Goal: Information Seeking & Learning: Get advice/opinions

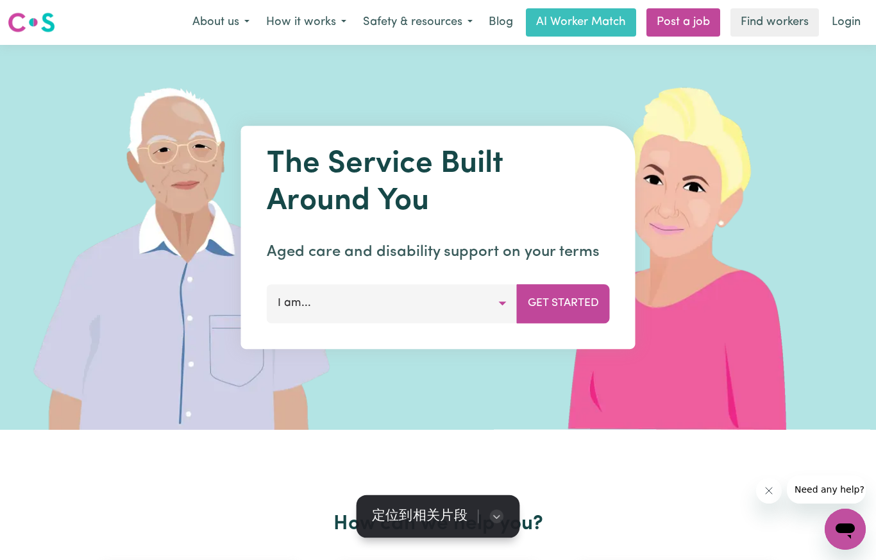
click at [502, 308] on button "I am..." at bounding box center [392, 303] width 251 height 38
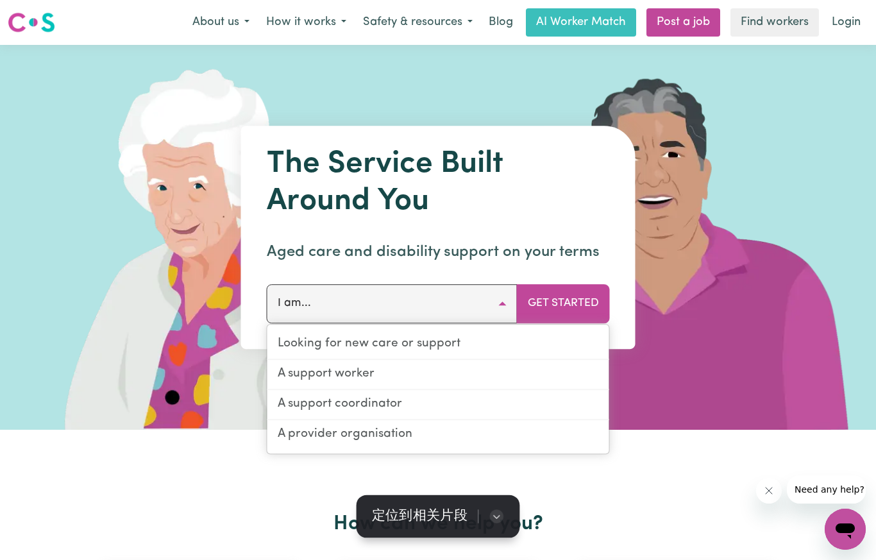
click at [292, 374] on link "A support worker" at bounding box center [438, 375] width 342 height 30
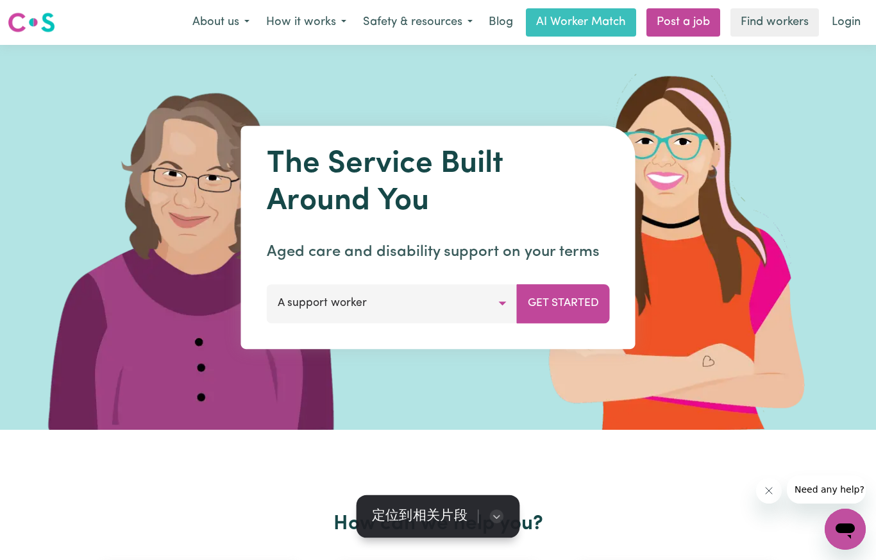
click at [574, 292] on button "Get Started" at bounding box center [563, 303] width 93 height 38
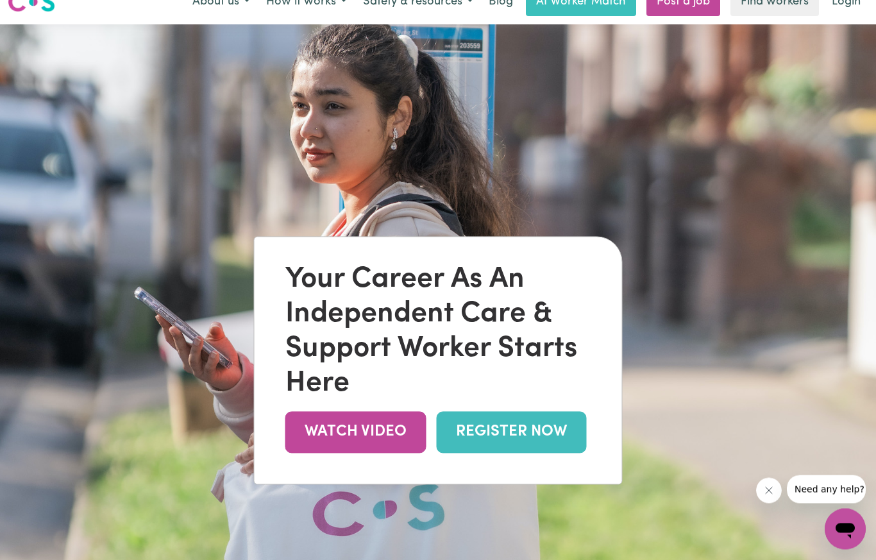
scroll to position [21, 0]
click at [510, 460] on div "Your Career As An Independent Care & Support Worker Starts Here WATCH VIDEO REG…" at bounding box center [438, 360] width 367 height 247
click at [489, 442] on link "REGISTER NOW" at bounding box center [512, 432] width 150 height 42
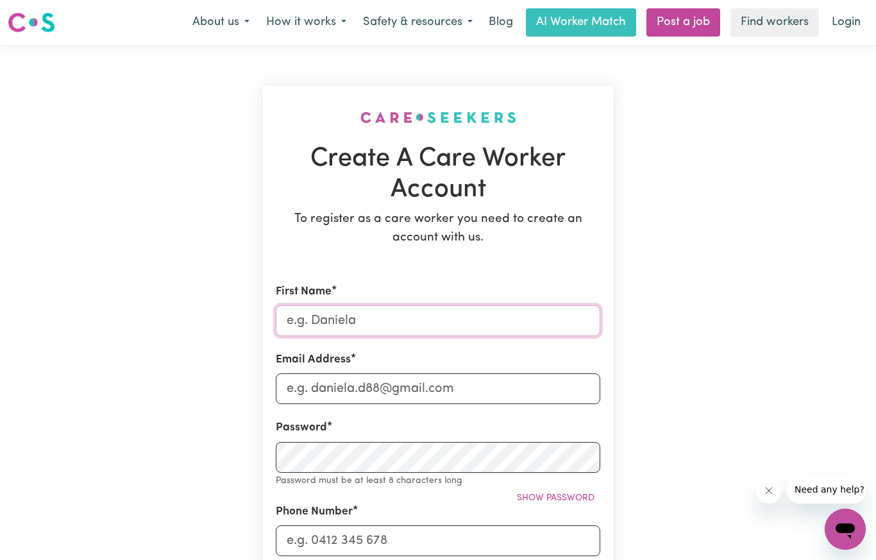
click at [442, 328] on input "First Name" at bounding box center [438, 320] width 324 height 31
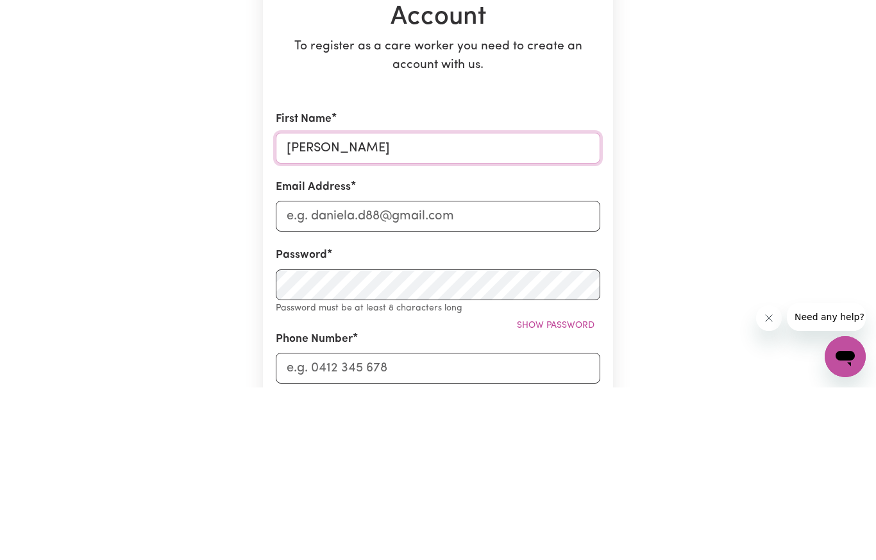
type input "[PERSON_NAME]"
click at [421, 373] on input "Email Address" at bounding box center [438, 388] width 324 height 31
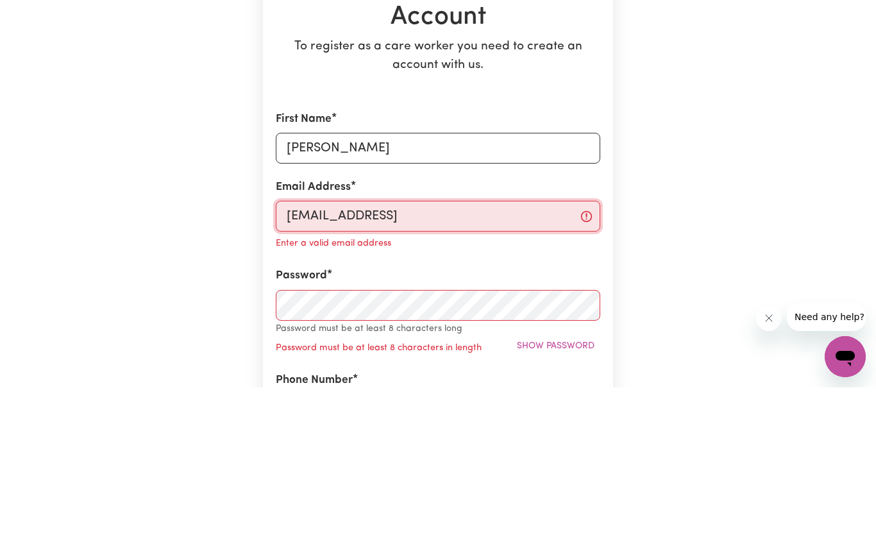
type input "[EMAIL_ADDRESS][DOMAIN_NAME]"
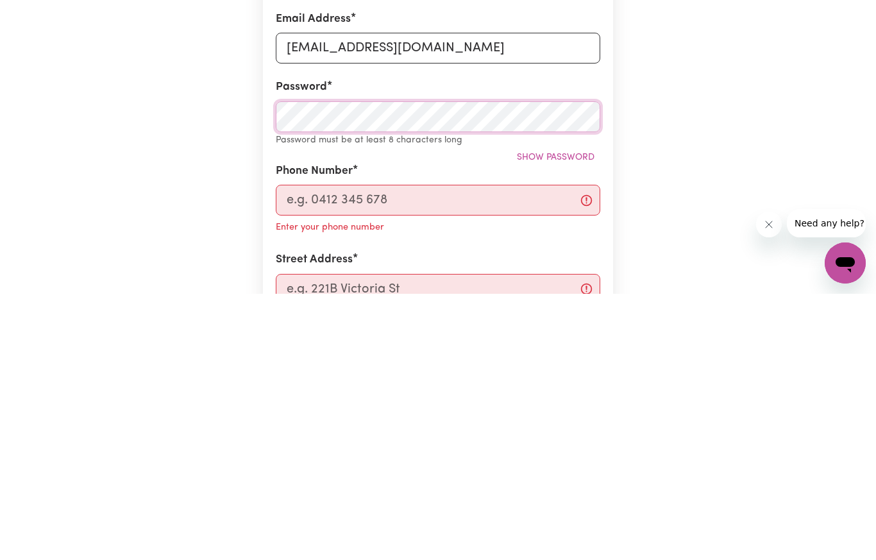
scroll to position [75, 0]
click at [533, 450] on input "Phone Number" at bounding box center [438, 465] width 324 height 31
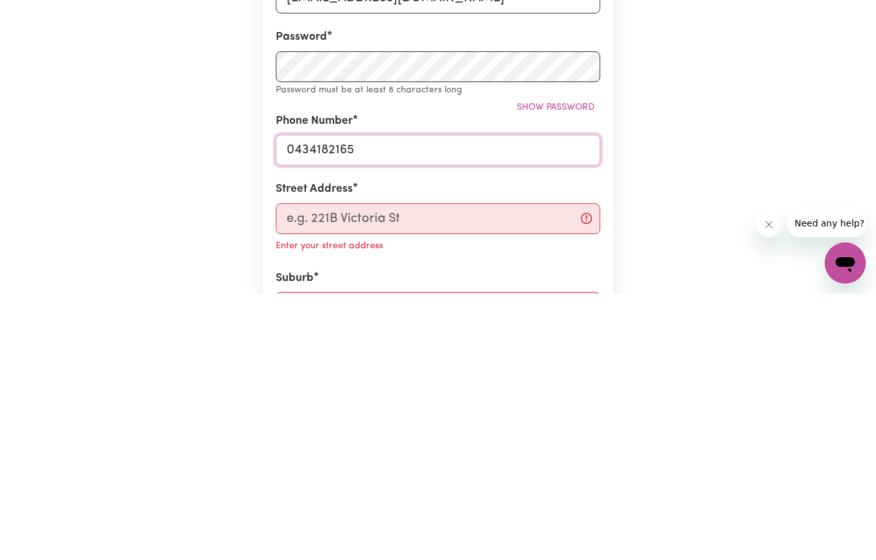
scroll to position [127, 0]
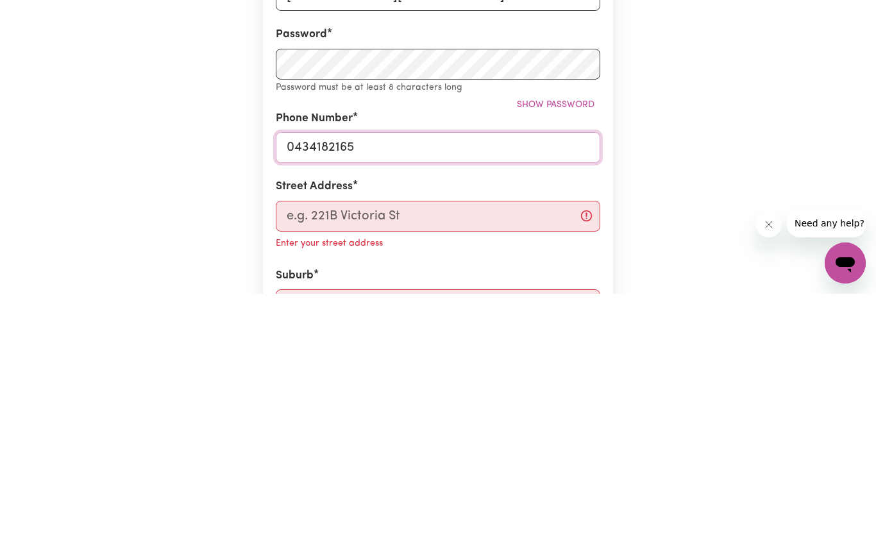
type input "0434182165"
click at [517, 467] on input "Street Address" at bounding box center [438, 482] width 324 height 31
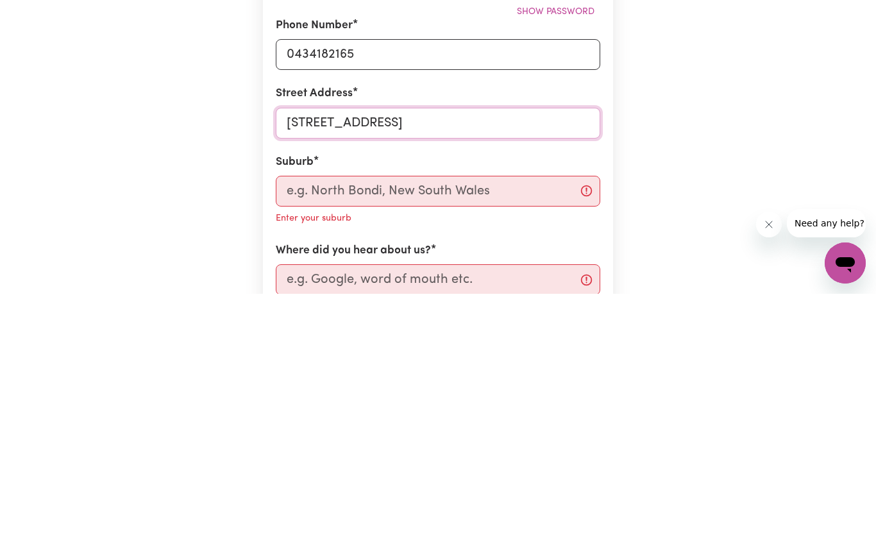
scroll to position [224, 0]
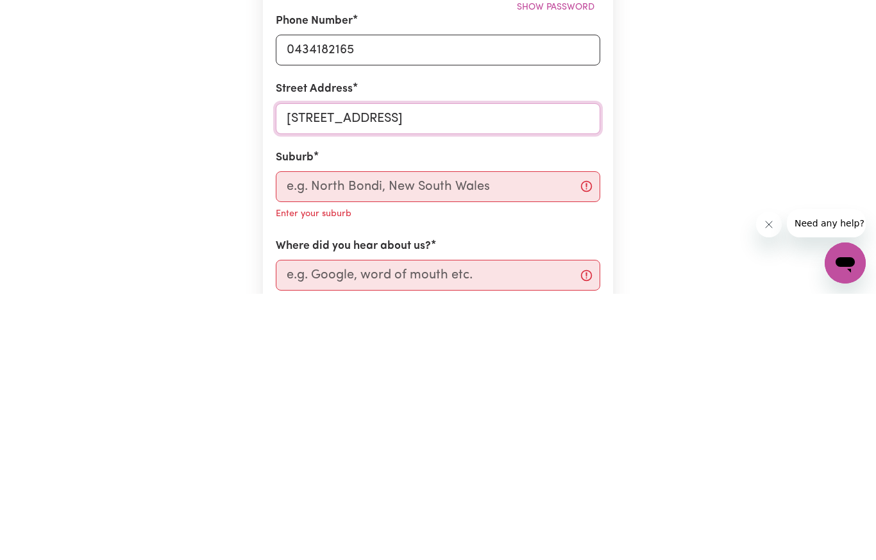
type input "[STREET_ADDRESS]"
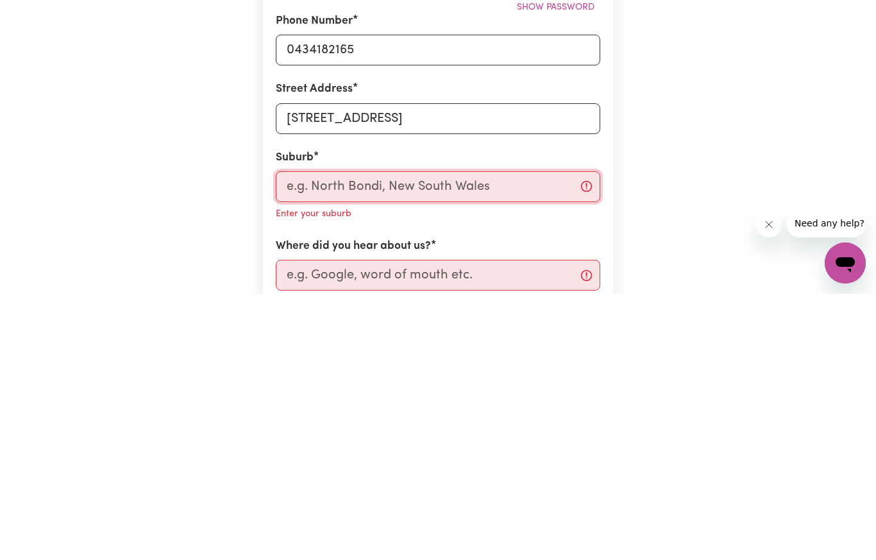
click at [514, 437] on input "text" at bounding box center [438, 452] width 324 height 31
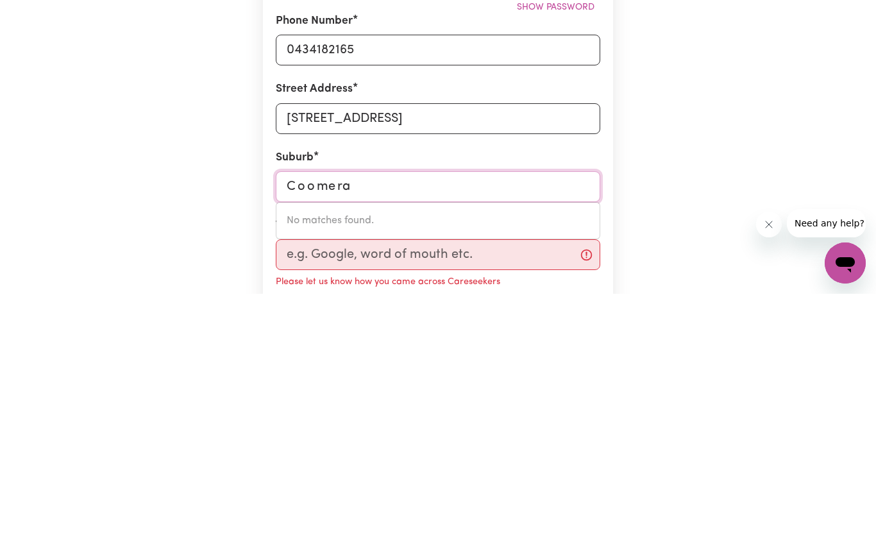
type input "Coomera"
type input "Coomera, [GEOGRAPHIC_DATA], 4209"
click at [438, 474] on link "COOMERA , [GEOGRAPHIC_DATA], 4209" at bounding box center [437, 487] width 323 height 26
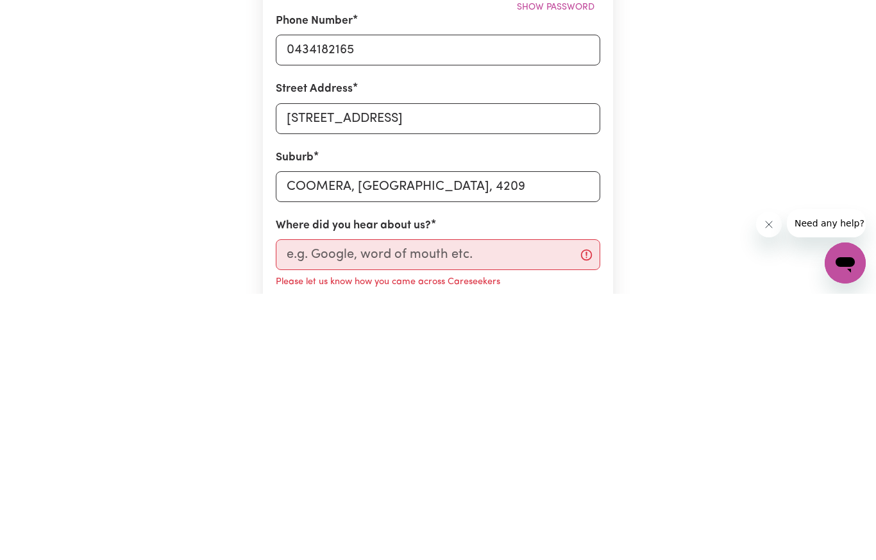
scroll to position [491, 0]
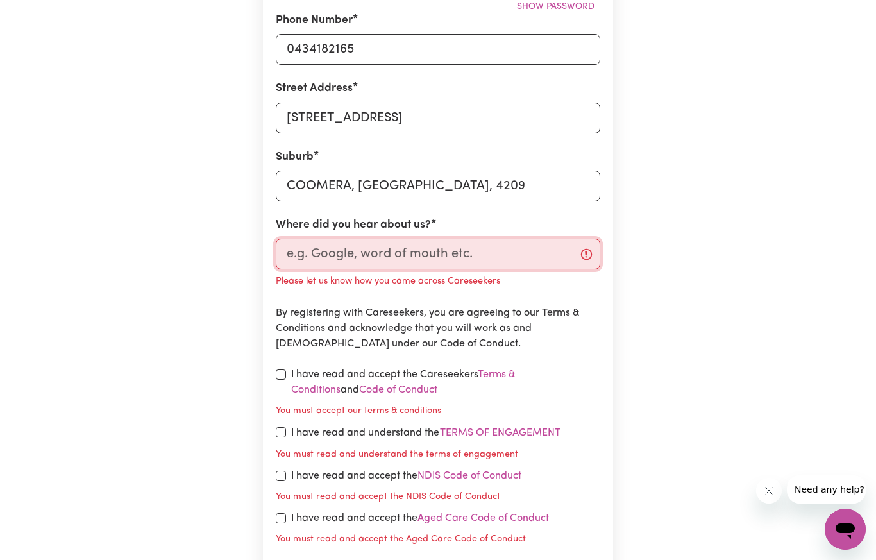
click at [512, 254] on input "Where did you hear about us?" at bounding box center [438, 253] width 324 height 31
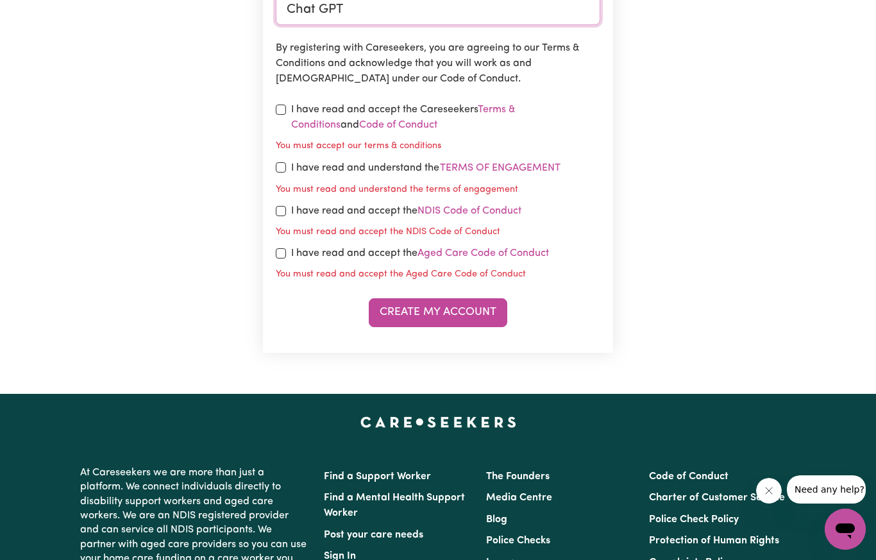
scroll to position [731, 0]
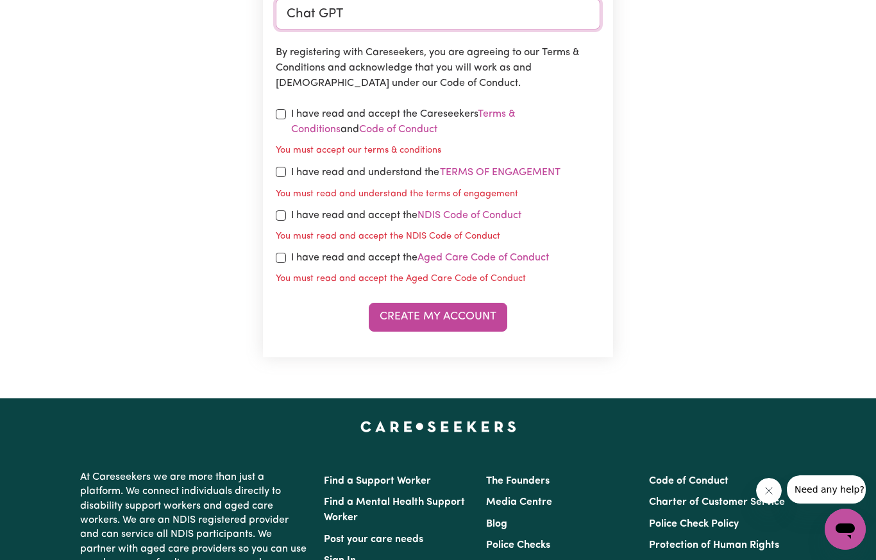
type input "Chat GPT"
click at [285, 113] on input "checkbox" at bounding box center [281, 114] width 10 height 10
checkbox input "true"
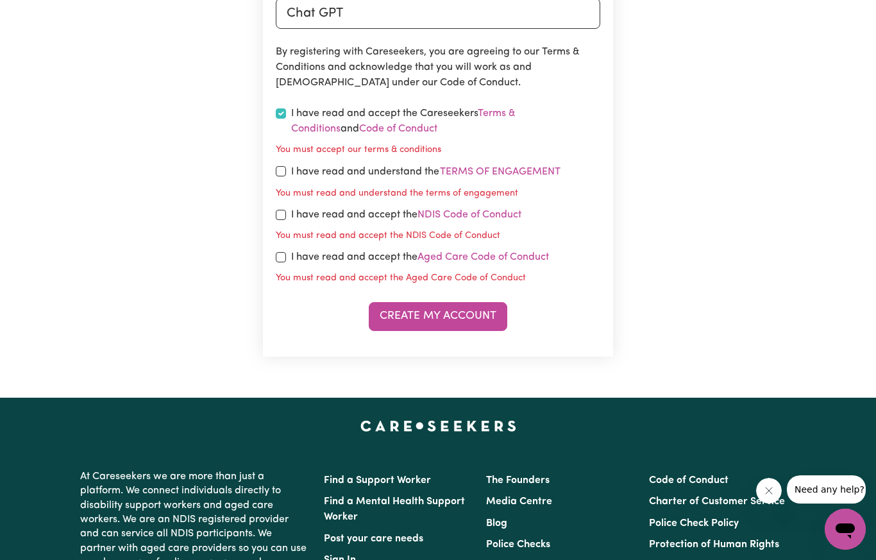
click at [285, 173] on input "checkbox" at bounding box center [281, 171] width 10 height 10
checkbox input "true"
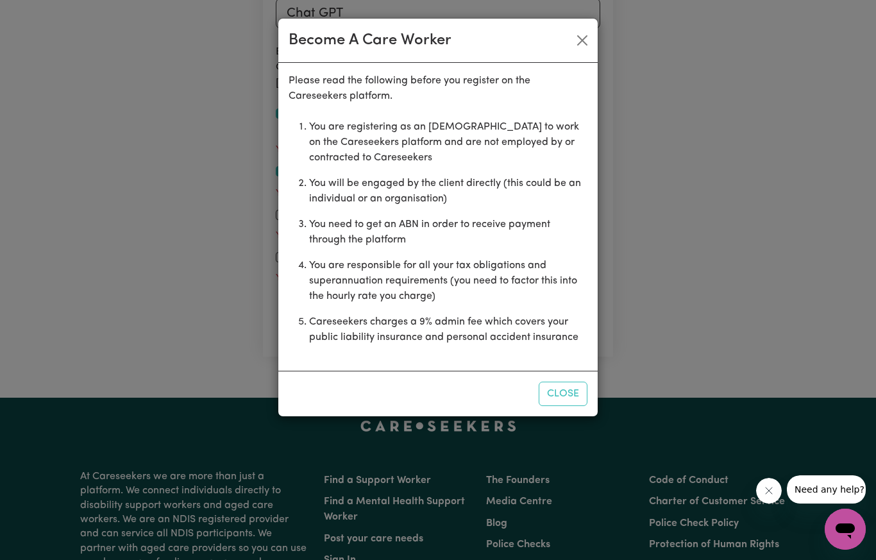
click at [589, 45] on button "Close" at bounding box center [582, 40] width 21 height 21
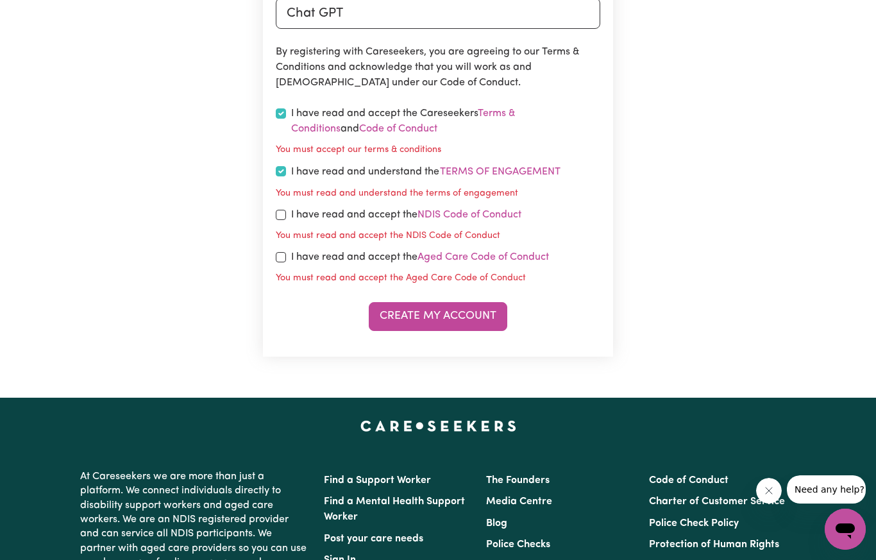
click at [278, 212] on input "checkbox" at bounding box center [281, 215] width 10 height 10
checkbox input "true"
click at [282, 252] on input "checkbox" at bounding box center [281, 257] width 10 height 10
checkbox input "true"
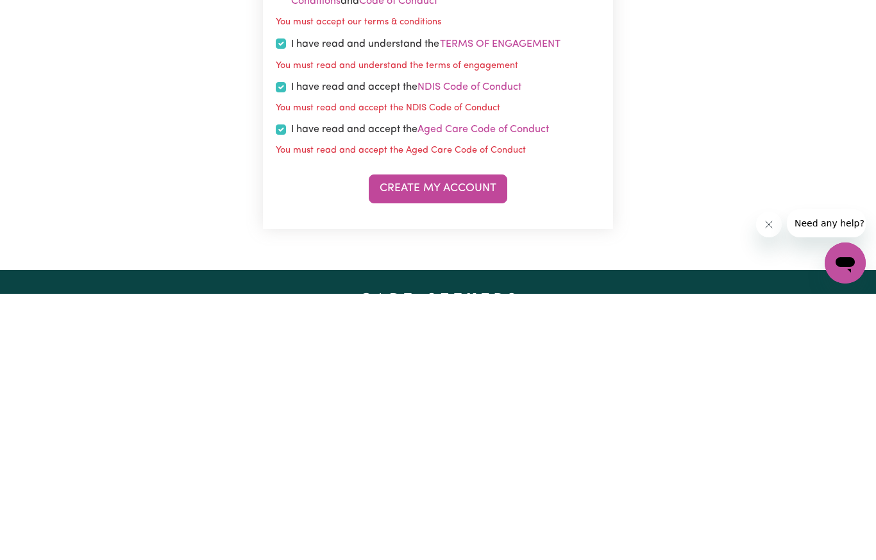
scroll to position [580, 0]
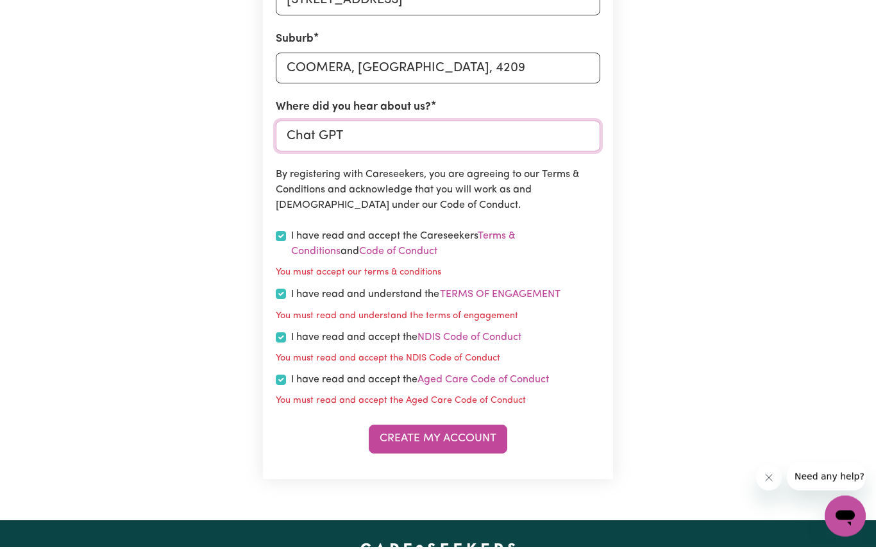
click at [393, 138] on input "Chat GPT" at bounding box center [438, 149] width 324 height 31
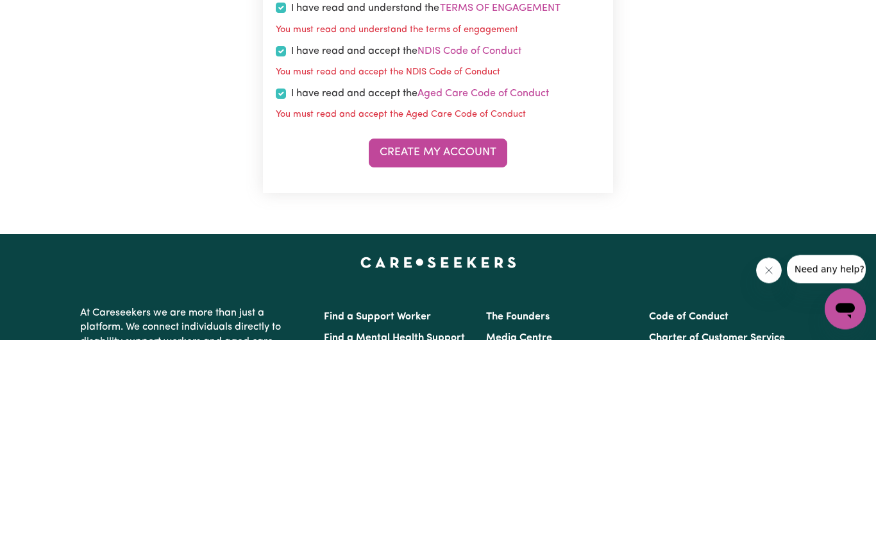
type input "Chat GPT5"
click at [478, 359] on button "Create My Account" at bounding box center [438, 373] width 138 height 28
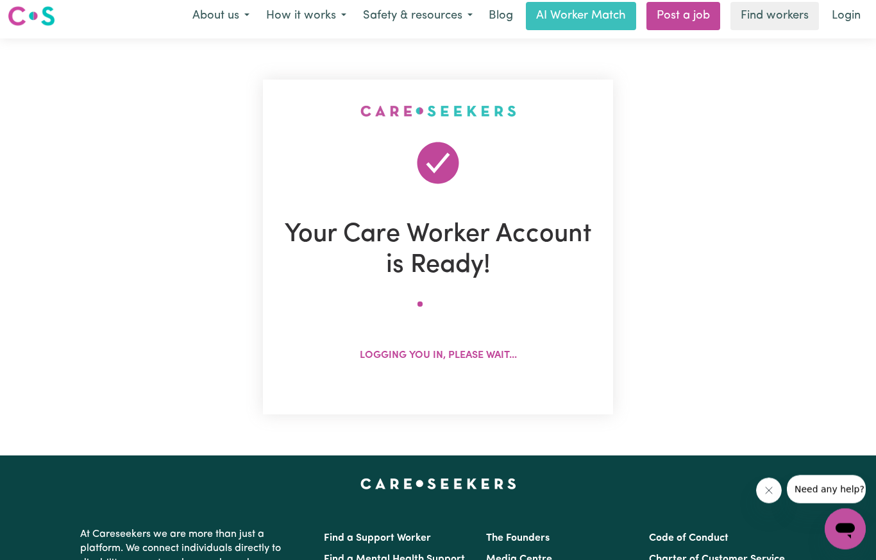
scroll to position [0, 0]
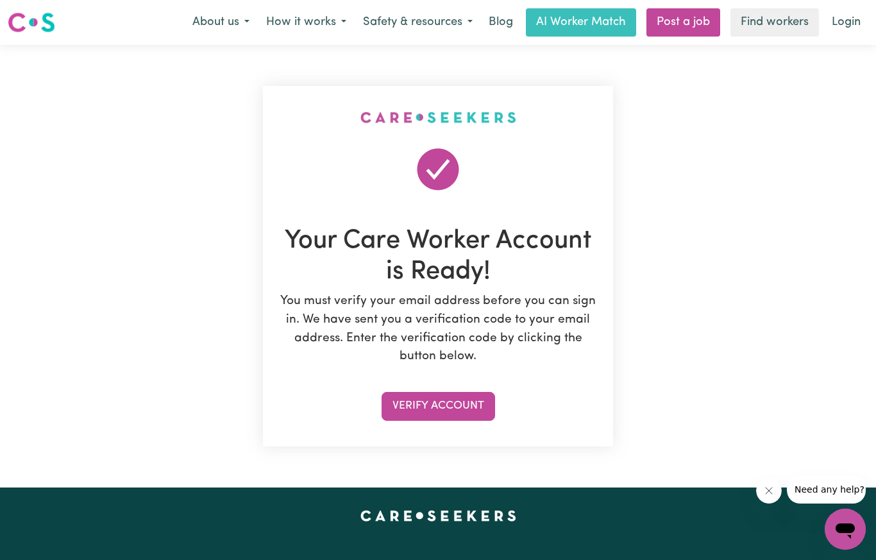
click at [471, 404] on button "Verify Account" at bounding box center [437, 406] width 113 height 28
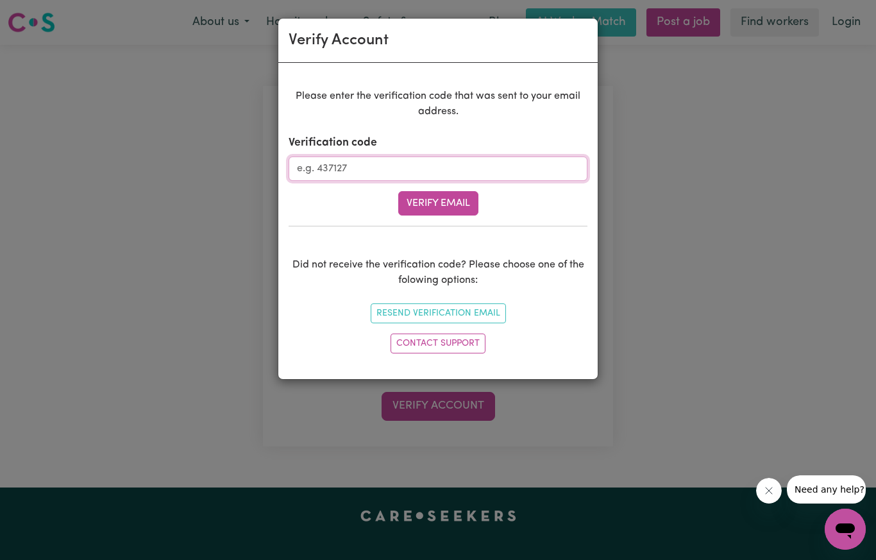
click at [521, 167] on input "Verification code" at bounding box center [437, 168] width 299 height 24
click at [458, 208] on button "Verify Email" at bounding box center [438, 203] width 80 height 24
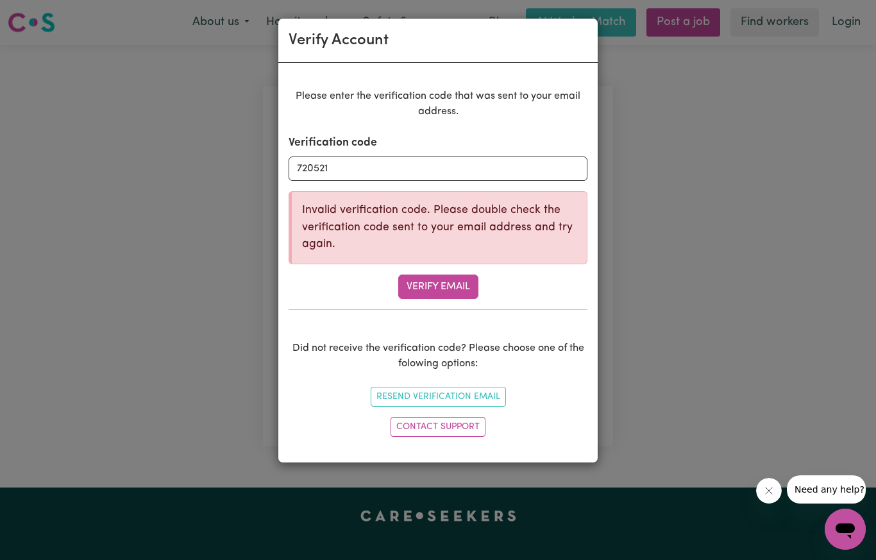
click at [458, 284] on button "Verify Email" at bounding box center [438, 286] width 80 height 24
click at [484, 393] on button "Resend Verification Email" at bounding box center [438, 397] width 135 height 20
click at [459, 287] on button "Verify Email" at bounding box center [438, 286] width 80 height 24
click at [481, 392] on button "Resend Verification Email" at bounding box center [438, 397] width 135 height 20
click at [372, 167] on input "720521" at bounding box center [437, 168] width 299 height 24
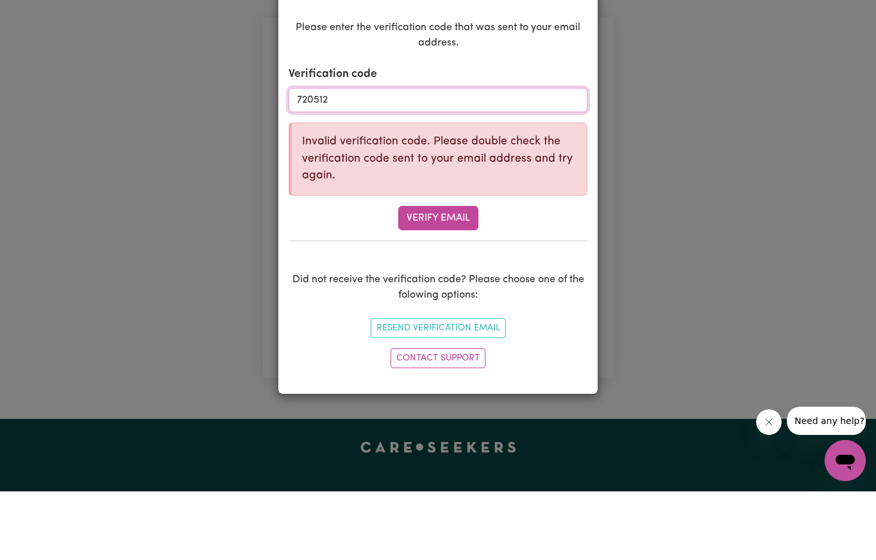
type input "720512"
click at [452, 274] on button "Verify Email" at bounding box center [438, 286] width 80 height 24
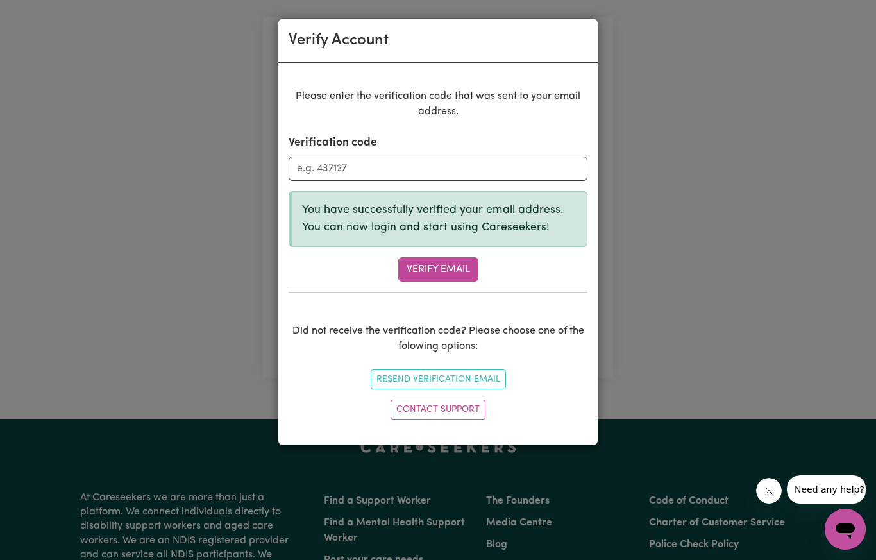
click at [455, 267] on button "Verify Email" at bounding box center [438, 269] width 80 height 24
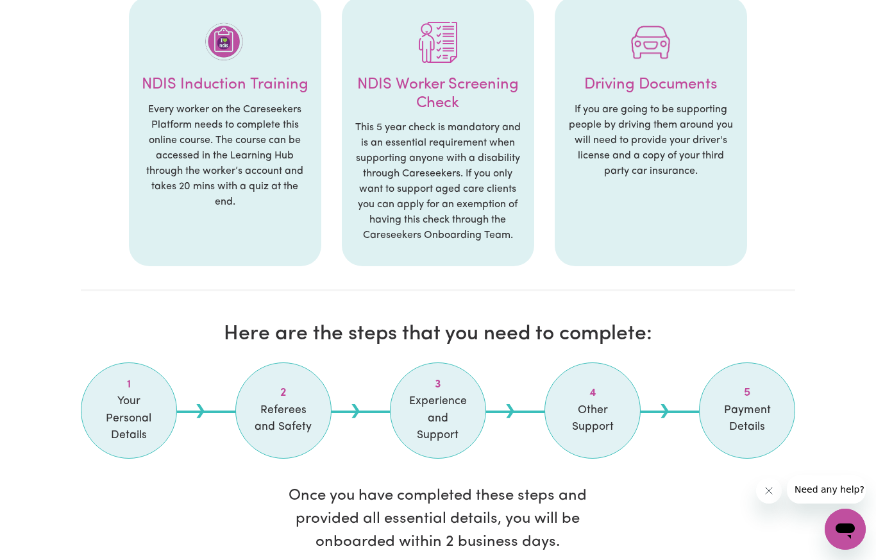
scroll to position [873, 0]
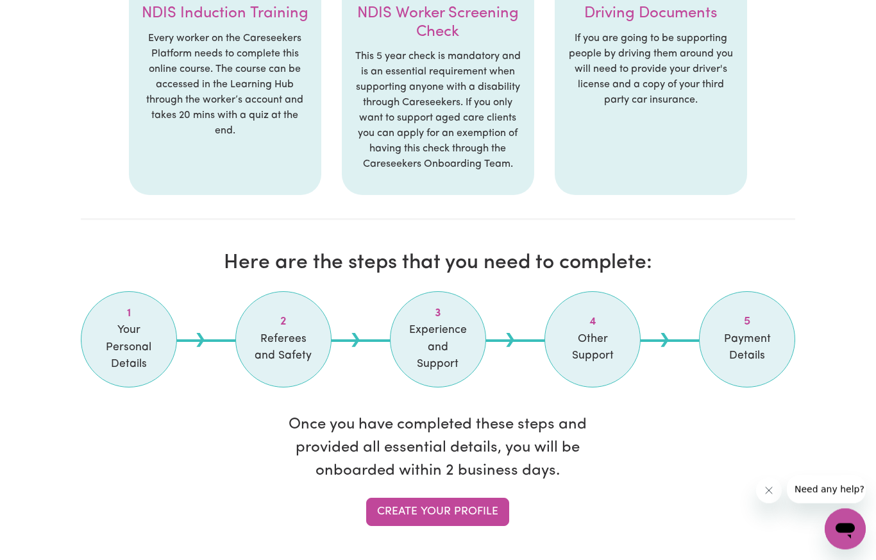
click at [494, 498] on link "Create your profile" at bounding box center [437, 512] width 143 height 28
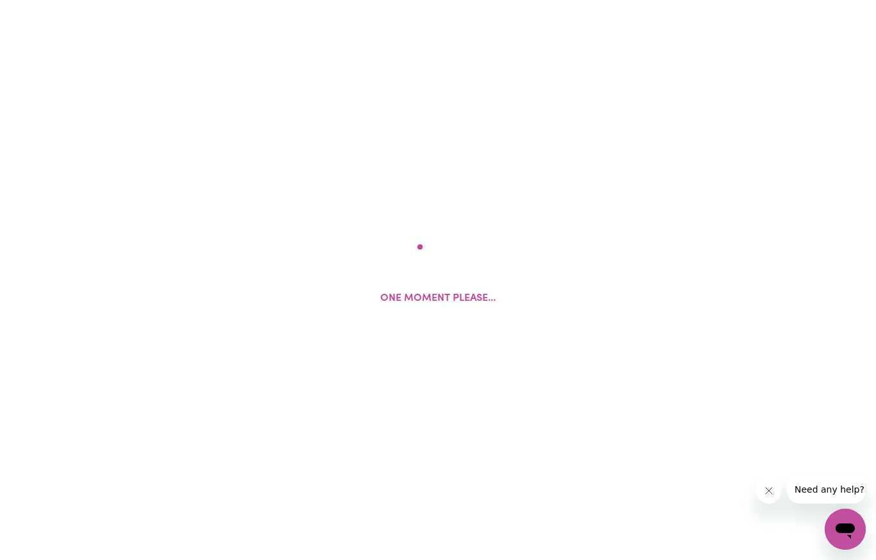
select select "Studying a healthcare related degree or qualification"
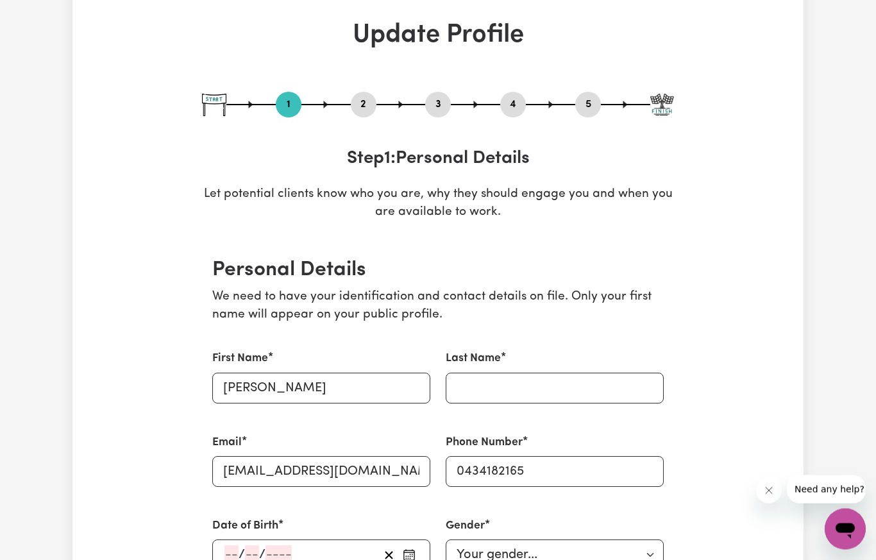
scroll to position [78, 0]
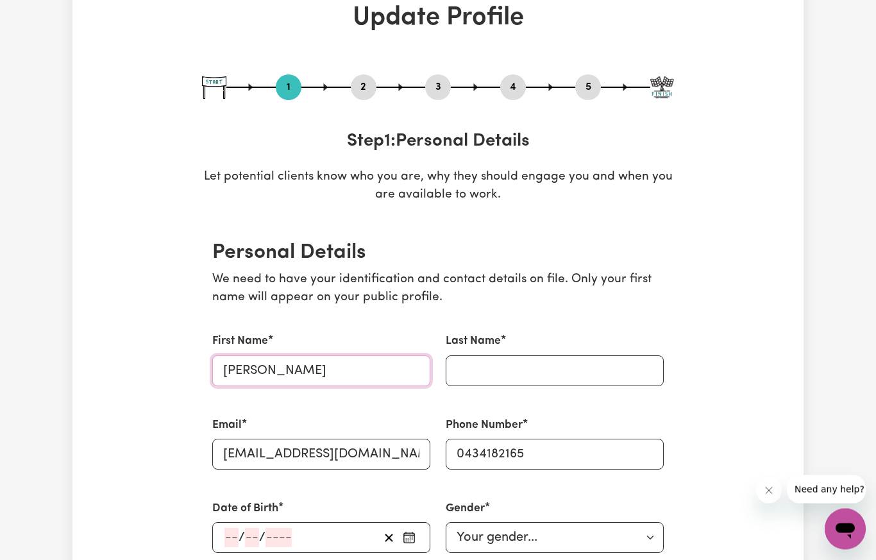
click at [367, 372] on input "[PERSON_NAME]" at bounding box center [321, 371] width 218 height 31
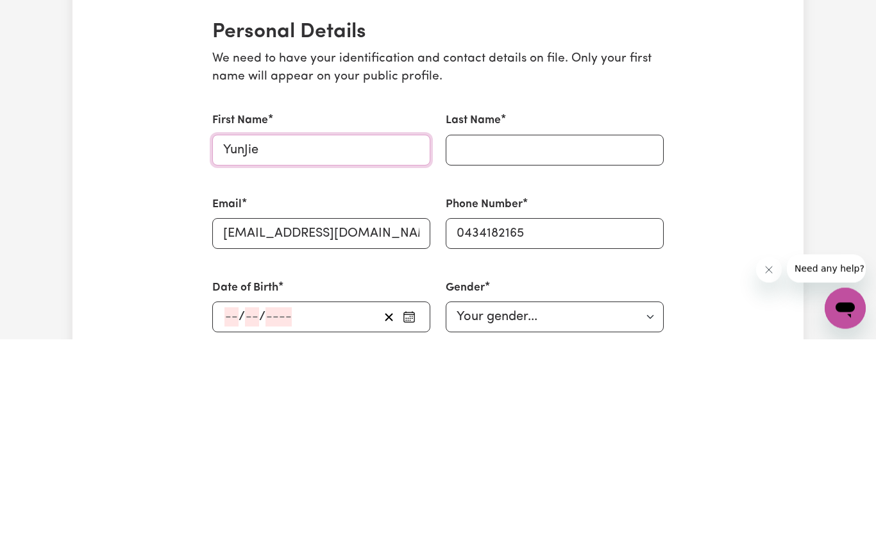
type input "YunJie"
click at [522, 356] on input "Last Name" at bounding box center [555, 371] width 218 height 31
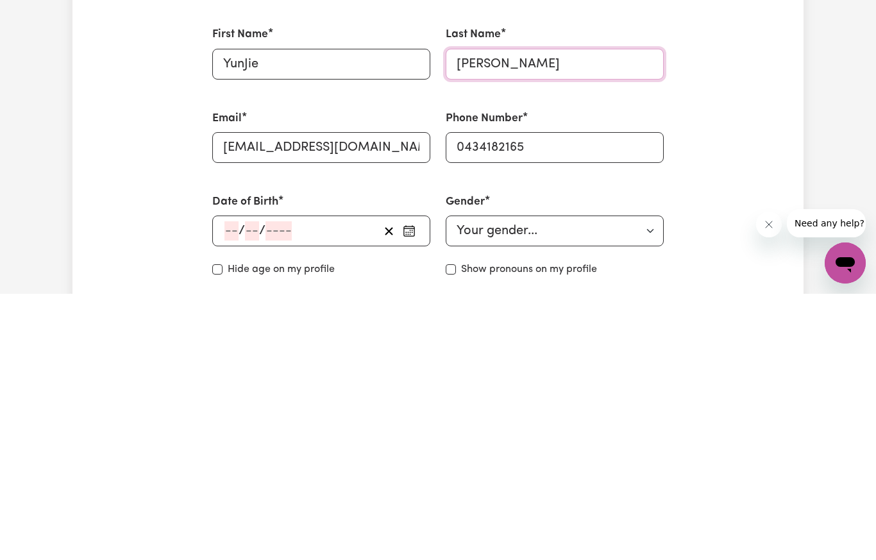
scroll to position [122, 0]
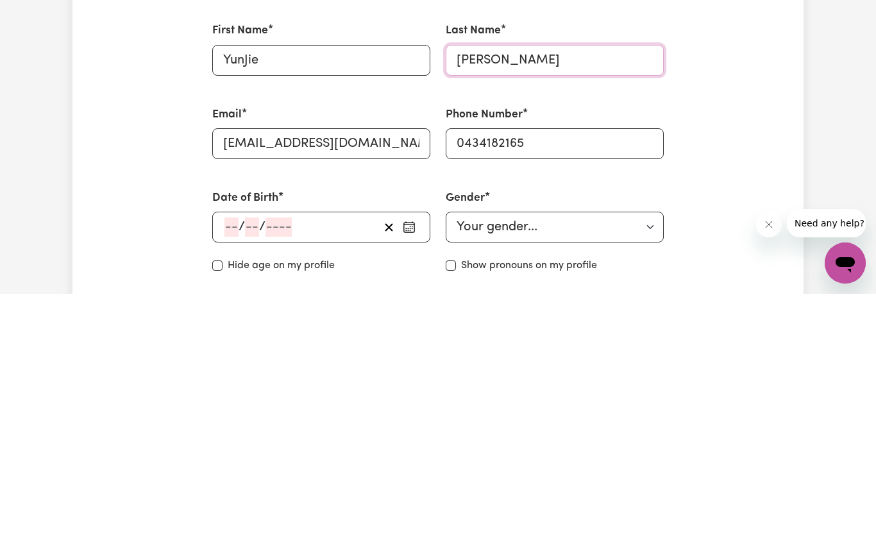
type input "[PERSON_NAME]"
click at [226, 478] on div "/ /" at bounding box center [321, 493] width 218 height 31
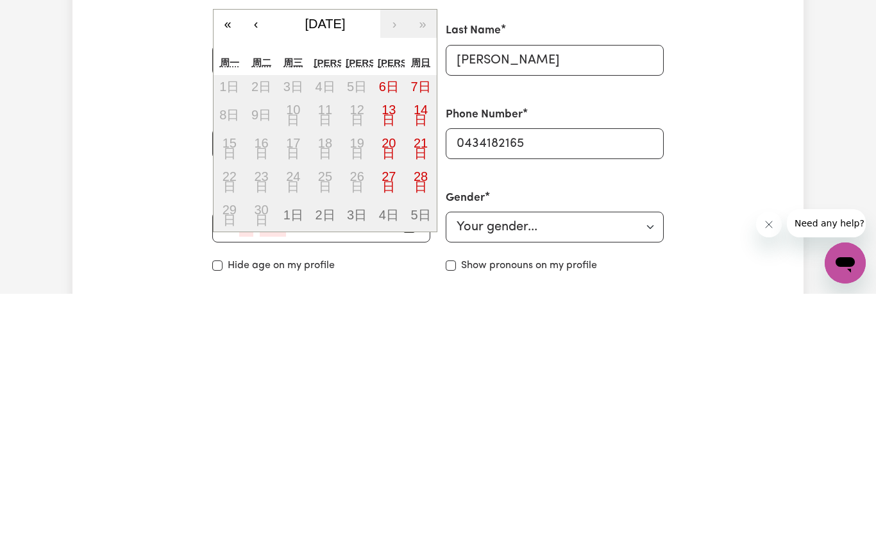
type input "21"
click at [258, 276] on button "‹" at bounding box center [256, 290] width 28 height 28
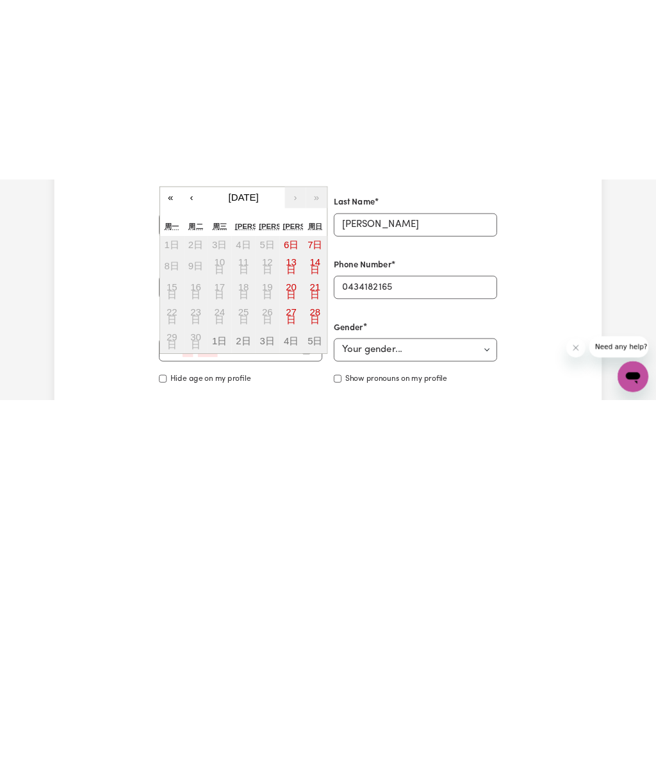
scroll to position [389, 0]
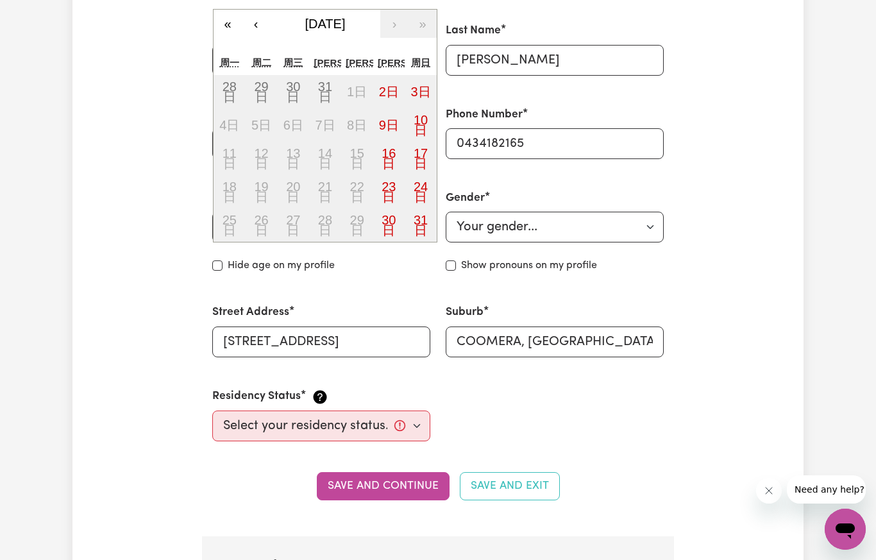
click at [226, 29] on button "«" at bounding box center [227, 24] width 28 height 28
click at [226, 22] on button "«" at bounding box center [227, 24] width 28 height 28
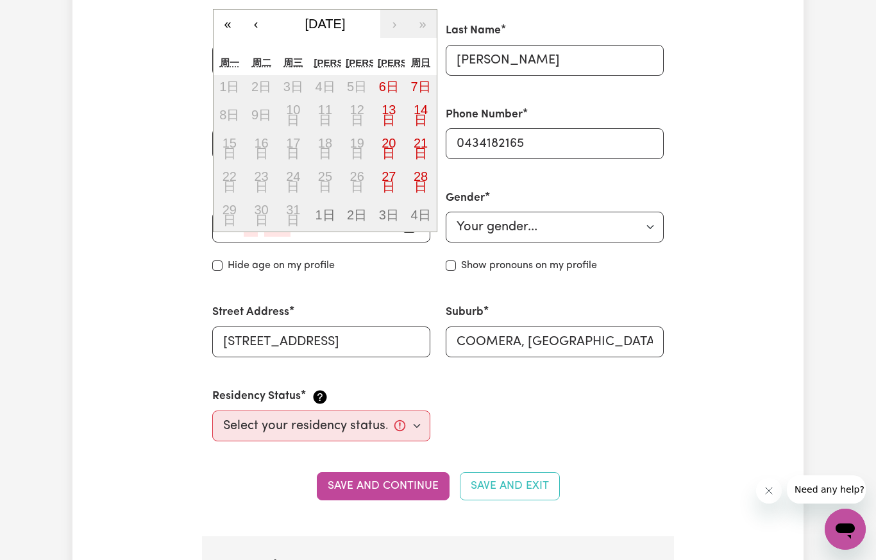
click at [229, 13] on button "«" at bounding box center [227, 24] width 28 height 28
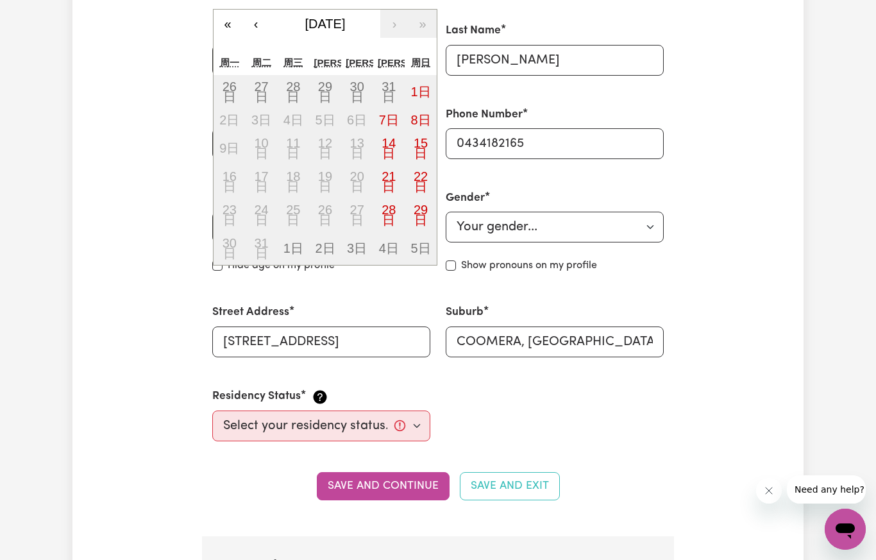
click at [229, 13] on button "«" at bounding box center [227, 24] width 28 height 28
click at [228, 14] on button "«" at bounding box center [227, 24] width 28 height 28
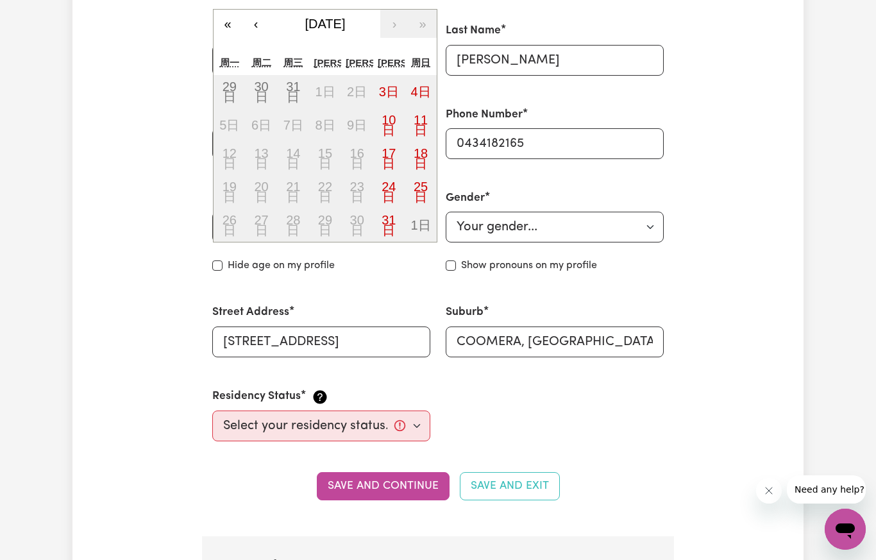
click at [228, 17] on button "«" at bounding box center [227, 24] width 28 height 28
click at [228, 16] on button "«" at bounding box center [227, 24] width 28 height 28
click at [228, 18] on button "«" at bounding box center [227, 24] width 28 height 28
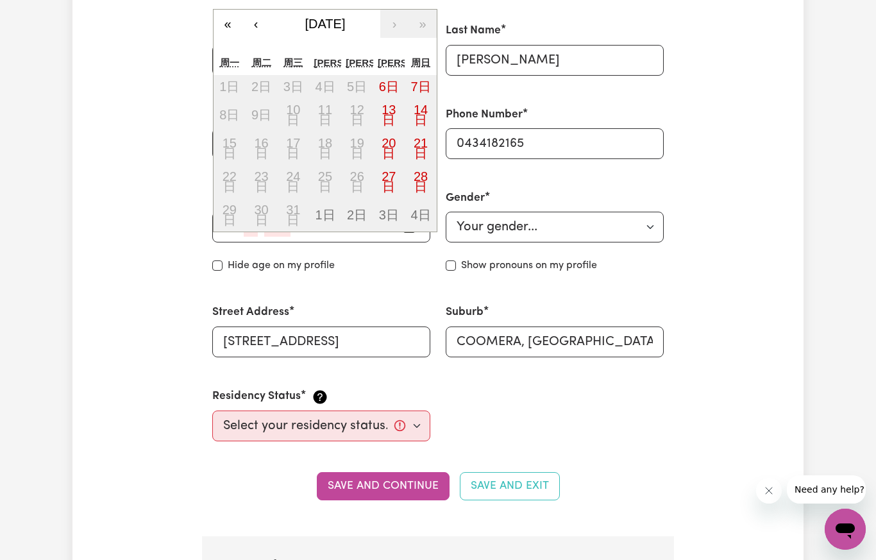
click at [228, 17] on button "«" at bounding box center [227, 24] width 28 height 28
click at [231, 15] on button "«" at bounding box center [227, 24] width 28 height 28
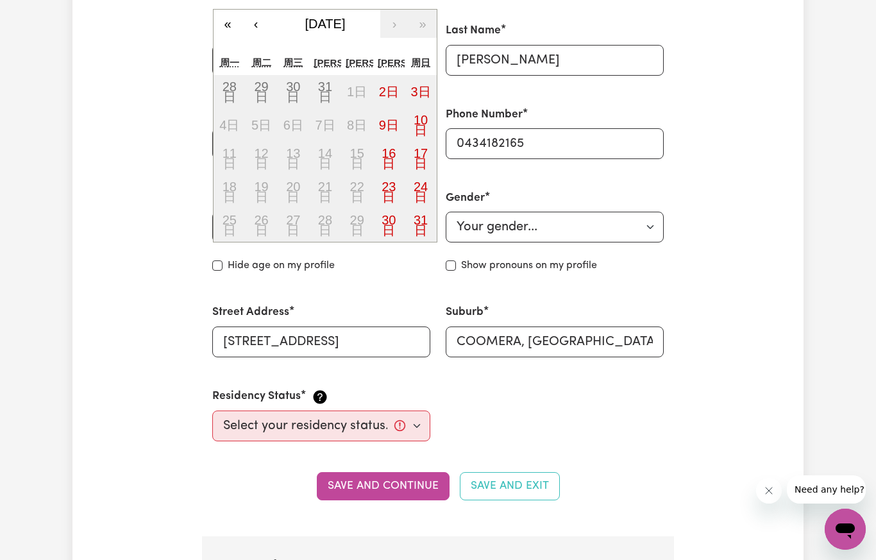
click at [231, 15] on button "«" at bounding box center [227, 24] width 28 height 28
click at [231, 10] on button "«" at bounding box center [227, 24] width 28 height 28
click at [230, 10] on button "«" at bounding box center [227, 24] width 28 height 28
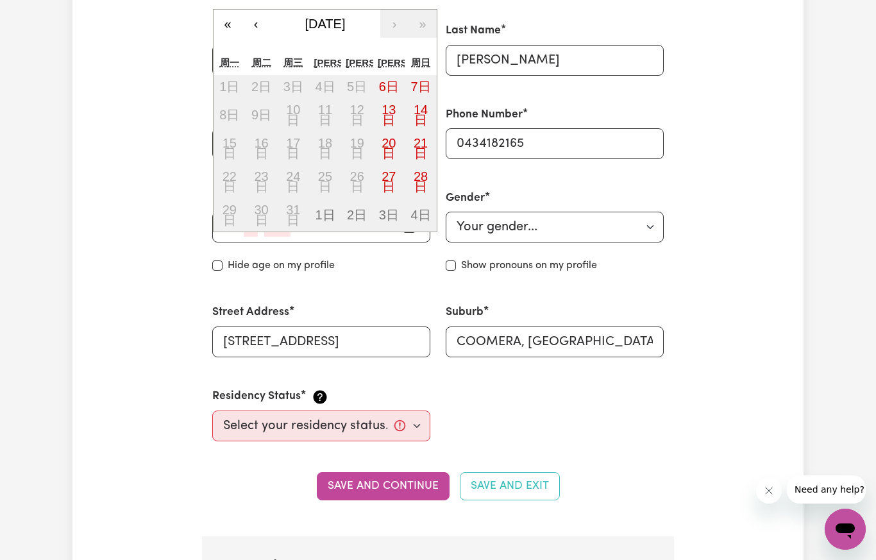
click at [230, 10] on button "«" at bounding box center [227, 24] width 28 height 28
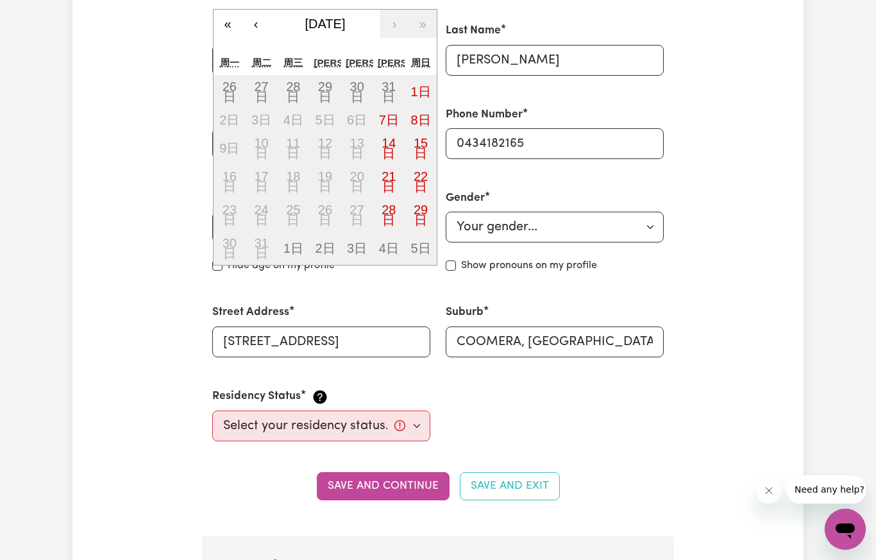
click at [230, 10] on button "«" at bounding box center [227, 24] width 28 height 28
click at [232, 10] on button "«" at bounding box center [227, 24] width 28 height 28
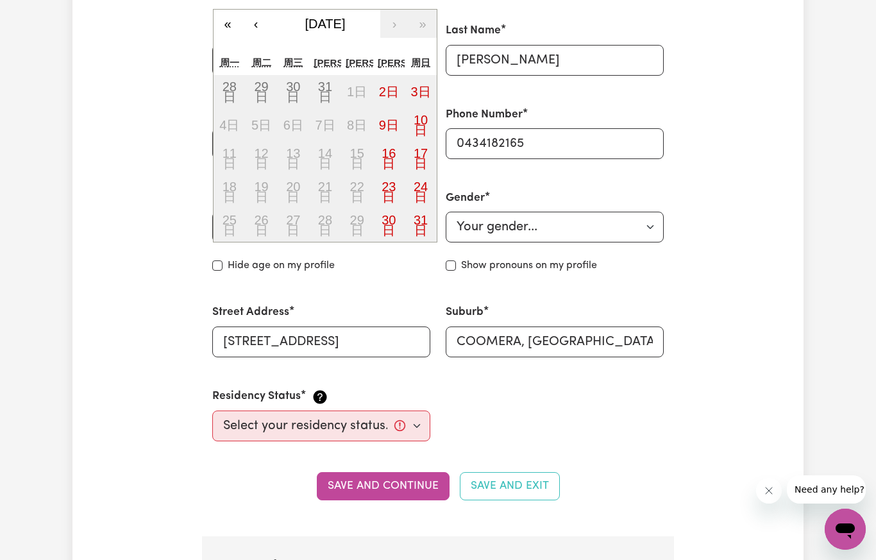
click at [231, 7] on div "First Name YunJie" at bounding box center [321, 48] width 233 height 83
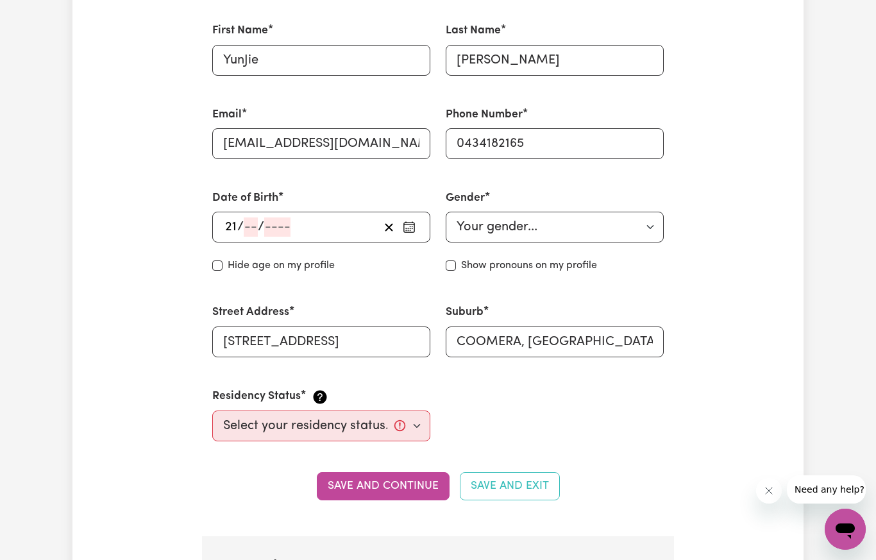
click at [235, 7] on div "First Name YunJie" at bounding box center [321, 48] width 233 height 83
click at [255, 224] on div "21 / / « ‹ [DATE] › » [PERSON_NAME] 周三 周四 周五 周六 周日 28日 29日 30日 31日 1日 2日 3日 4日 …" at bounding box center [321, 227] width 218 height 31
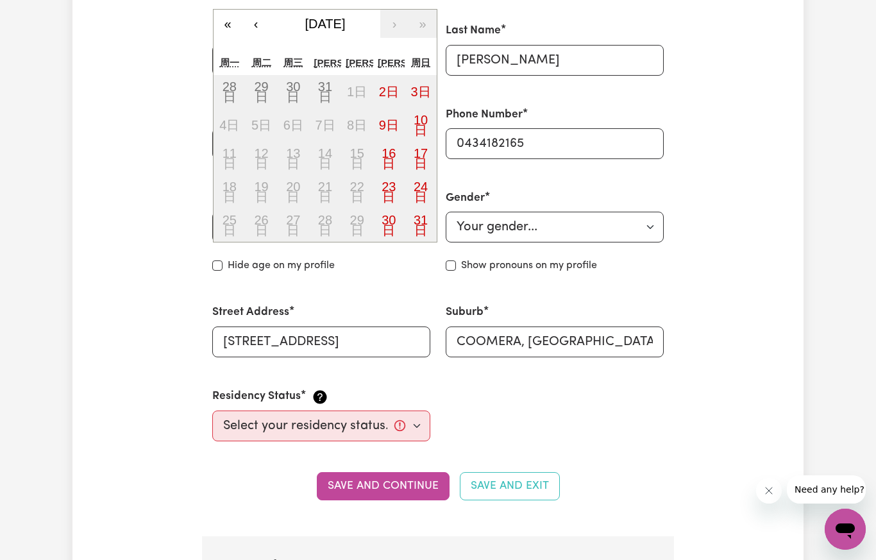
click at [232, 25] on button "«" at bounding box center [227, 24] width 28 height 28
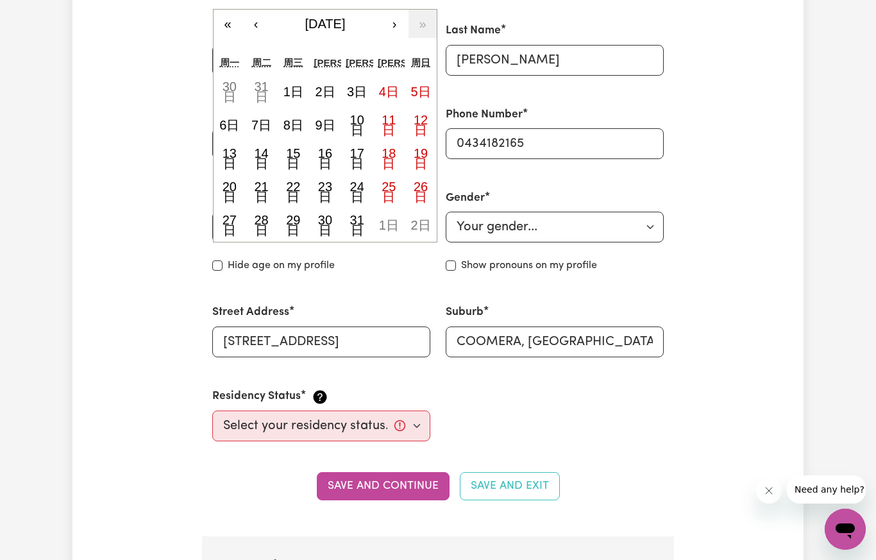
click at [229, 21] on button "«" at bounding box center [227, 24] width 28 height 28
click at [230, 20] on button "«" at bounding box center [227, 24] width 28 height 28
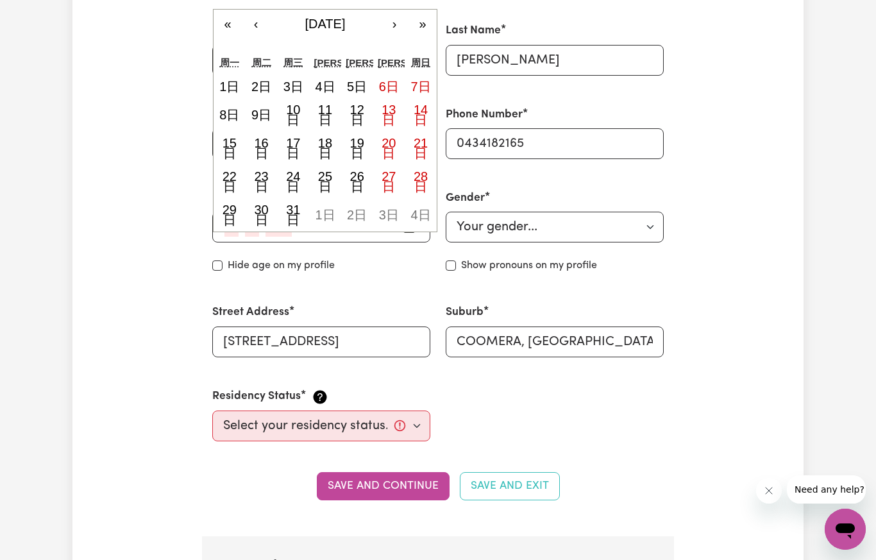
click at [229, 16] on button "«" at bounding box center [227, 24] width 28 height 28
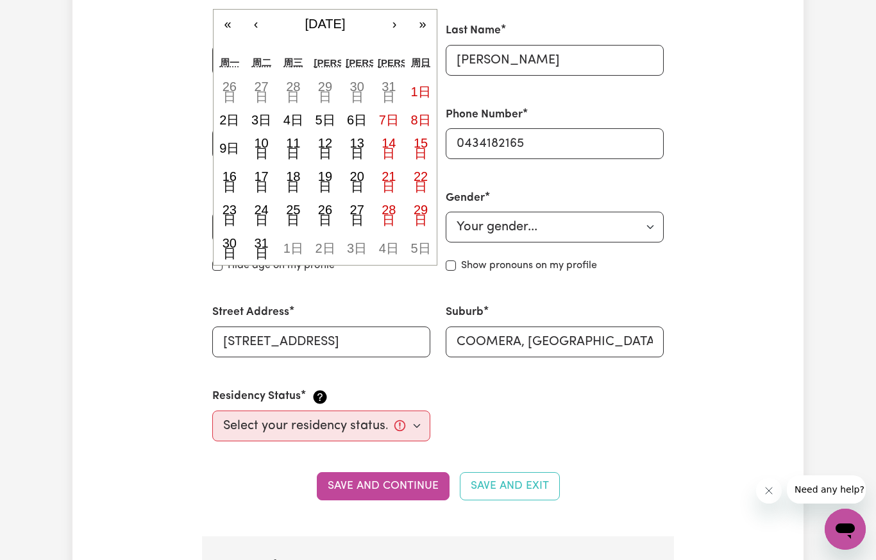
click at [228, 16] on button "«" at bounding box center [227, 24] width 28 height 28
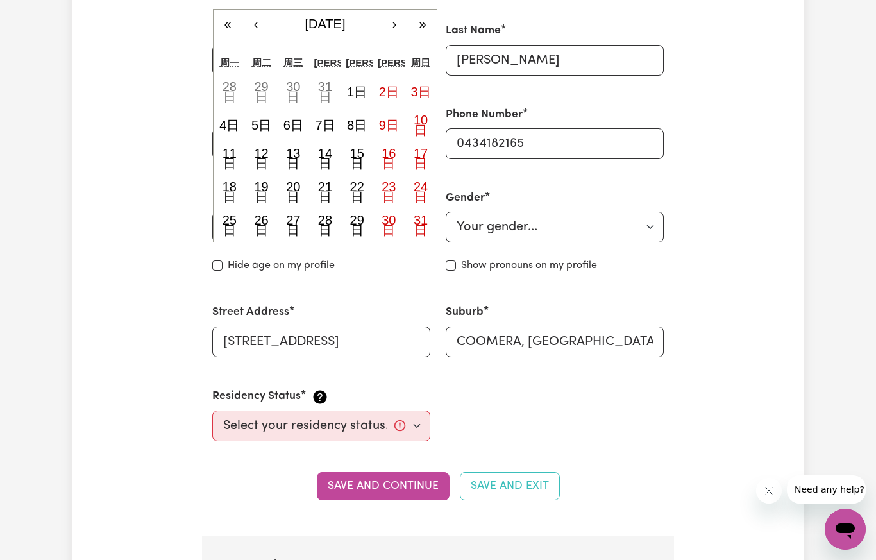
click at [229, 12] on button "«" at bounding box center [227, 24] width 28 height 28
click at [229, 11] on button "«" at bounding box center [227, 24] width 28 height 28
click at [231, 10] on button "«" at bounding box center [227, 24] width 28 height 28
click at [230, 10] on button "«" at bounding box center [227, 24] width 28 height 28
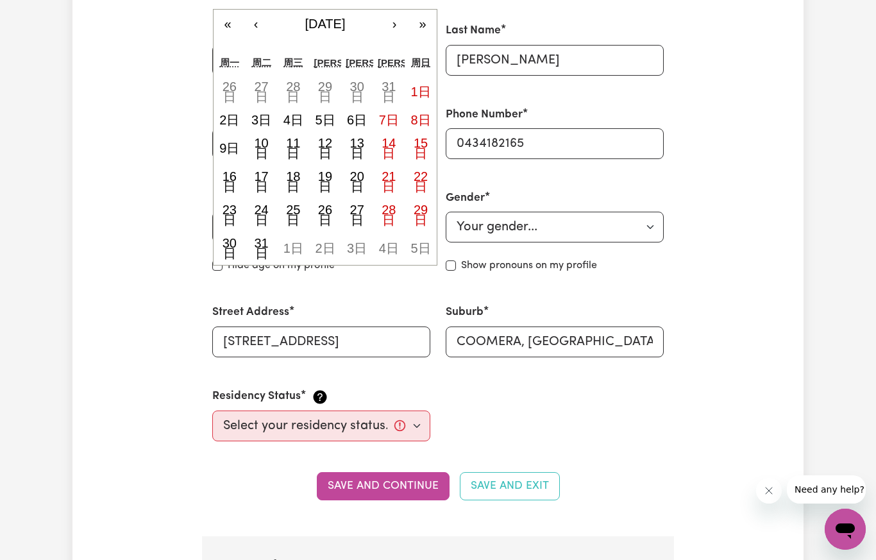
click at [232, 10] on button "«" at bounding box center [227, 24] width 28 height 28
click at [231, 10] on button "«" at bounding box center [227, 24] width 28 height 28
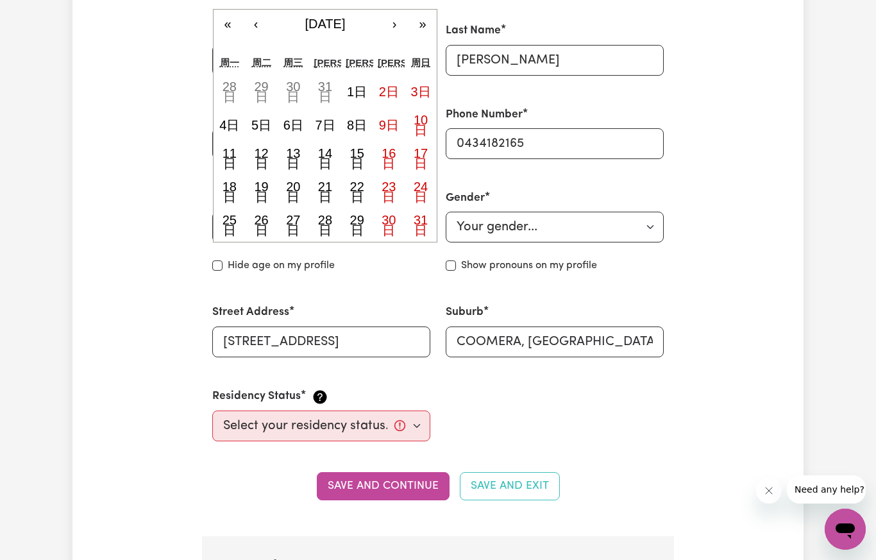
click at [233, 10] on button "«" at bounding box center [227, 24] width 28 height 28
click at [233, 9] on div "« ‹ [DATE] › » [PERSON_NAME] 周三 周四 周五 周六 周日 29日 30日 31日 1日 2日 3日 4日 5日 6日 7日 8日…" at bounding box center [325, 125] width 224 height 233
click at [232, 10] on button "«" at bounding box center [227, 24] width 28 height 28
click at [231, 10] on button "«" at bounding box center [227, 24] width 28 height 28
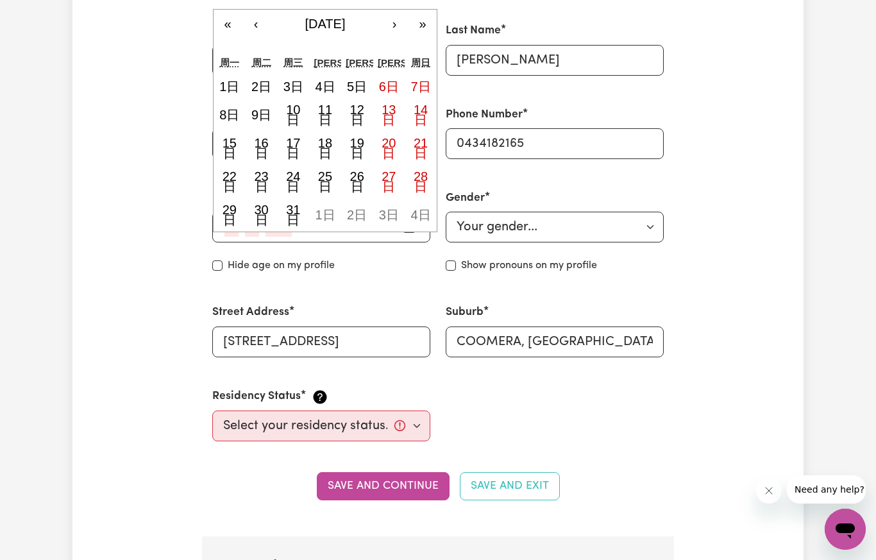
click at [232, 19] on button "«" at bounding box center [227, 24] width 28 height 28
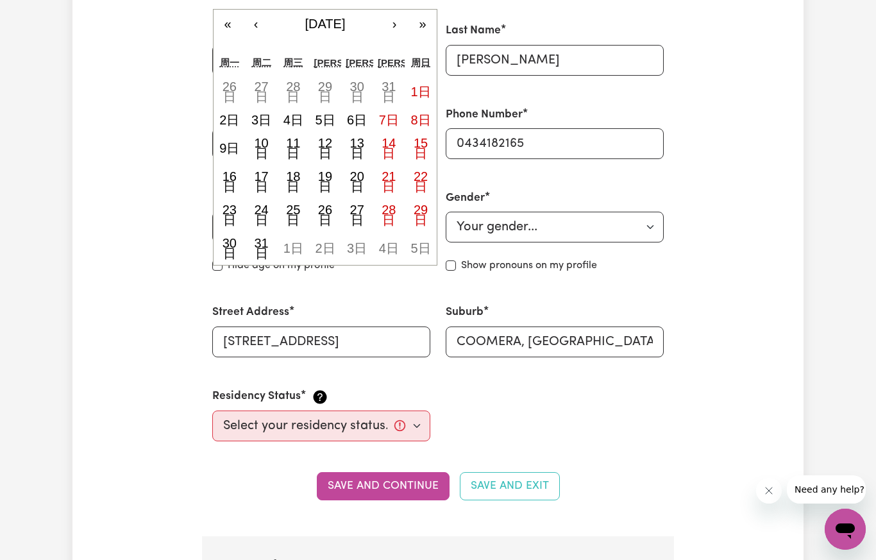
click at [260, 19] on button "‹" at bounding box center [256, 24] width 28 height 28
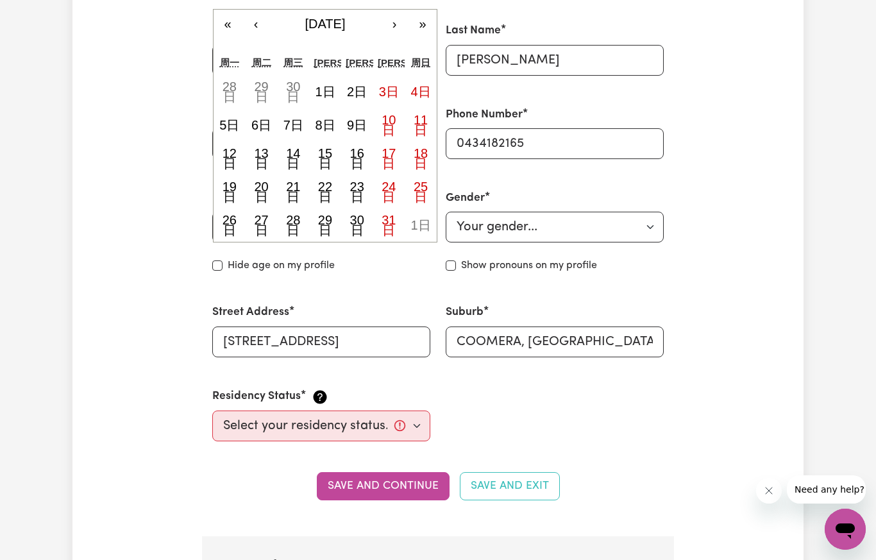
click at [258, 25] on button "‹" at bounding box center [256, 24] width 28 height 28
click at [257, 24] on button "‹" at bounding box center [256, 24] width 28 height 28
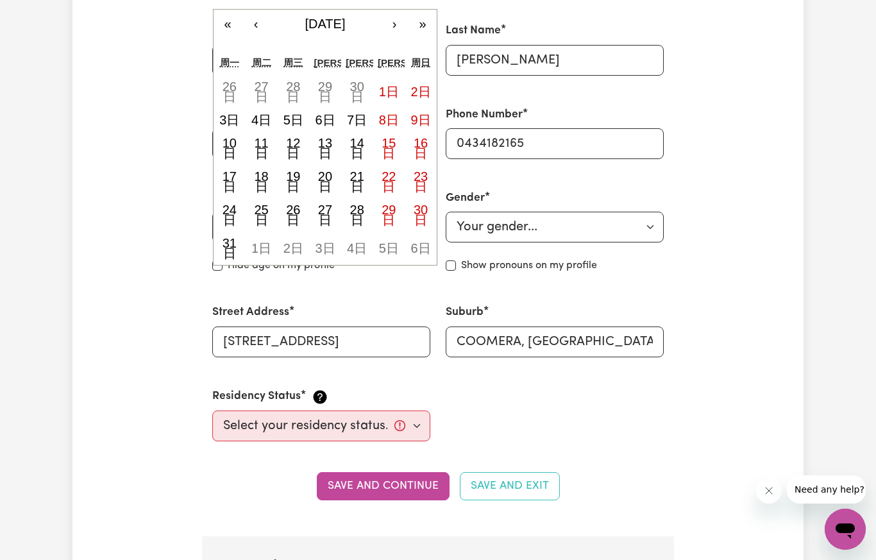
click at [258, 16] on button "‹" at bounding box center [256, 24] width 28 height 28
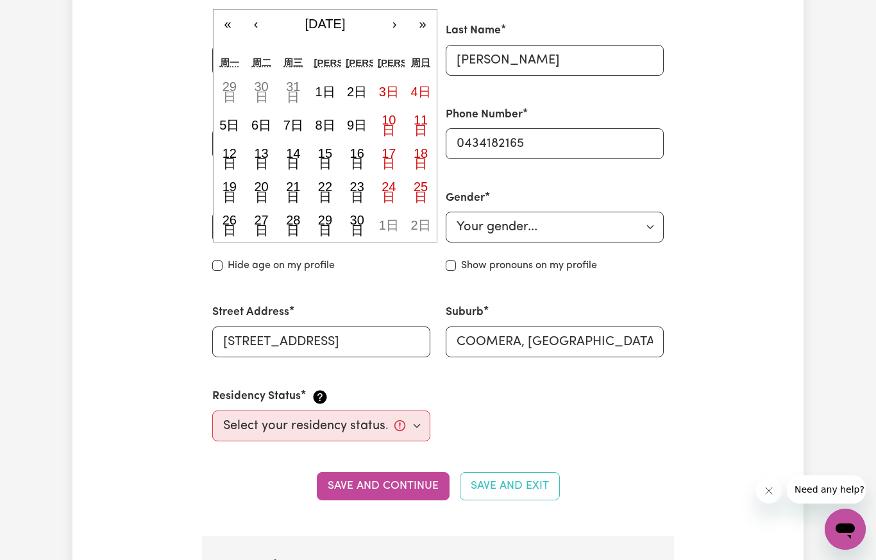
click at [258, 19] on button "‹" at bounding box center [256, 24] width 28 height 28
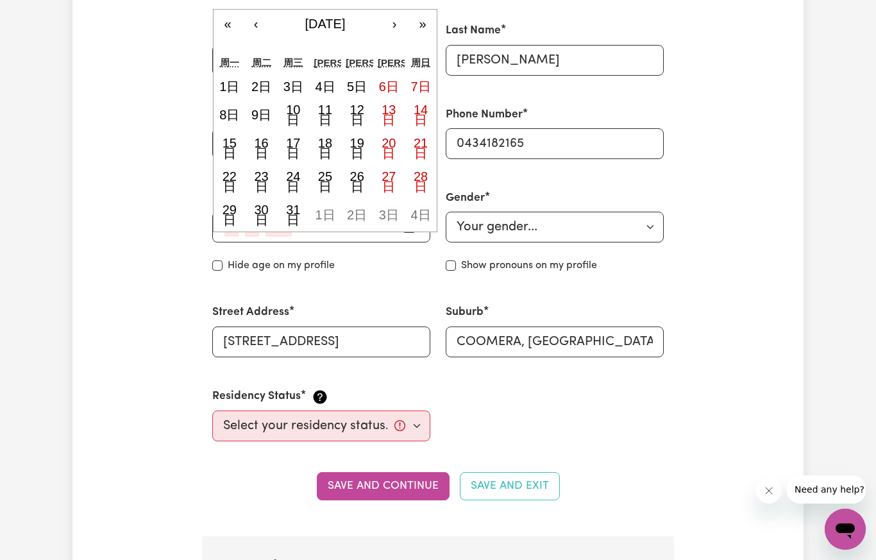
click at [418, 143] on abbr "21日" at bounding box center [421, 148] width 14 height 24
type input "[DATE]"
type input "21"
type input "3"
type input "1993"
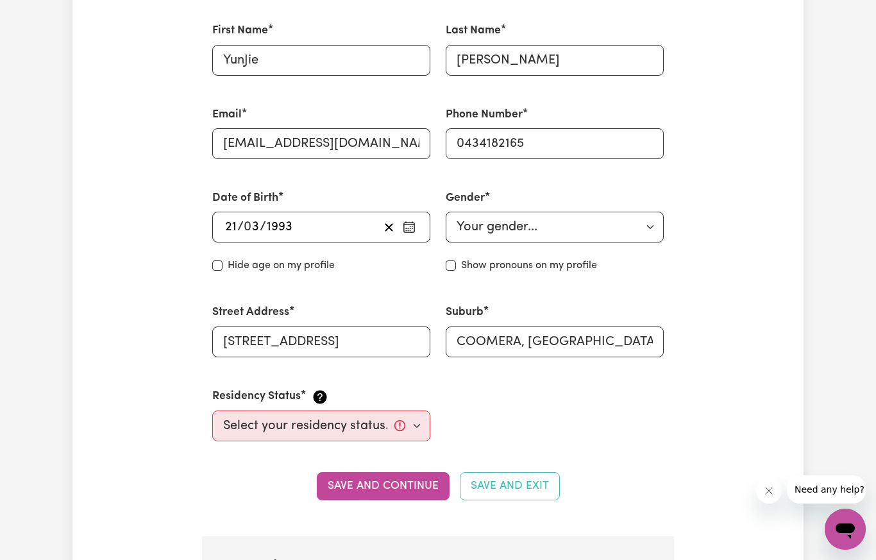
click at [319, 225] on div "[DATE] 21 / 0 3 / 1993" at bounding box center [301, 226] width 156 height 19
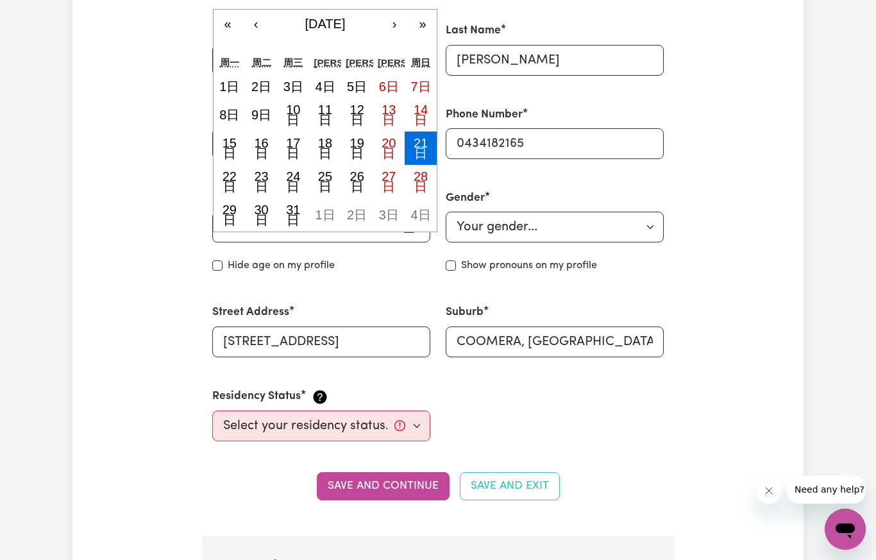
click at [221, 24] on button "«" at bounding box center [227, 24] width 28 height 28
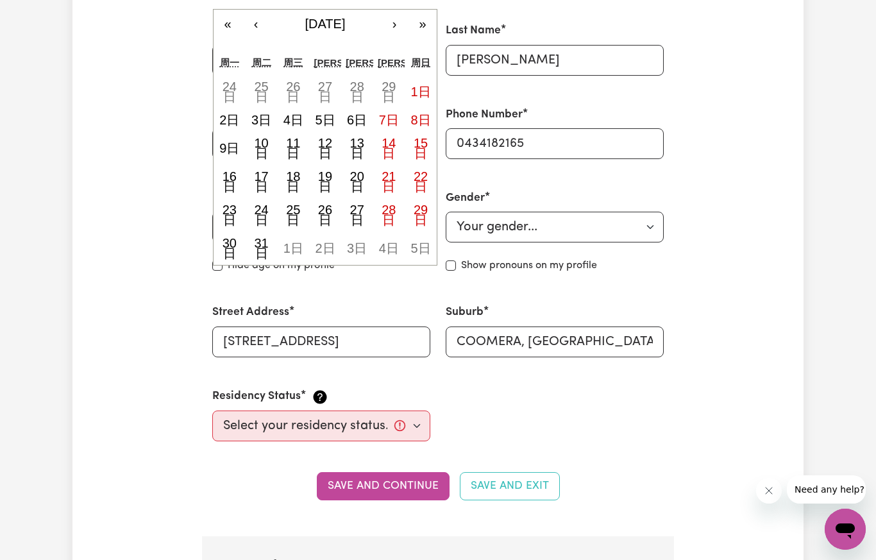
click at [220, 24] on button "«" at bounding box center [227, 24] width 28 height 28
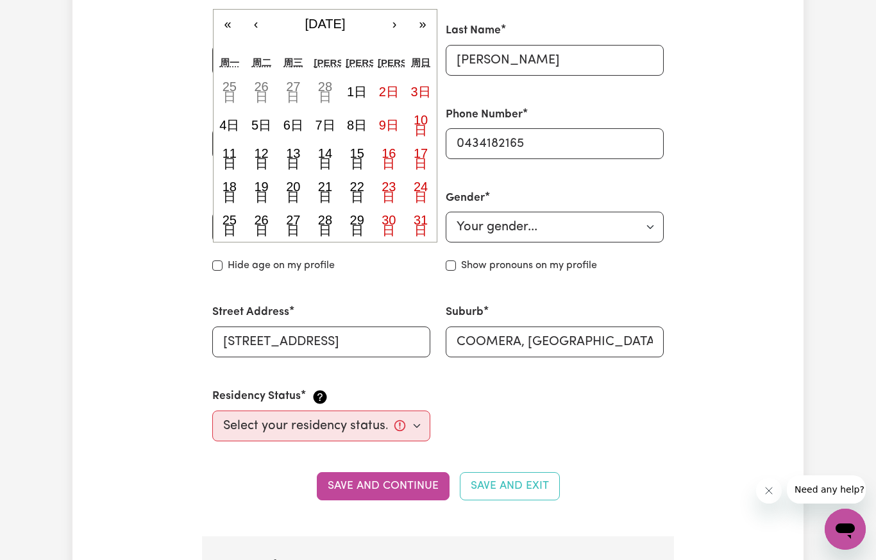
click at [229, 24] on button "«" at bounding box center [227, 24] width 28 height 28
click at [292, 190] on abbr "21日" at bounding box center [293, 192] width 14 height 24
type input "[DATE]"
type input "1990"
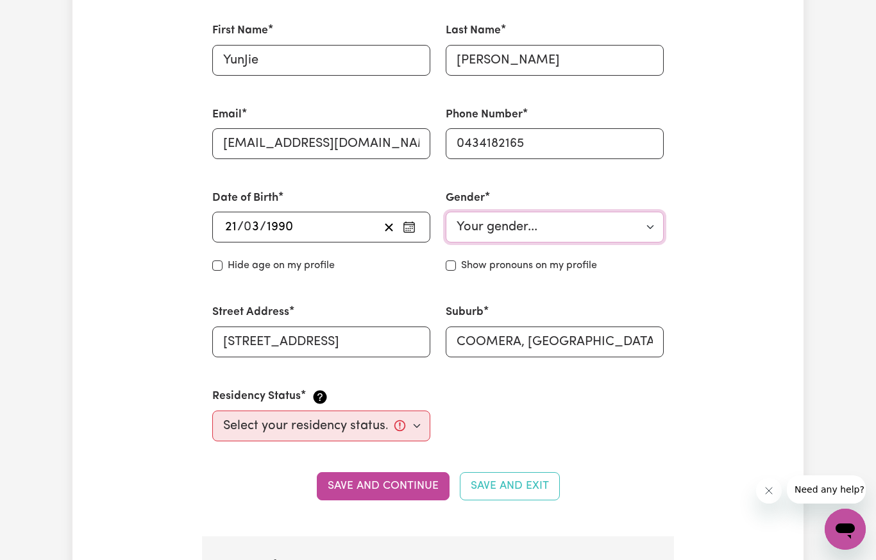
click at [647, 231] on select "Your gender... [DEMOGRAPHIC_DATA] [DEMOGRAPHIC_DATA] [DEMOGRAPHIC_DATA] Other P…" at bounding box center [555, 227] width 218 height 31
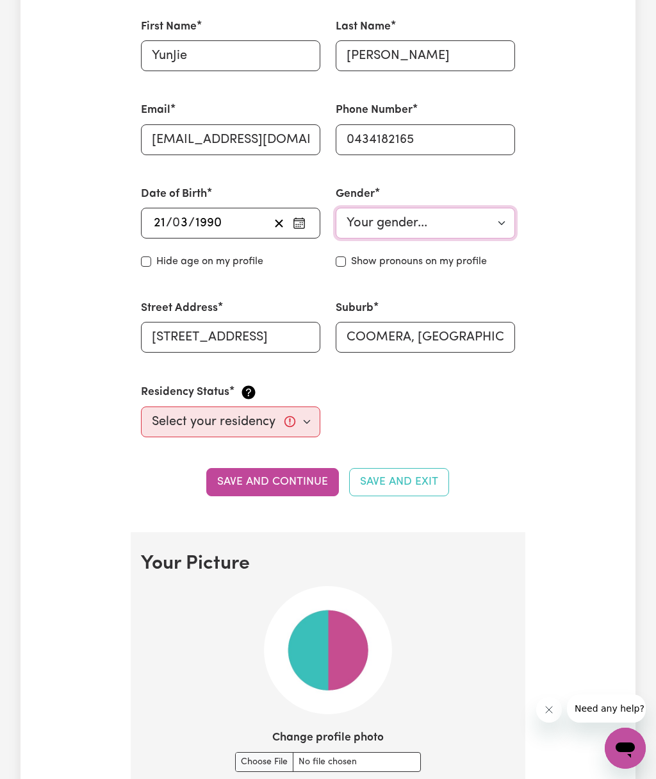
click at [499, 216] on select "Your gender... [DEMOGRAPHIC_DATA] [DEMOGRAPHIC_DATA] [DEMOGRAPHIC_DATA] Other P…" at bounding box center [426, 223] width 180 height 31
select select "[DEMOGRAPHIC_DATA]"
click at [301, 414] on select "Select your residency status... [DEMOGRAPHIC_DATA] citizen Australian PR [DEMOG…" at bounding box center [231, 421] width 180 height 31
select select "Australian PR"
click at [307, 477] on button "Save and continue" at bounding box center [272, 482] width 133 height 28
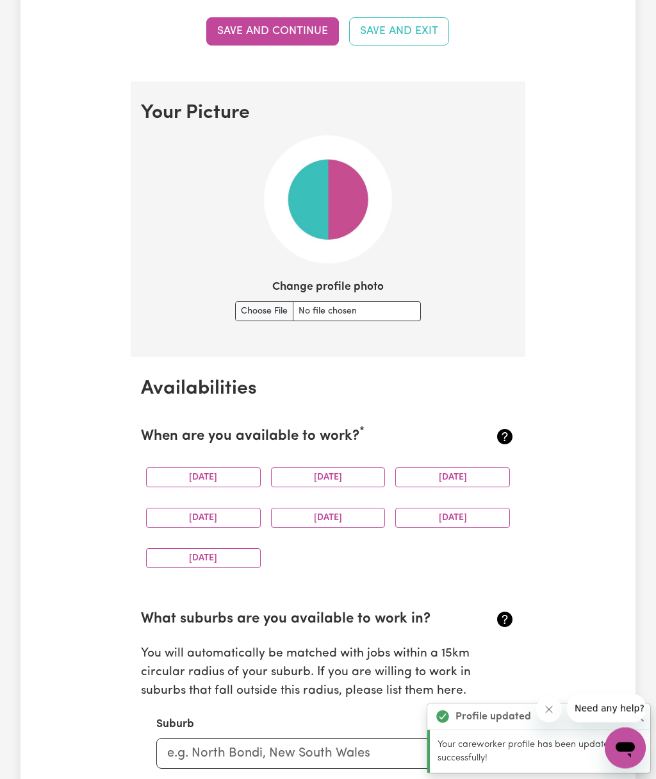
scroll to position [916, 0]
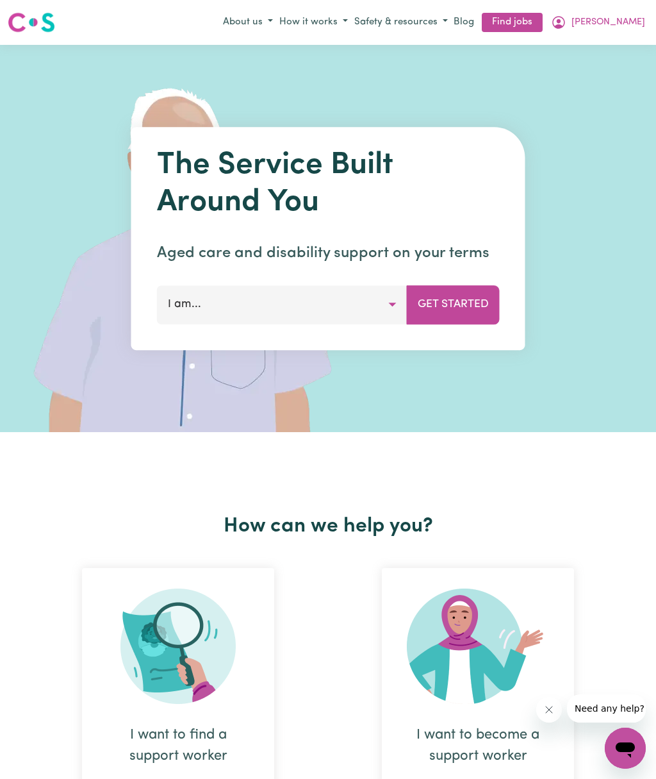
click at [392, 303] on button "I am..." at bounding box center [282, 304] width 251 height 38
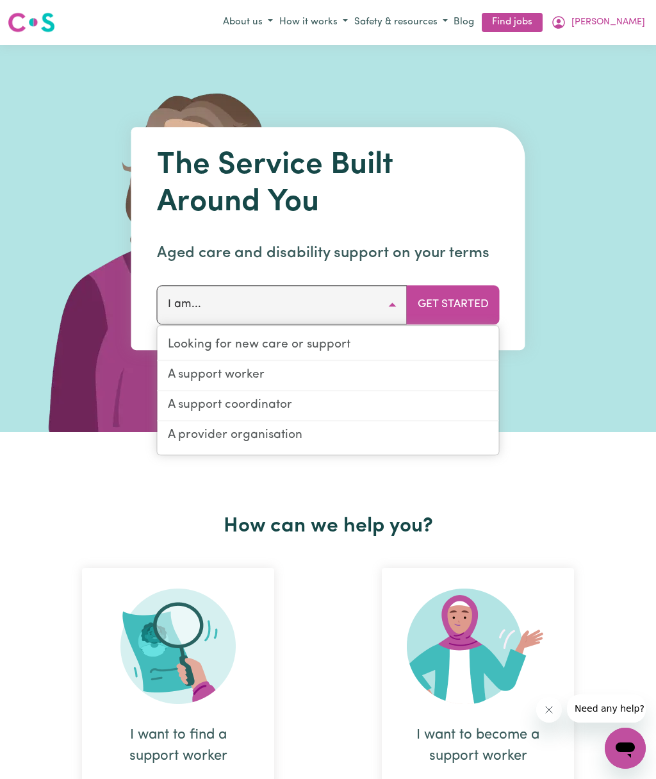
click at [400, 332] on link "Looking for new care or support" at bounding box center [329, 346] width 342 height 30
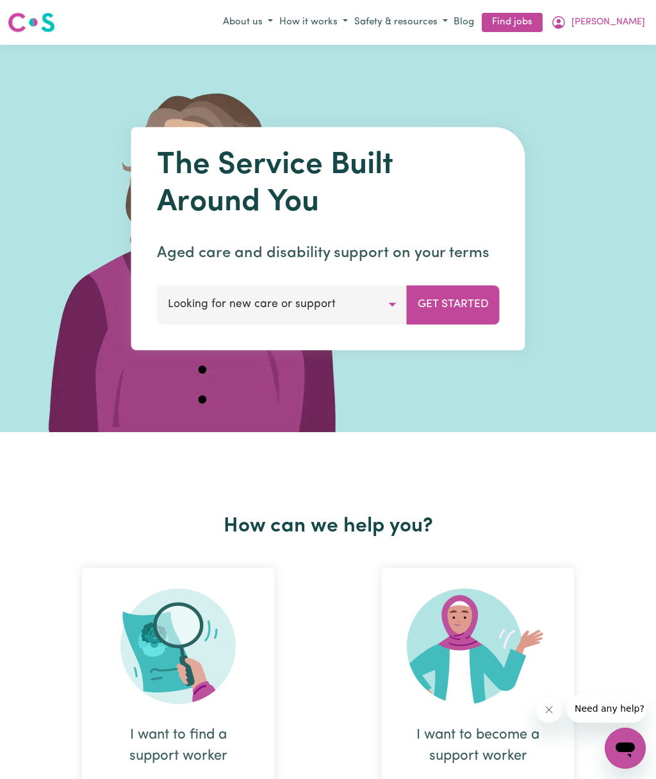
click at [483, 296] on button "Get Started" at bounding box center [453, 304] width 93 height 38
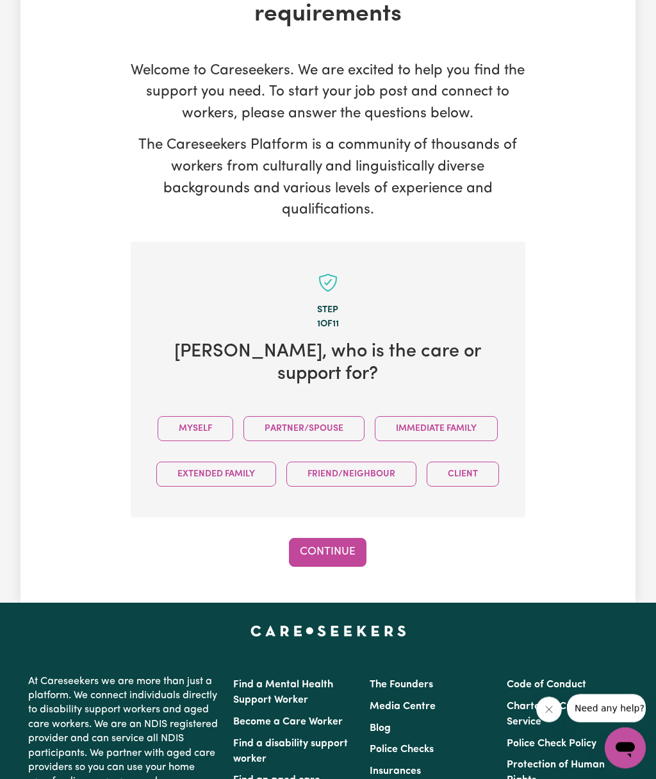
scroll to position [347, 0]
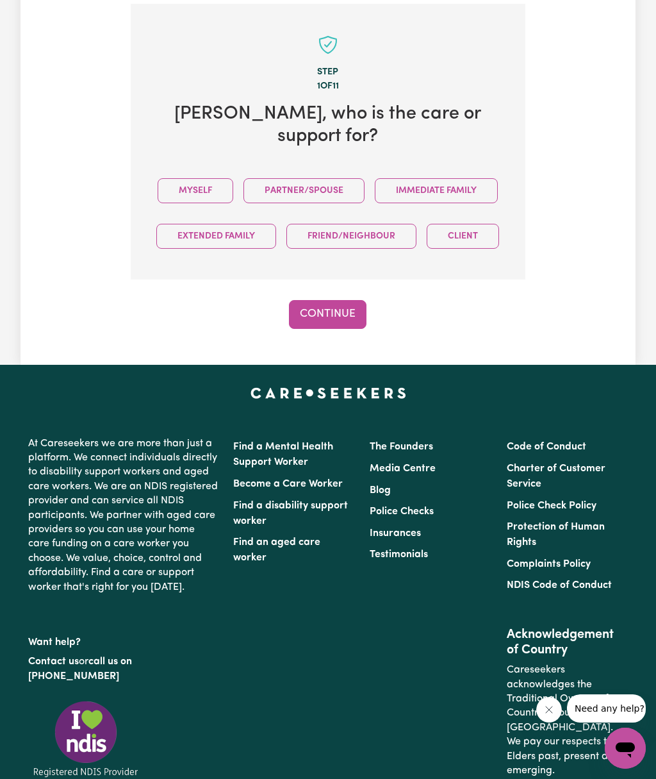
click at [347, 316] on button "Continue" at bounding box center [328, 314] width 78 height 28
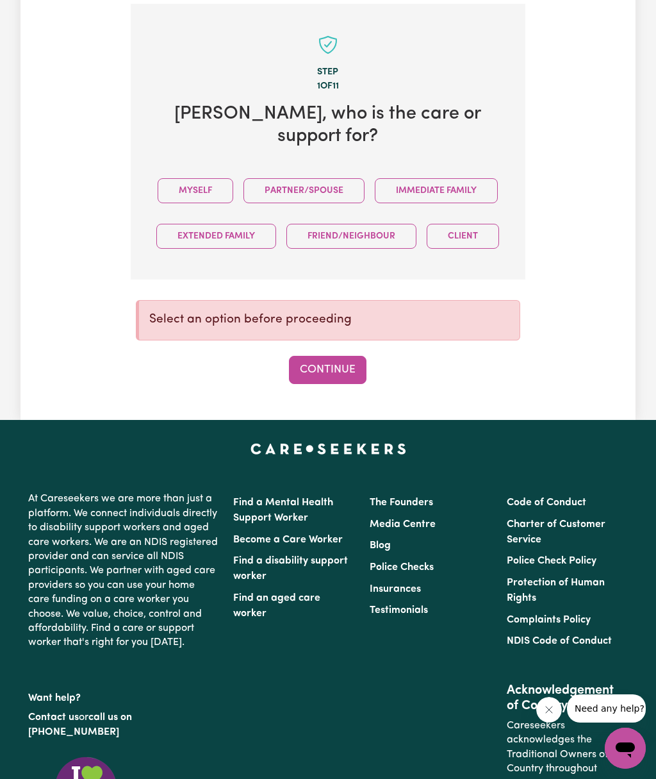
click at [337, 363] on button "Continue" at bounding box center [328, 370] width 78 height 28
click at [203, 185] on button "Myself" at bounding box center [196, 190] width 76 height 25
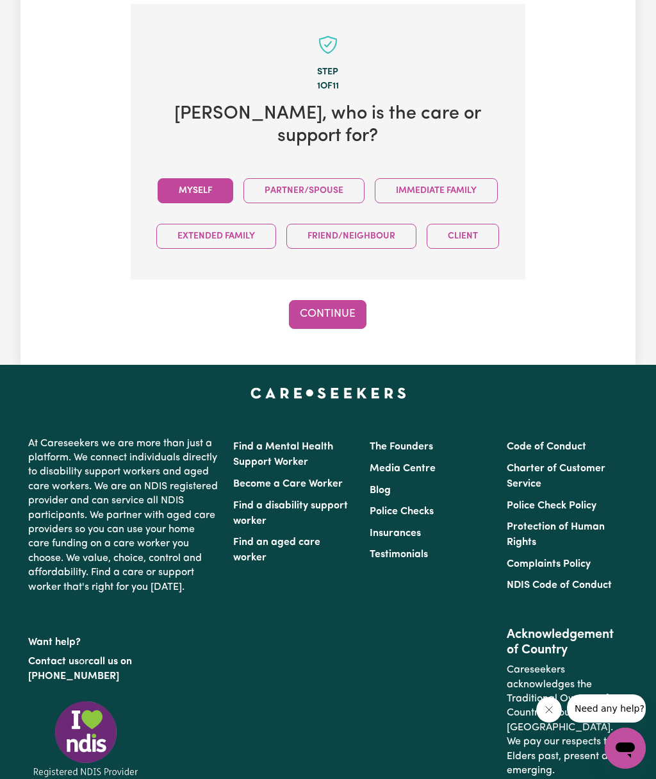
click at [338, 321] on button "Continue" at bounding box center [328, 314] width 78 height 28
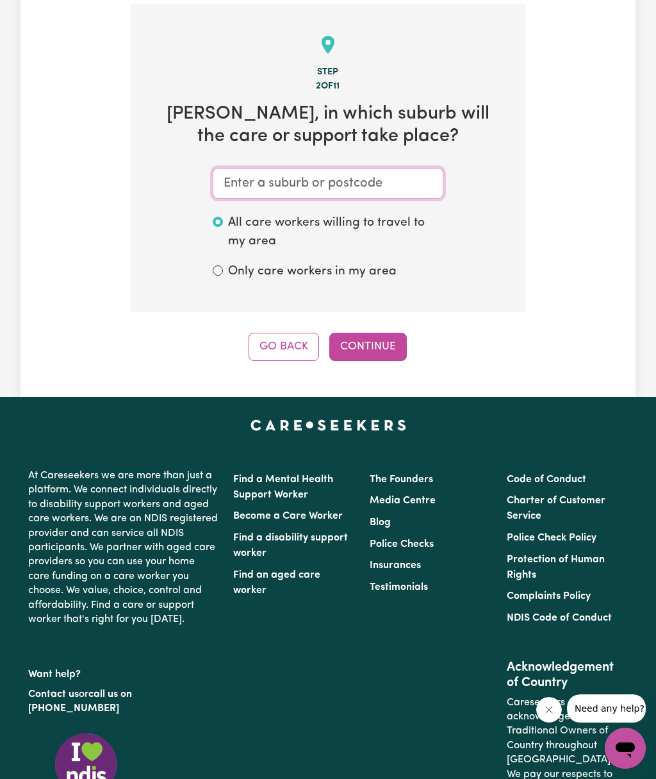
click at [412, 176] on input "text" at bounding box center [328, 183] width 231 height 31
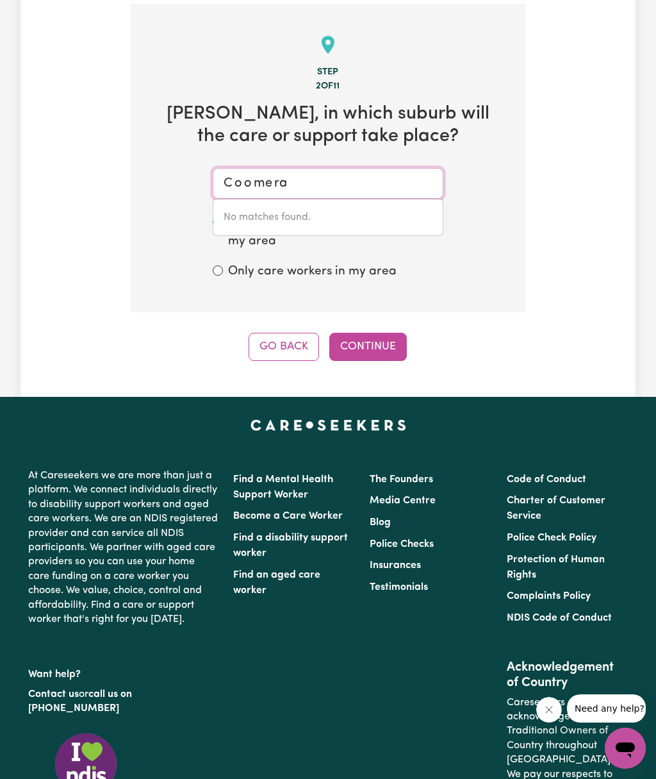
type input "Coomera"
type input "Coomera, [GEOGRAPHIC_DATA], 4209"
click at [387, 209] on link "COOMERA , [GEOGRAPHIC_DATA], 4209" at bounding box center [328, 218] width 230 height 26
type input "COOMERA, [GEOGRAPHIC_DATA], 4209"
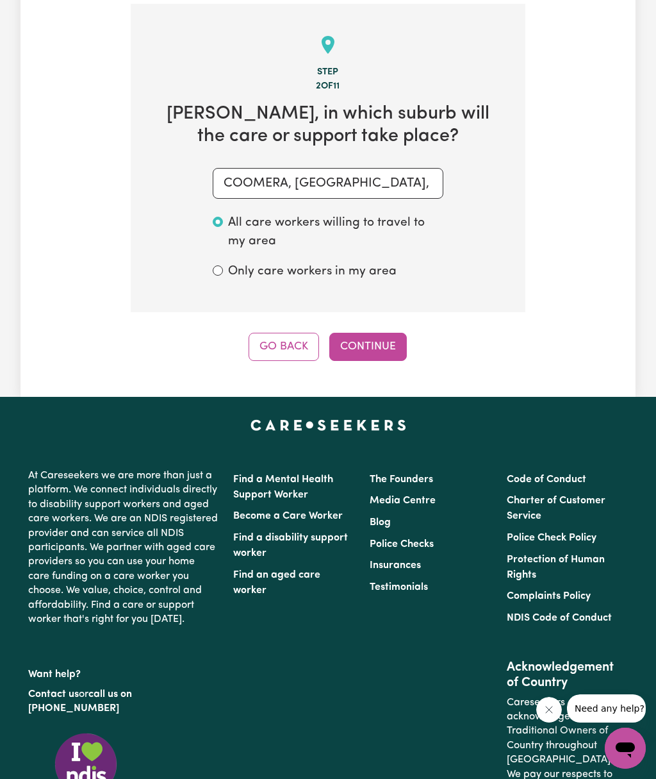
click at [215, 265] on input "Only care workers in my area" at bounding box center [218, 270] width 10 height 10
radio input "true"
click at [217, 217] on input "All care workers willing to travel to my area" at bounding box center [218, 222] width 10 height 10
radio input "true"
click at [377, 337] on button "Continue" at bounding box center [369, 347] width 78 height 28
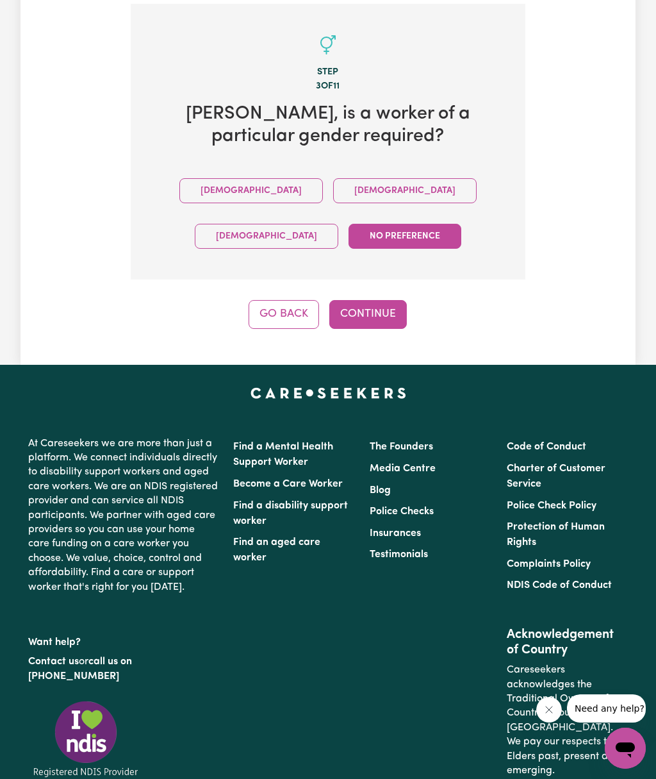
click at [235, 187] on button "[DEMOGRAPHIC_DATA]" at bounding box center [252, 190] width 144 height 25
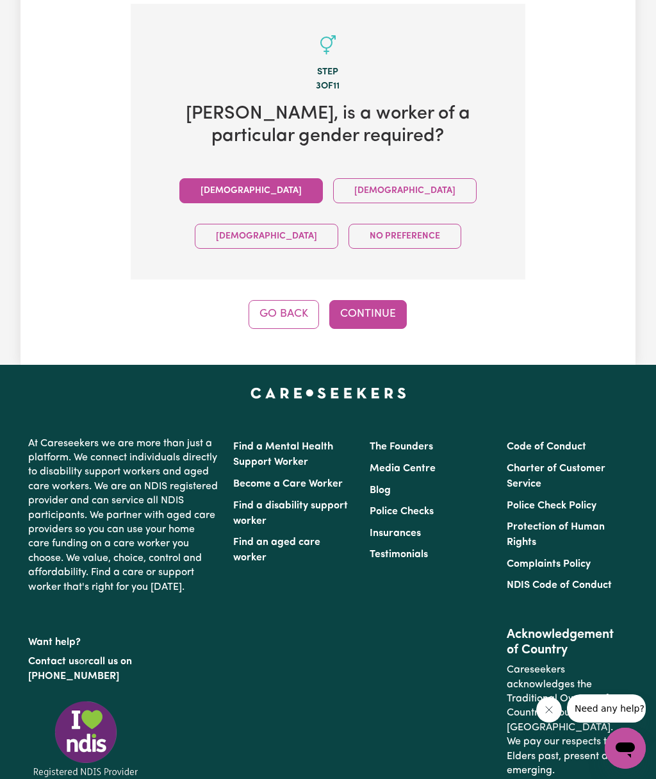
click at [333, 181] on button "[DEMOGRAPHIC_DATA]" at bounding box center [405, 190] width 144 height 25
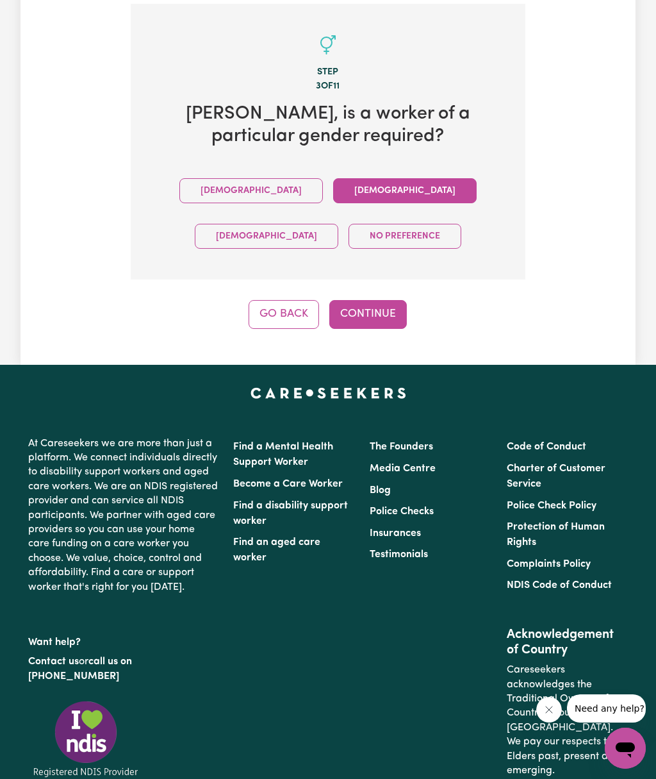
click at [262, 185] on button "[DEMOGRAPHIC_DATA]" at bounding box center [252, 190] width 144 height 25
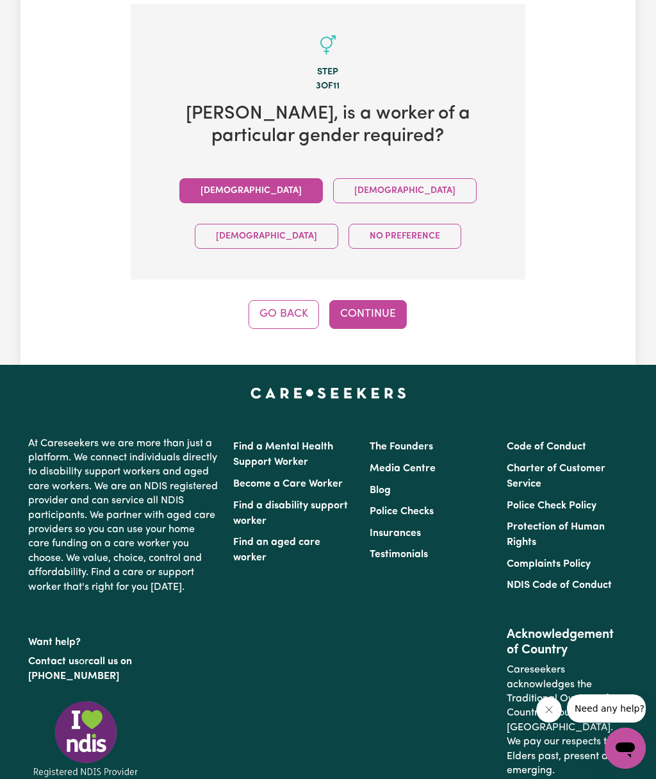
click at [385, 310] on button "Continue" at bounding box center [369, 314] width 78 height 28
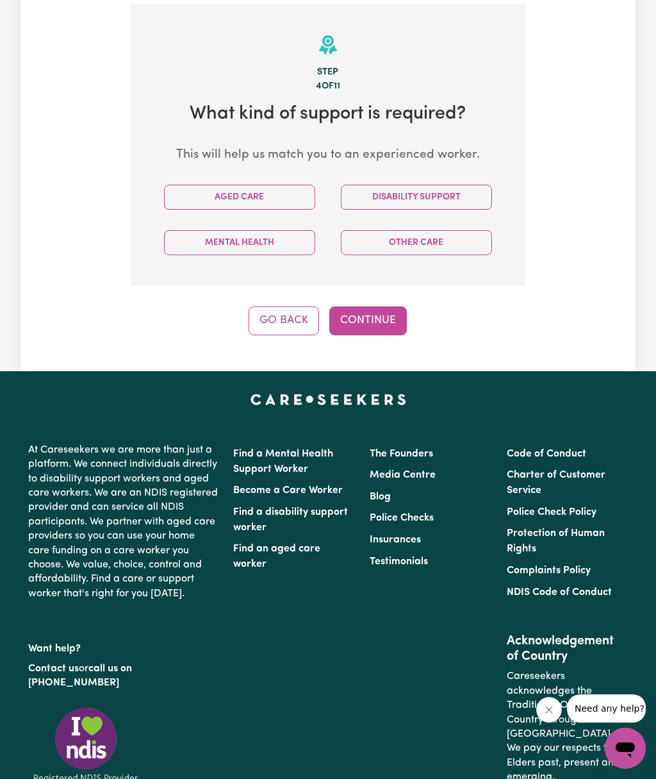
click at [460, 237] on button "Other Care" at bounding box center [416, 242] width 151 height 25
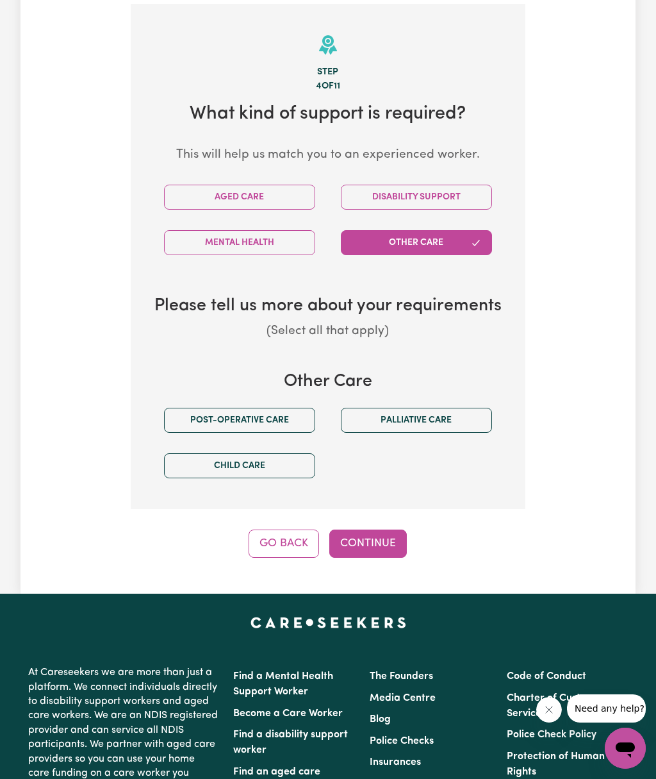
click at [274, 413] on button "Post-operative care" at bounding box center [239, 420] width 151 height 25
click at [441, 408] on button "Palliative care" at bounding box center [416, 420] width 151 height 25
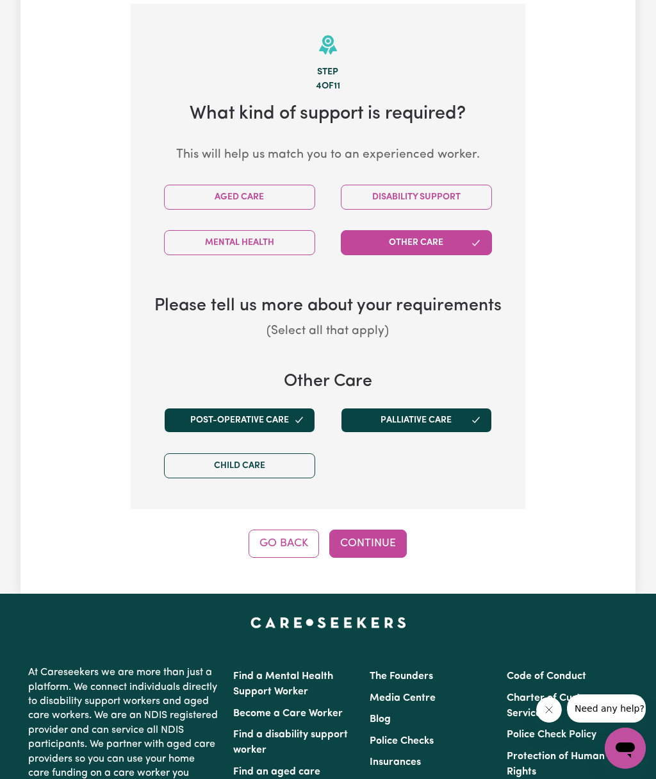
click at [472, 415] on icon "button" at bounding box center [476, 420] width 10 height 10
click at [387, 537] on button "Continue" at bounding box center [369, 544] width 78 height 28
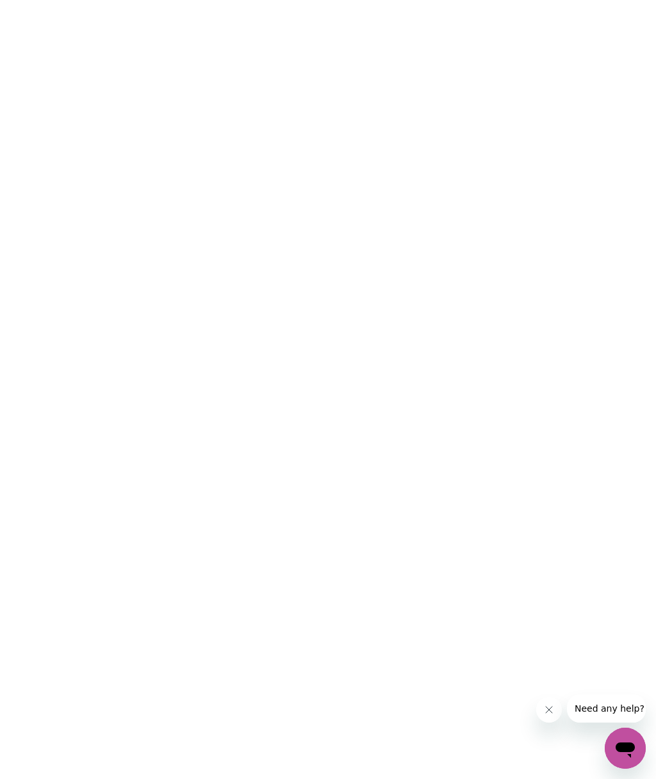
click at [544, 706] on icon "关闭来自公司的消息" at bounding box center [549, 710] width 10 height 10
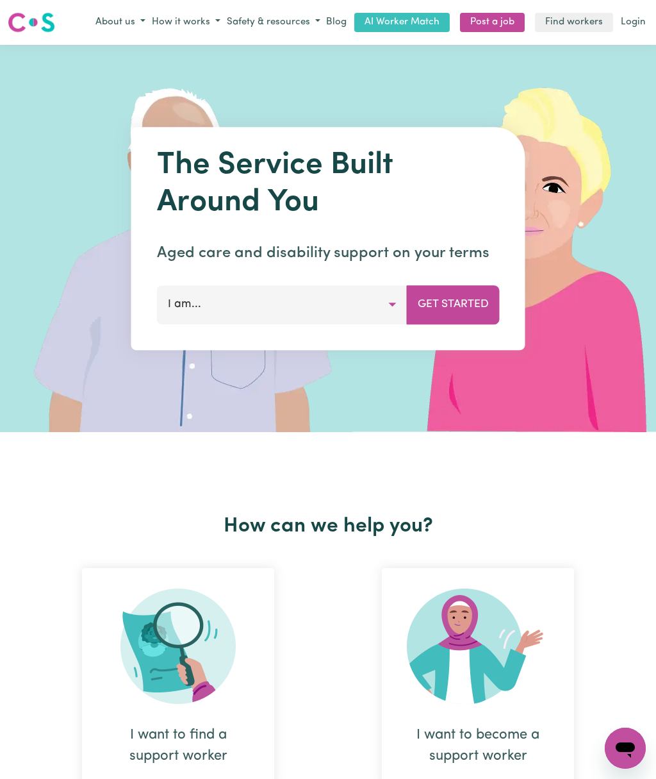
click at [397, 305] on button "I am..." at bounding box center [282, 304] width 251 height 38
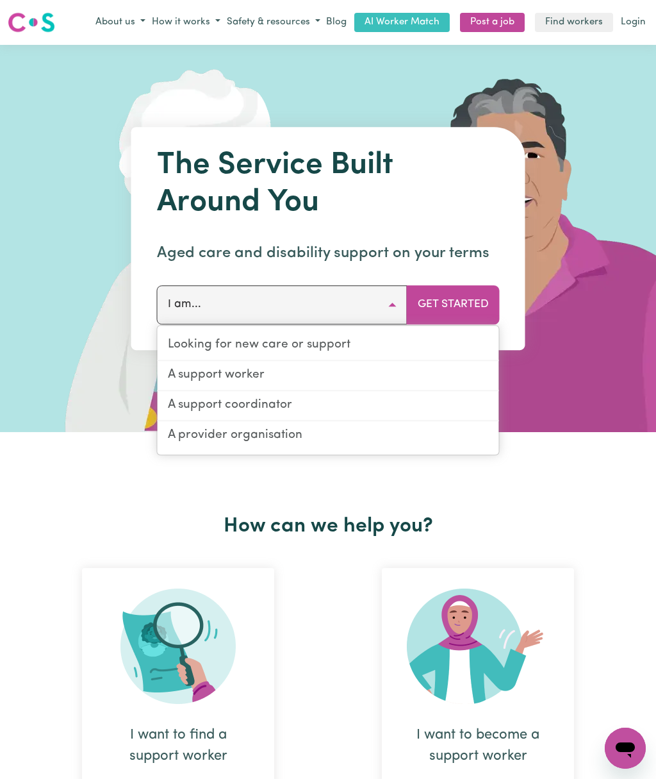
click at [385, 346] on link "Looking for new care or support" at bounding box center [329, 346] width 342 height 30
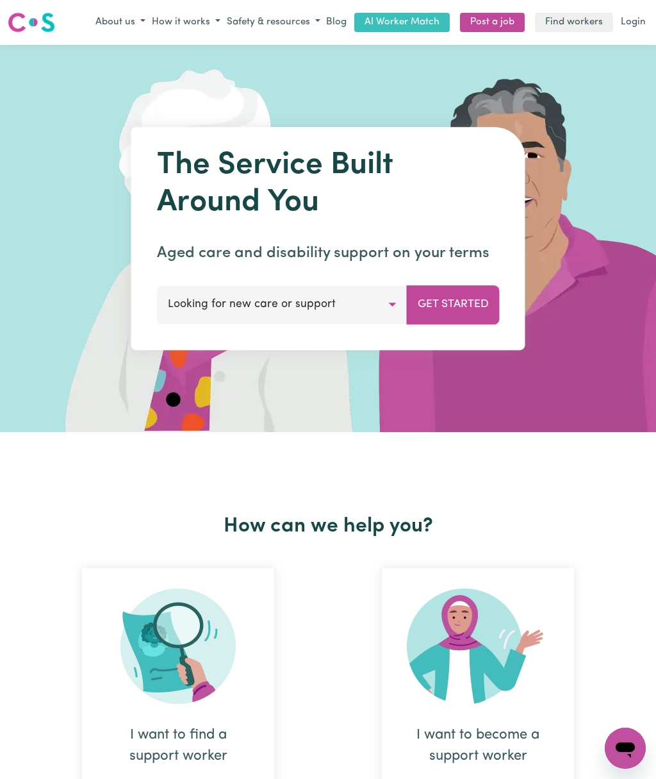
click at [481, 304] on button "Get Started" at bounding box center [453, 304] width 93 height 38
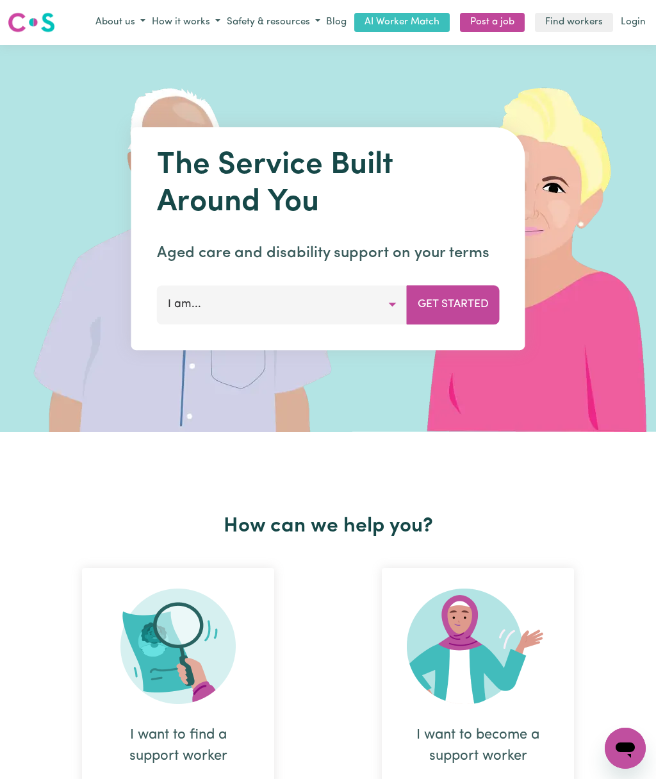
click at [394, 306] on button "I am..." at bounding box center [282, 304] width 251 height 38
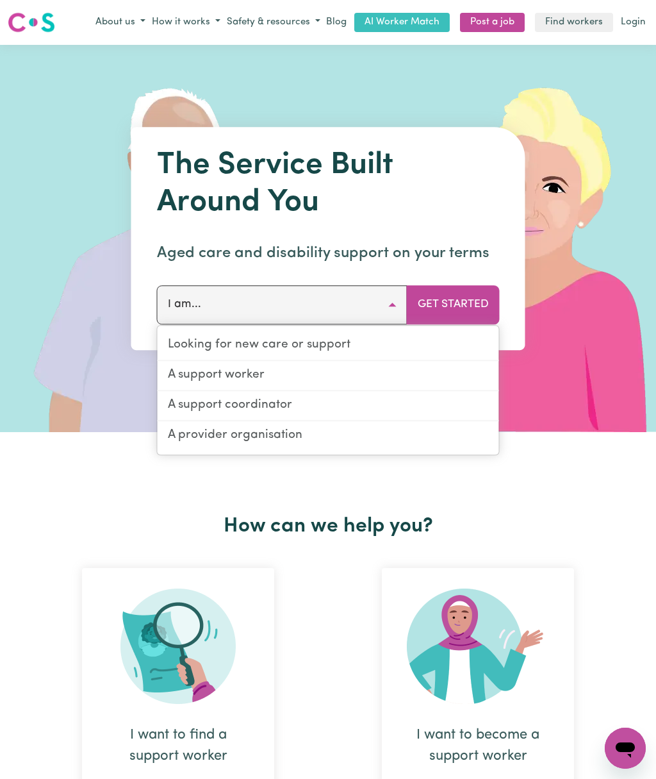
click at [363, 340] on link "Looking for new care or support" at bounding box center [329, 346] width 342 height 30
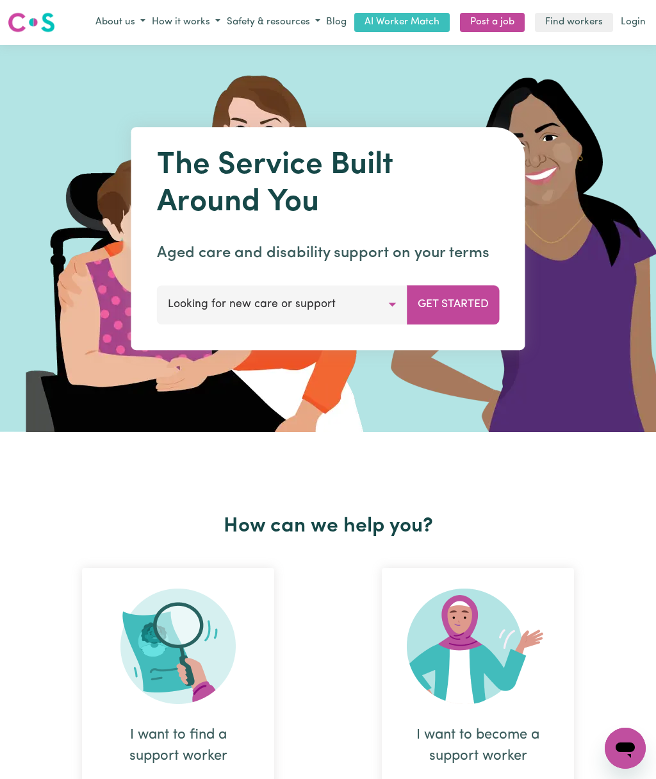
click at [478, 297] on button "Get Started" at bounding box center [453, 304] width 93 height 38
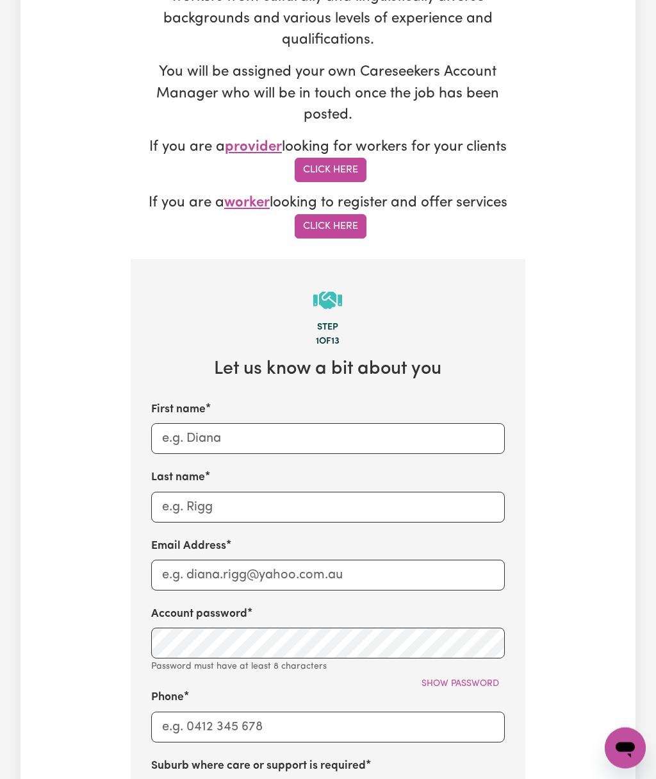
scroll to position [278, 0]
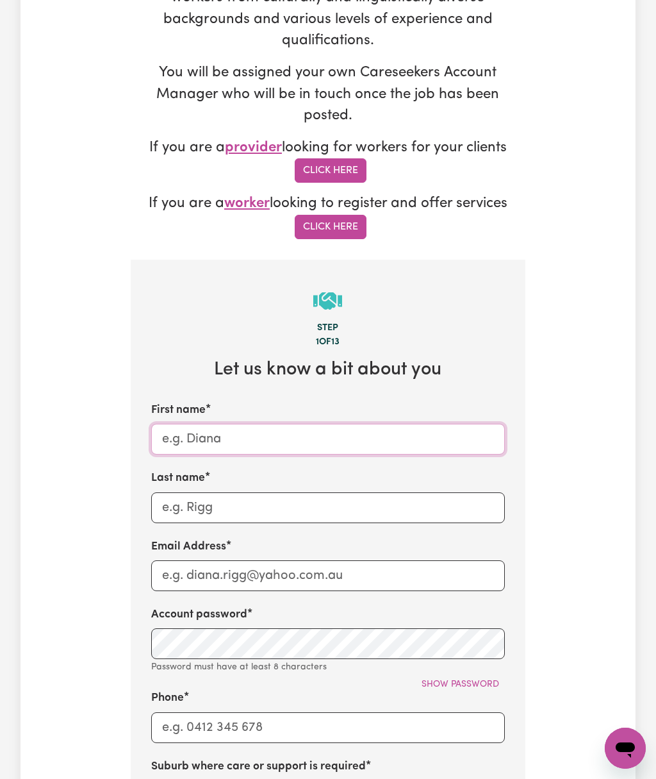
click at [408, 433] on input "First name" at bounding box center [328, 439] width 354 height 31
type input "[PERSON_NAME]"
click at [326, 499] on input "Last name" at bounding box center [328, 507] width 354 height 31
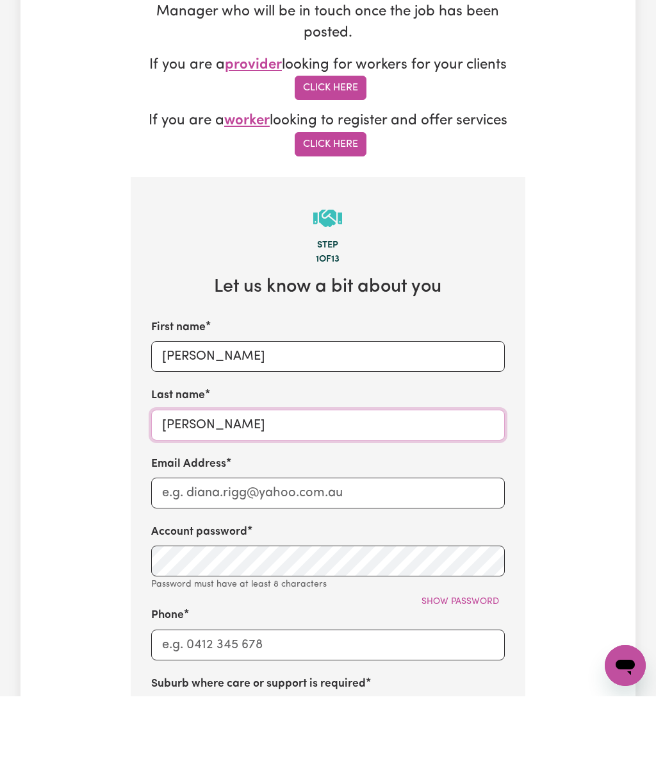
type input "[PERSON_NAME]"
click at [390, 560] on input "Email Address" at bounding box center [328, 575] width 354 height 31
type input "[EMAIL_ADDRESS][DOMAIN_NAME]"
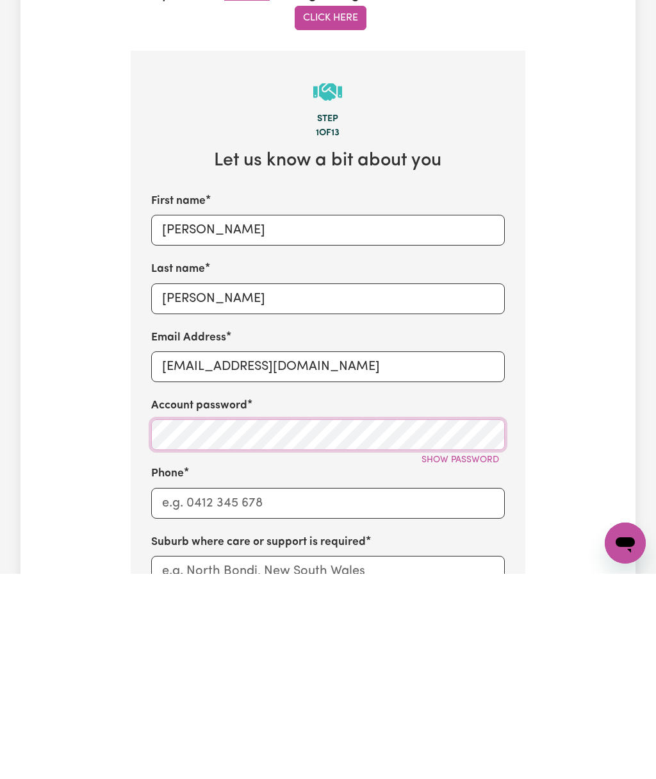
scroll to position [293, 0]
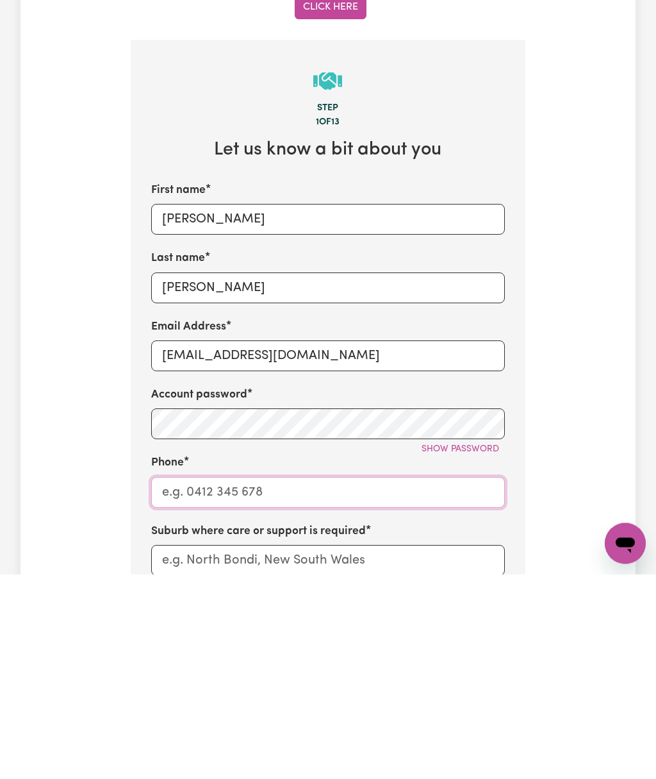
click at [399, 682] on input "Phone" at bounding box center [328, 697] width 354 height 31
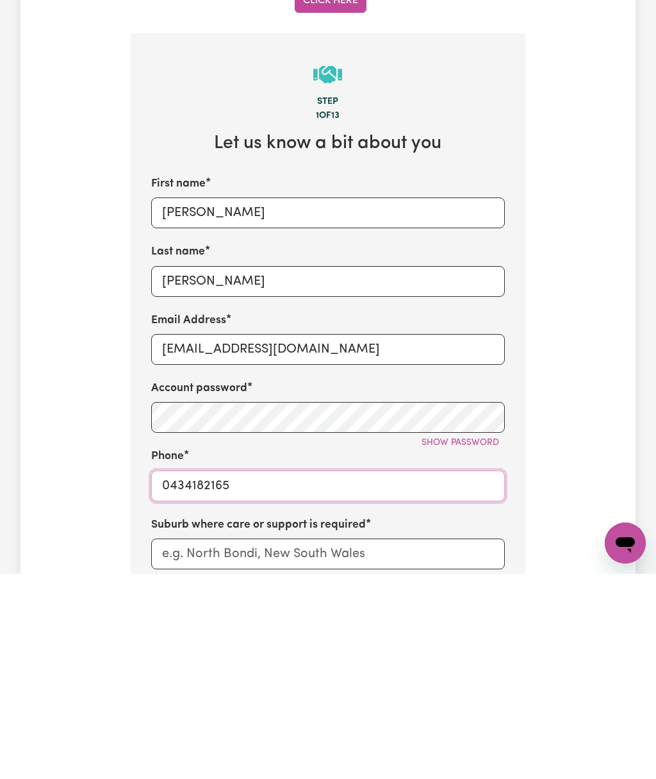
scroll to position [323, 0]
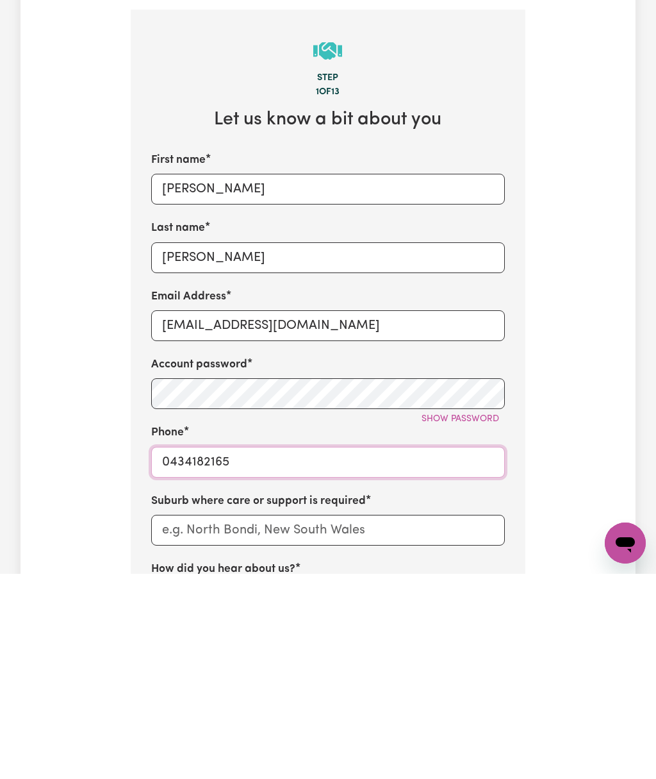
type input "0434182165"
click at [441, 720] on input "text" at bounding box center [328, 735] width 354 height 31
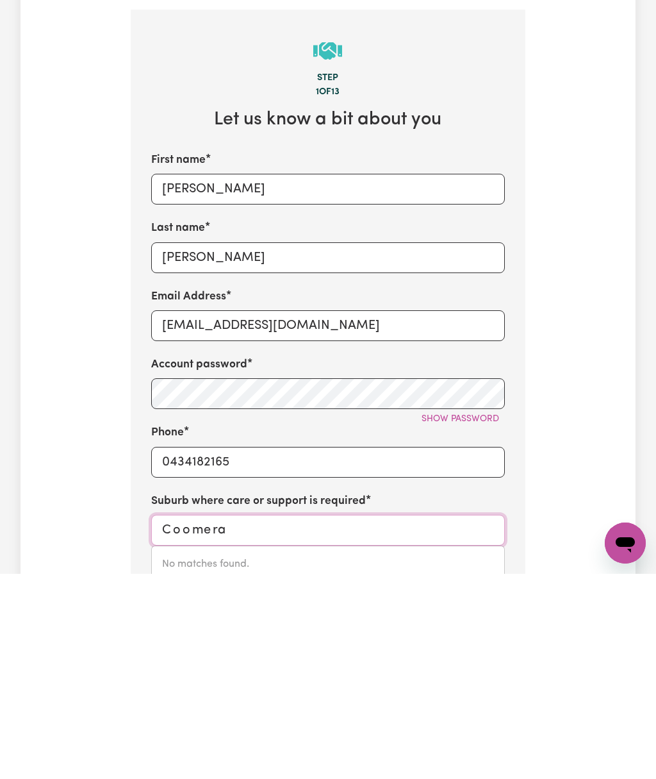
type input "Coomera"
type input "Coomera, [GEOGRAPHIC_DATA], 4209"
click at [339, 757] on link "COOMERA , [GEOGRAPHIC_DATA], 4209" at bounding box center [328, 770] width 353 height 26
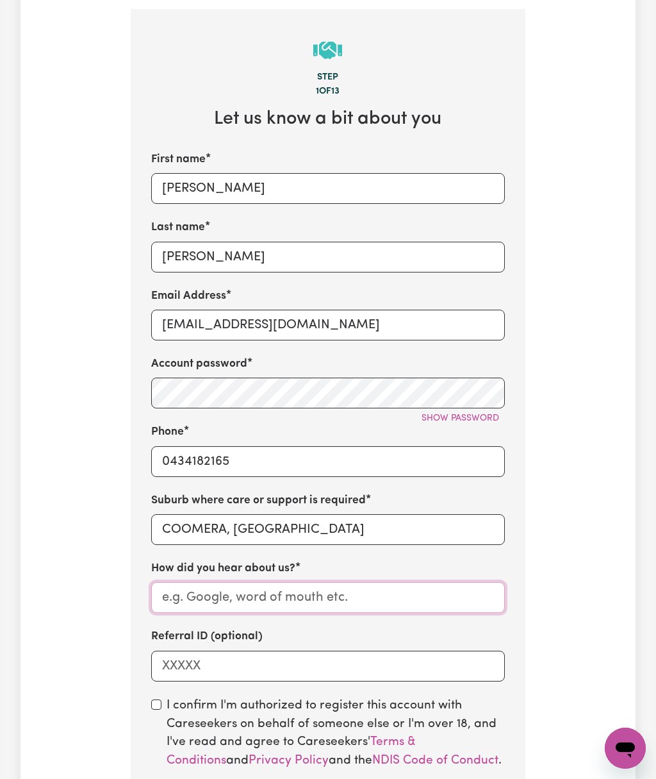
click at [446, 590] on input "How did you hear about us?" at bounding box center [328, 597] width 354 height 31
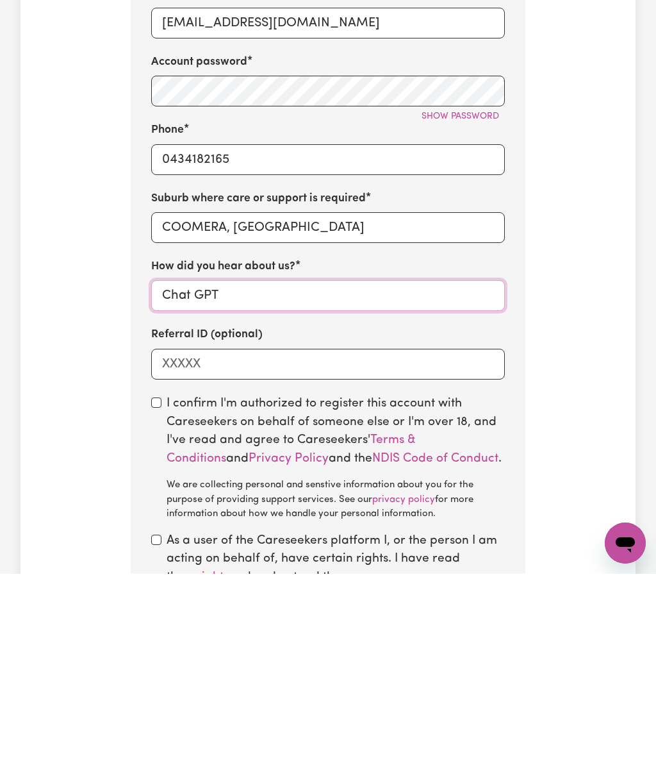
type input "Chat GPT"
click at [356, 554] on input "Referral ID (optional)" at bounding box center [328, 569] width 354 height 31
click at [162, 600] on div "I confirm I'm authorized to register this account with Careseekers on behalf of…" at bounding box center [328, 663] width 354 height 127
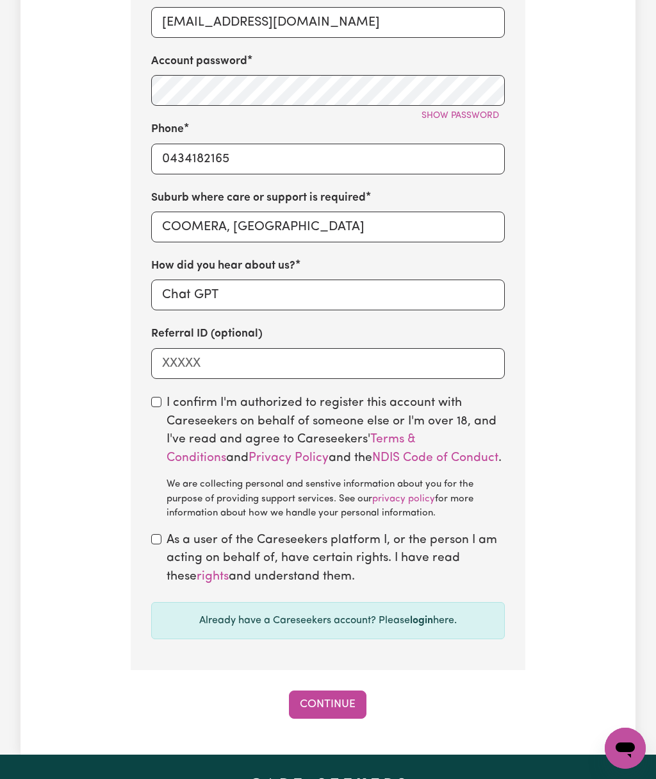
click at [153, 397] on input "checkbox" at bounding box center [156, 402] width 10 height 10
checkbox input "true"
click at [157, 534] on input "checkbox" at bounding box center [156, 539] width 10 height 10
checkbox input "true"
click at [355, 693] on button "Continue" at bounding box center [328, 704] width 78 height 28
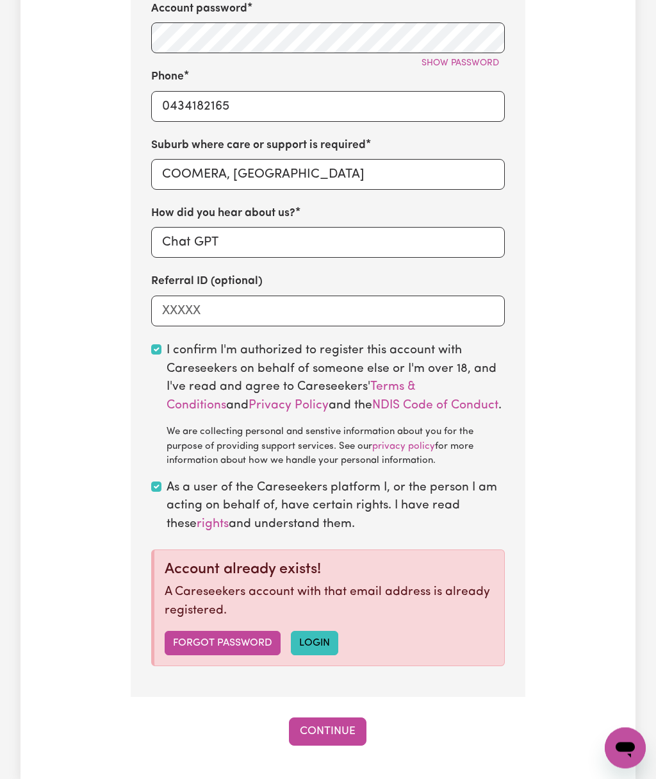
click at [324, 639] on link "login" at bounding box center [314, 643] width 47 height 24
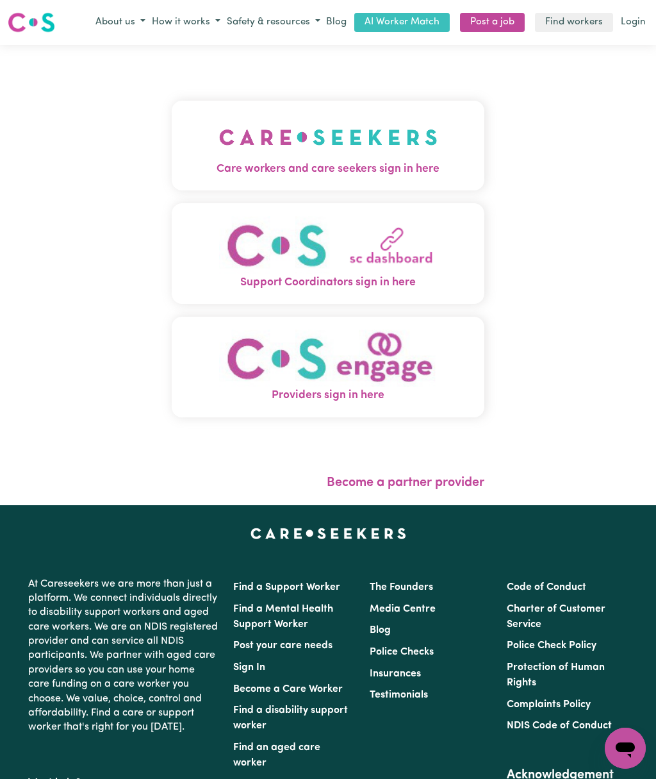
click at [422, 29] on link "AI Worker Match" at bounding box center [403, 23] width 96 height 20
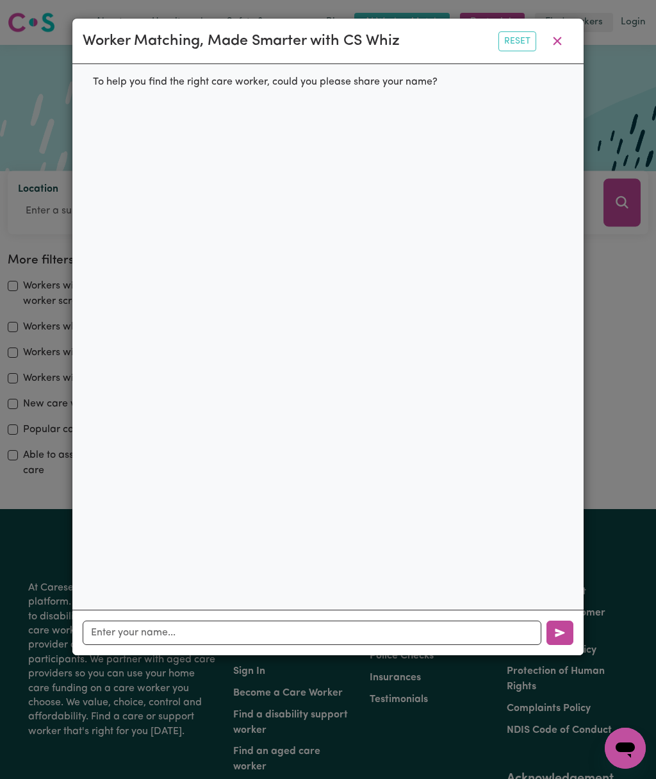
click at [558, 41] on icon "button" at bounding box center [558, 41] width 8 height 8
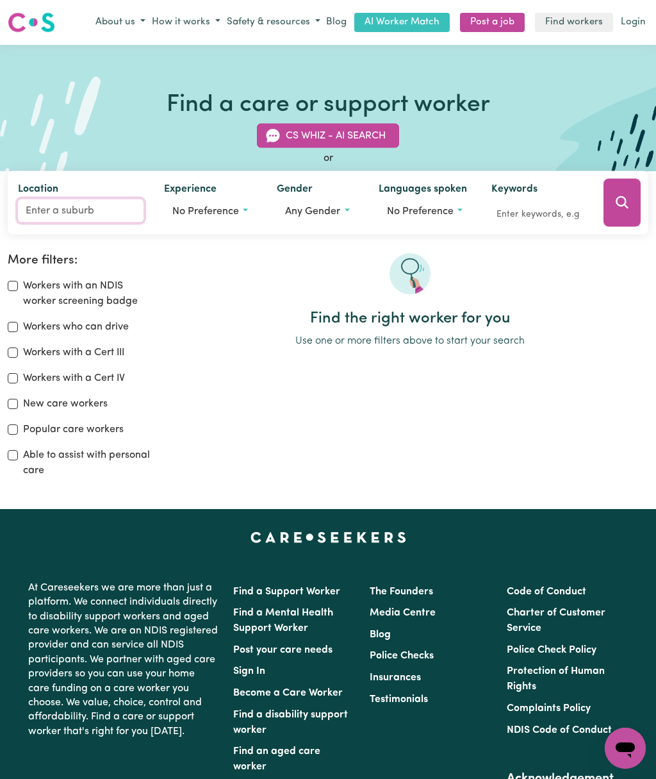
click at [71, 214] on input "Location" at bounding box center [81, 210] width 126 height 23
type input "Coomera"
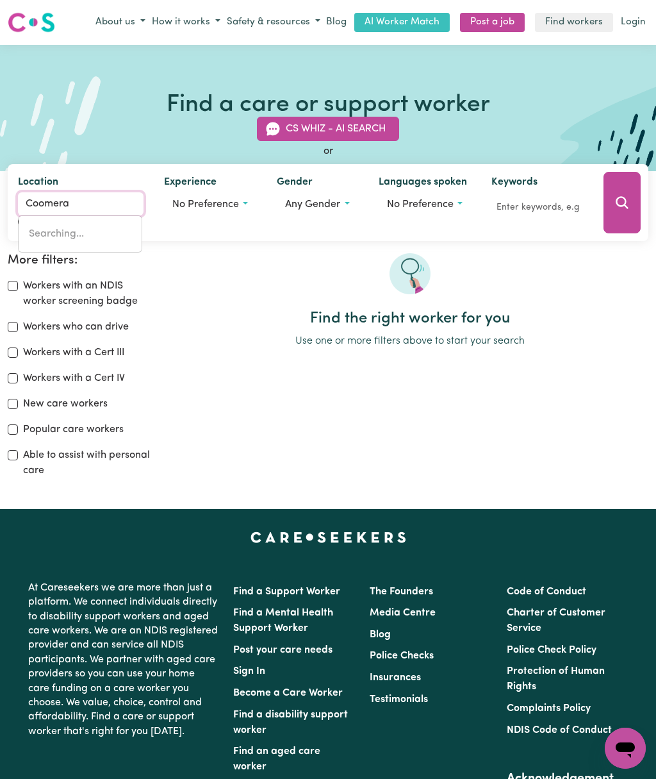
type input "Coomera, [GEOGRAPHIC_DATA], 4209"
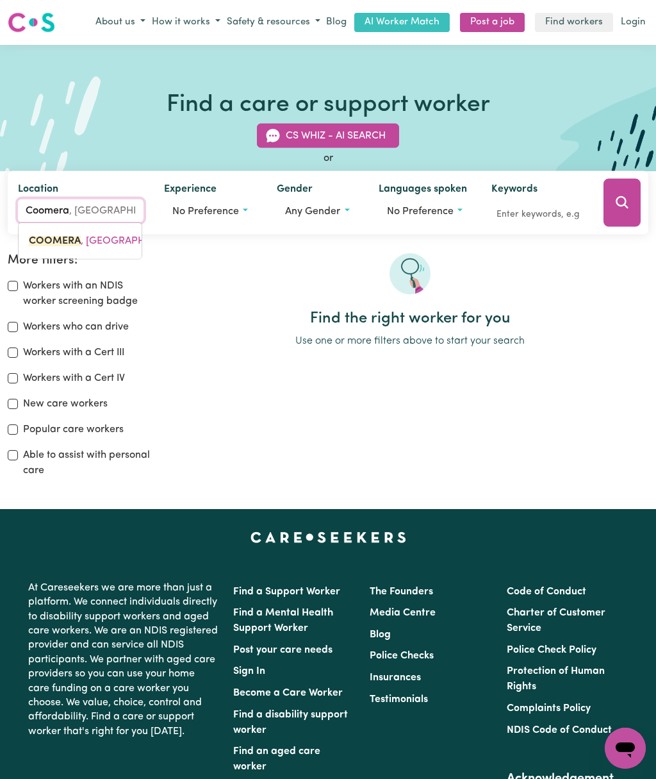
click at [101, 239] on span "COOMERA , [GEOGRAPHIC_DATA], 4209" at bounding box center [123, 240] width 189 height 10
click at [238, 206] on span "No preference" at bounding box center [205, 211] width 67 height 10
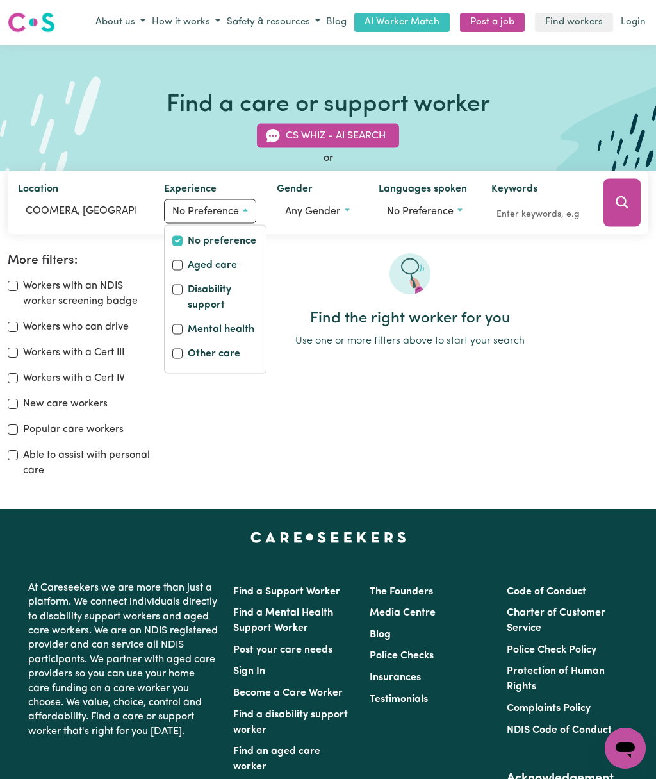
click at [209, 362] on label "Other care" at bounding box center [214, 355] width 53 height 18
click at [183, 358] on input "Other care" at bounding box center [177, 353] width 10 height 10
checkbox input "true"
checkbox input "false"
click at [337, 213] on button "Any gender" at bounding box center [311, 211] width 81 height 24
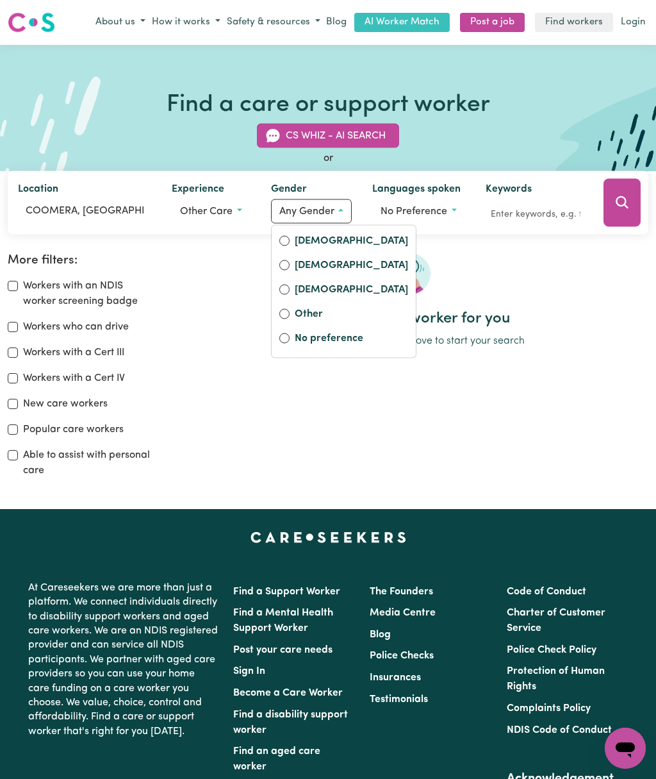
click at [336, 263] on label "[DEMOGRAPHIC_DATA]" at bounding box center [351, 266] width 113 height 18
click at [290, 263] on input "[DEMOGRAPHIC_DATA]" at bounding box center [285, 265] width 10 height 10
radio input "true"
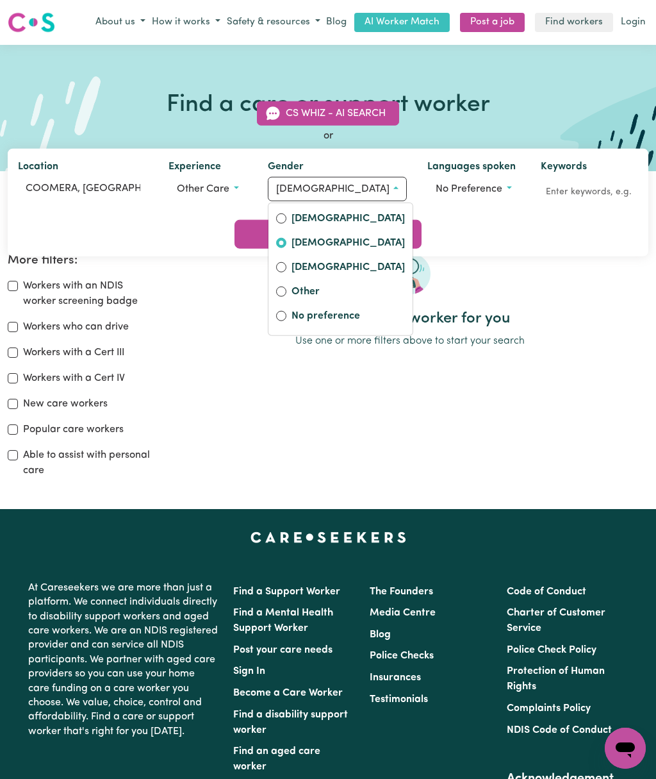
click at [446, 201] on button "No preference" at bounding box center [474, 189] width 92 height 24
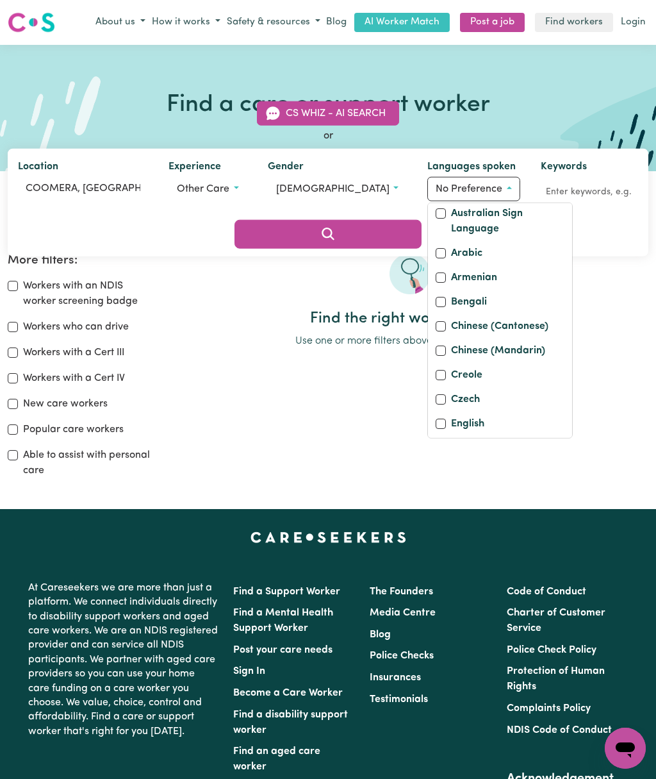
scroll to position [34, 0]
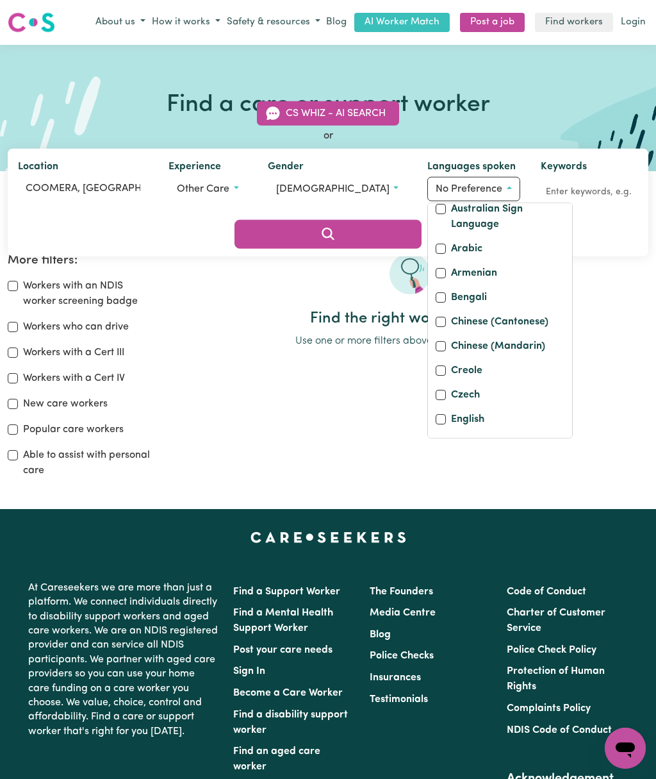
click at [451, 356] on label "Chinese (Mandarin)" at bounding box center [498, 348] width 94 height 18
click at [436, 351] on input "Chinese (Mandarin)" at bounding box center [441, 346] width 10 height 10
checkbox input "true"
checkbox input "false"
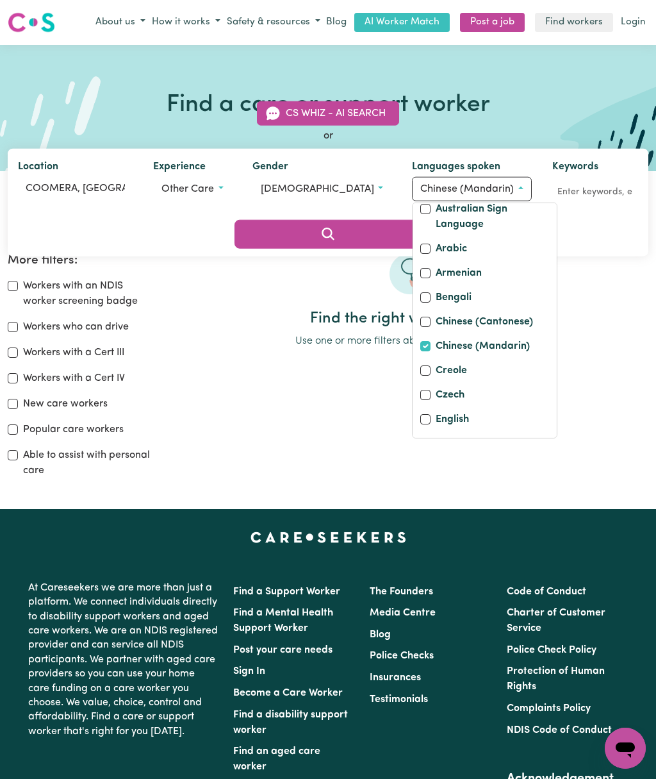
click at [578, 333] on p "Use one or more filters above to start your search" at bounding box center [410, 340] width 477 height 15
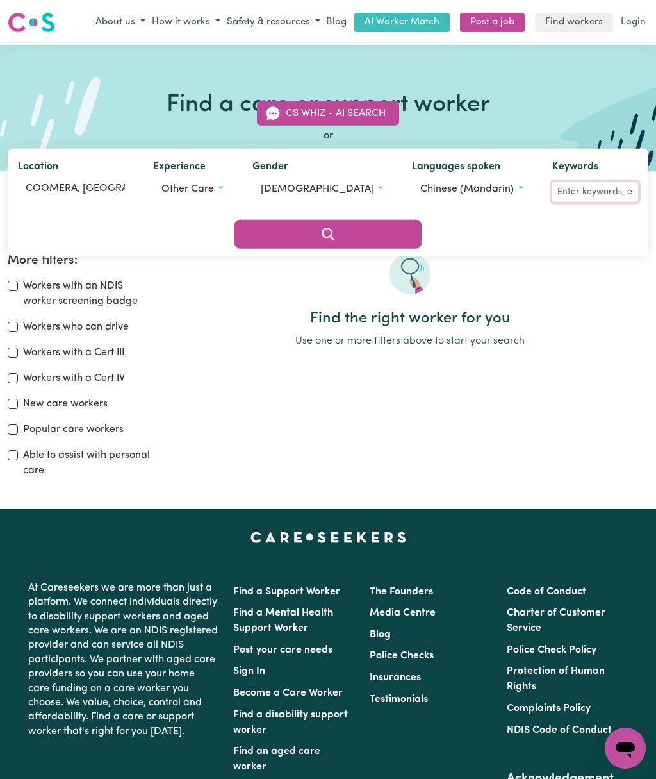
click at [567, 202] on input "Keywords" at bounding box center [596, 192] width 87 height 20
click at [553, 202] on input "Keywords" at bounding box center [596, 192] width 87 height 20
click at [15, 326] on input "Workers who can drive" at bounding box center [13, 327] width 10 height 10
checkbox input "true"
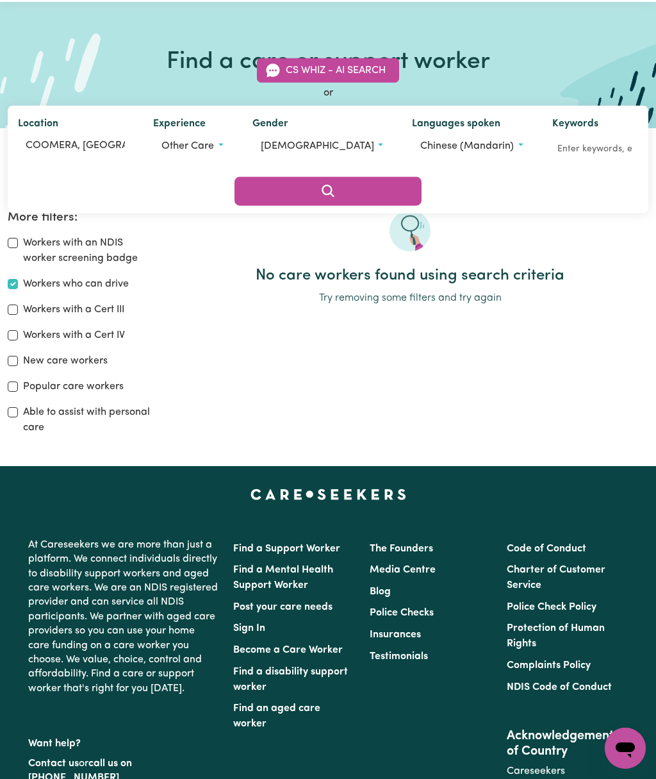
scroll to position [42, 0]
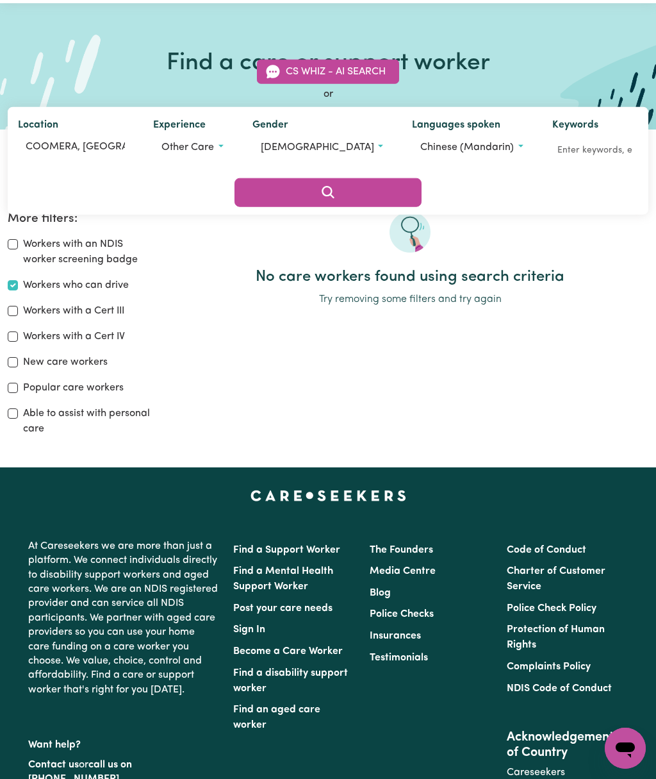
click at [16, 307] on input "Workers with a Cert III" at bounding box center [13, 311] width 10 height 10
checkbox input "true"
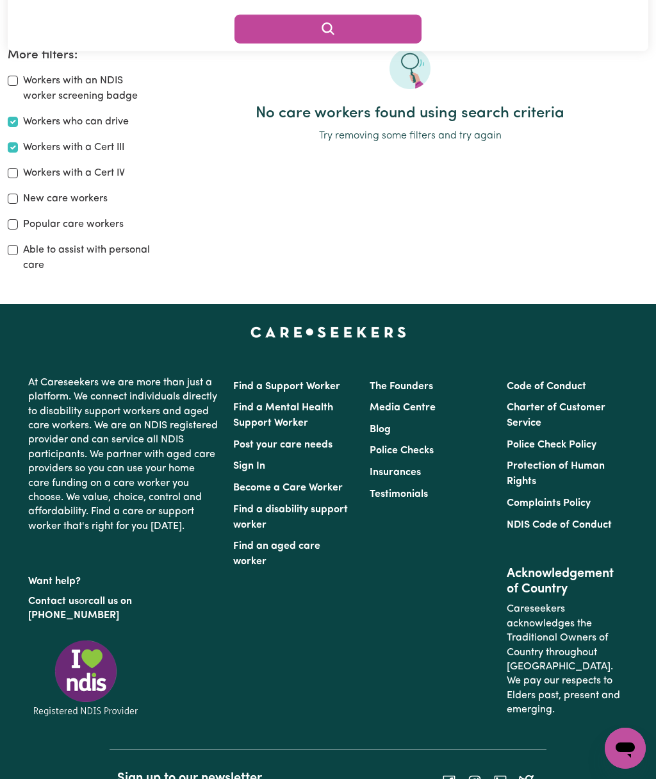
scroll to position [212, 0]
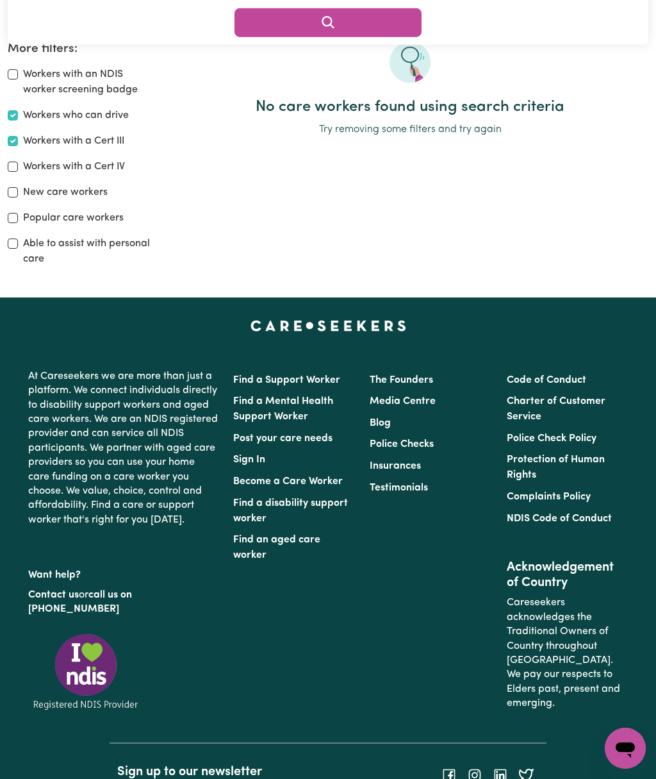
click at [17, 219] on input "Popular care workers" at bounding box center [13, 218] width 10 height 10
checkbox input "true"
click at [17, 244] on input "Able to assist with personal care" at bounding box center [13, 243] width 10 height 10
checkbox input "true"
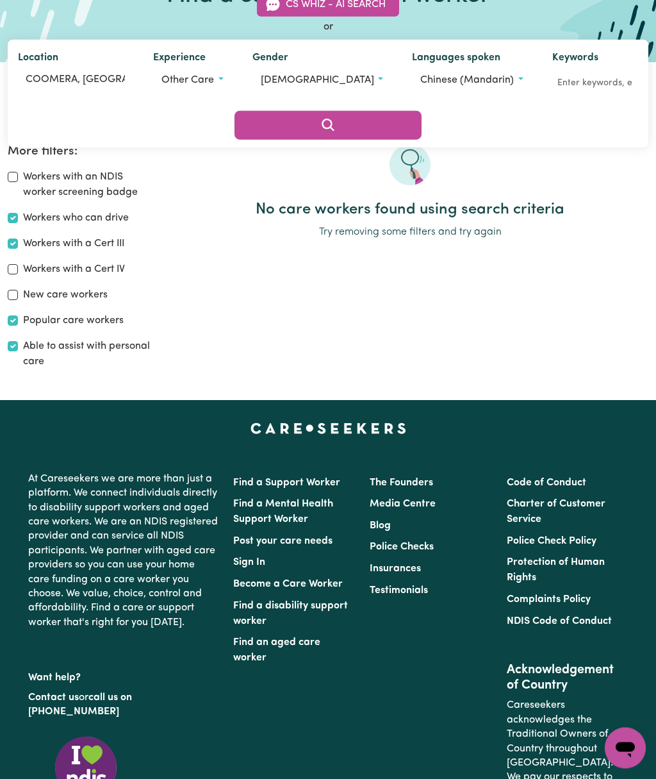
scroll to position [98, 0]
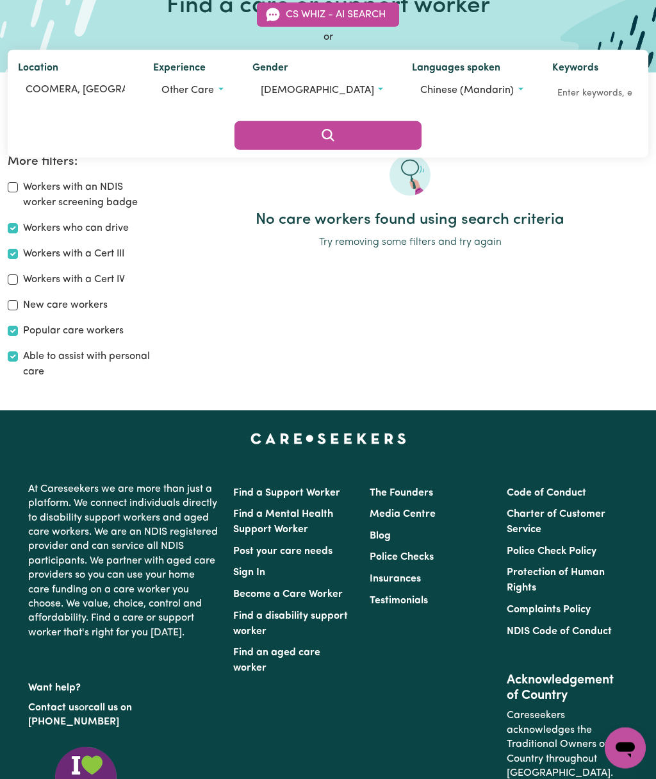
click at [336, 128] on icon "Search" at bounding box center [328, 135] width 15 height 15
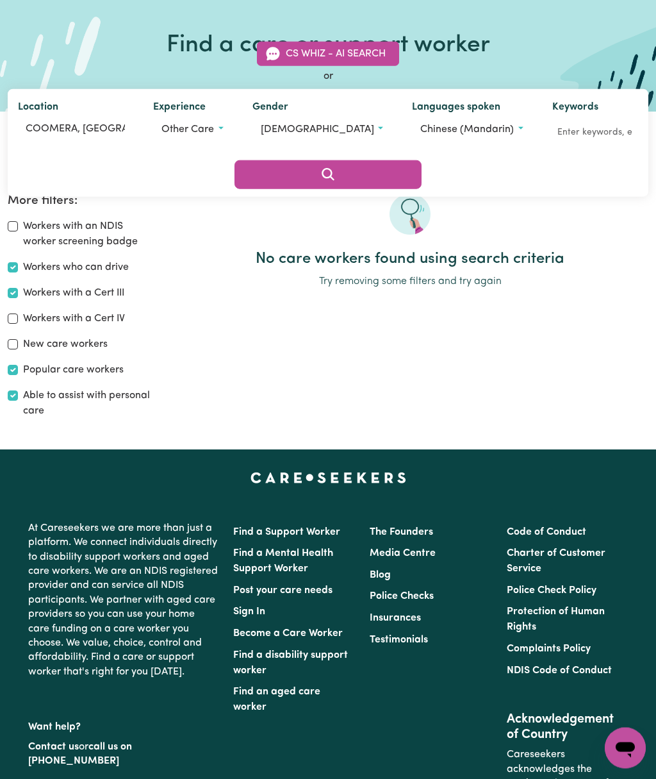
scroll to position [37, 0]
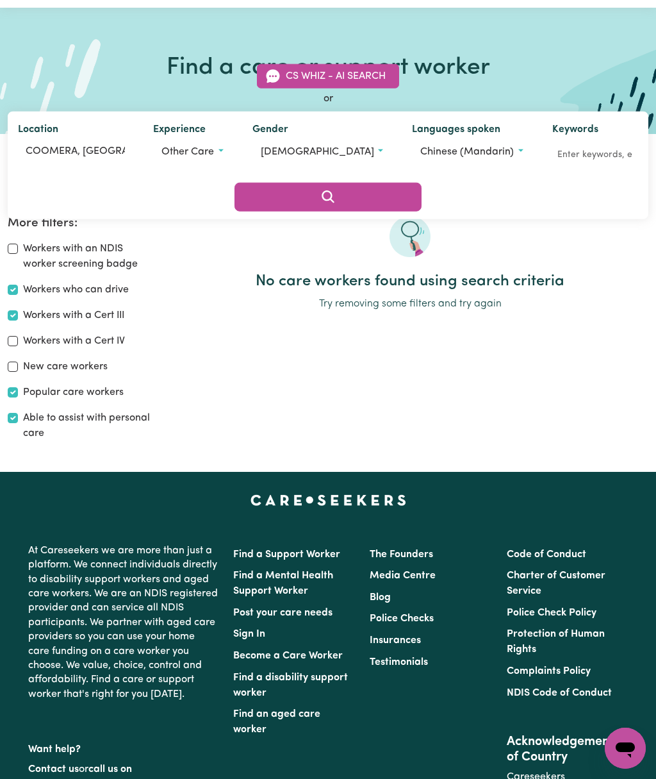
click at [422, 183] on button "Search" at bounding box center [329, 197] width 188 height 28
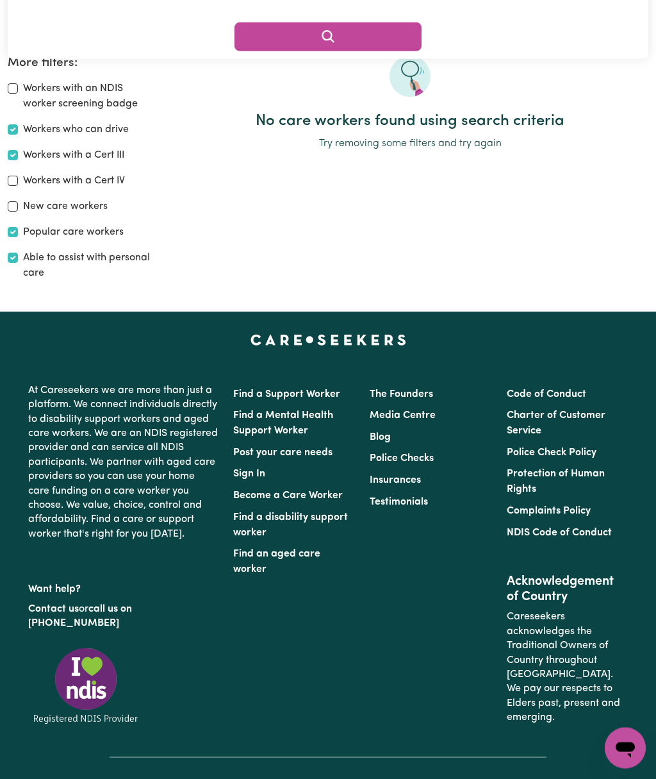
scroll to position [211, 0]
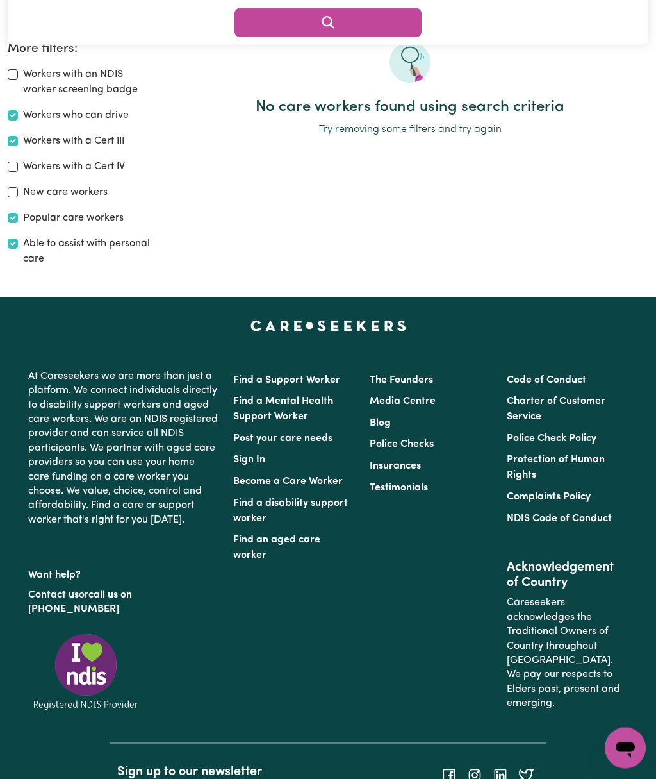
click at [17, 144] on input "Workers with a Cert III" at bounding box center [13, 142] width 10 height 10
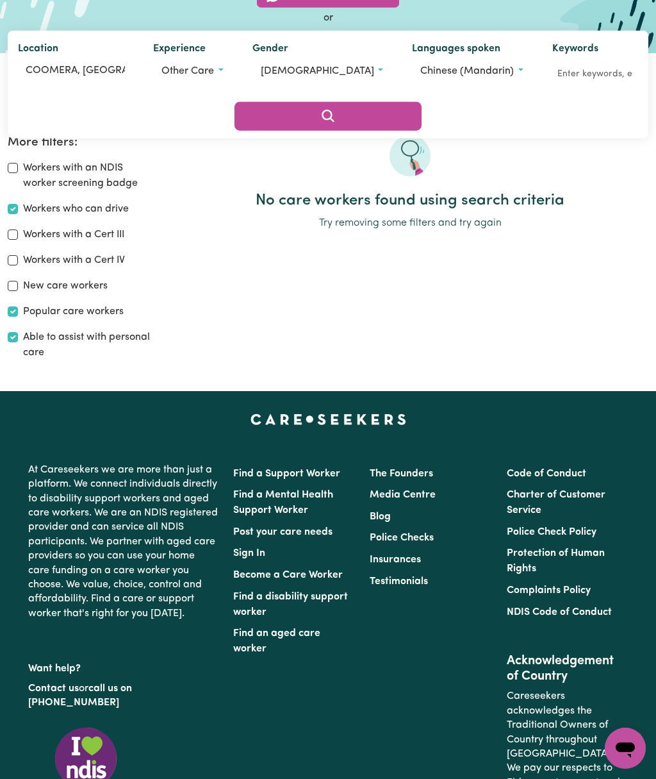
click at [422, 102] on button "Search" at bounding box center [329, 116] width 188 height 28
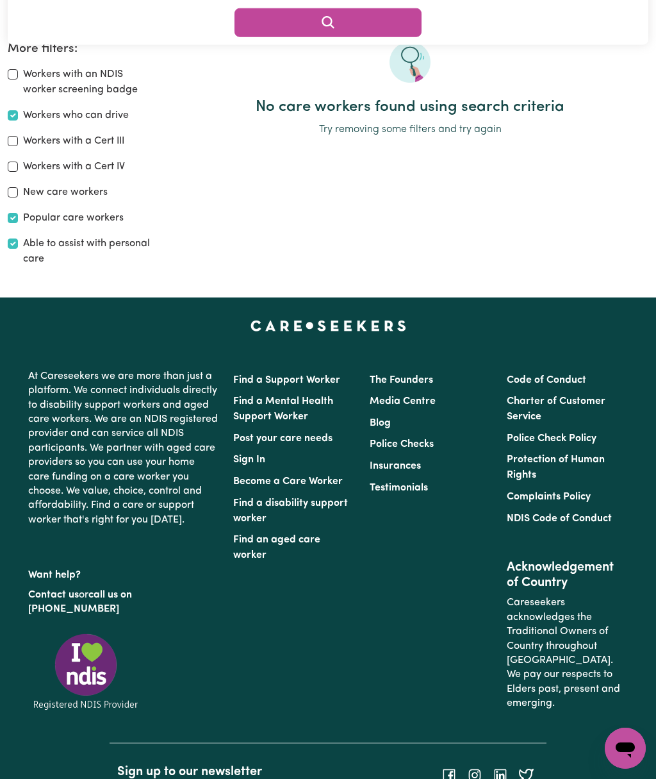
click at [24, 141] on label "Workers with a Cert III" at bounding box center [73, 140] width 101 height 15
click at [18, 141] on input "Workers with a Cert III" at bounding box center [13, 141] width 10 height 10
click at [26, 133] on label "Workers with a Cert III" at bounding box center [73, 140] width 101 height 15
click at [18, 136] on input "Workers with a Cert III" at bounding box center [13, 141] width 10 height 10
checkbox input "false"
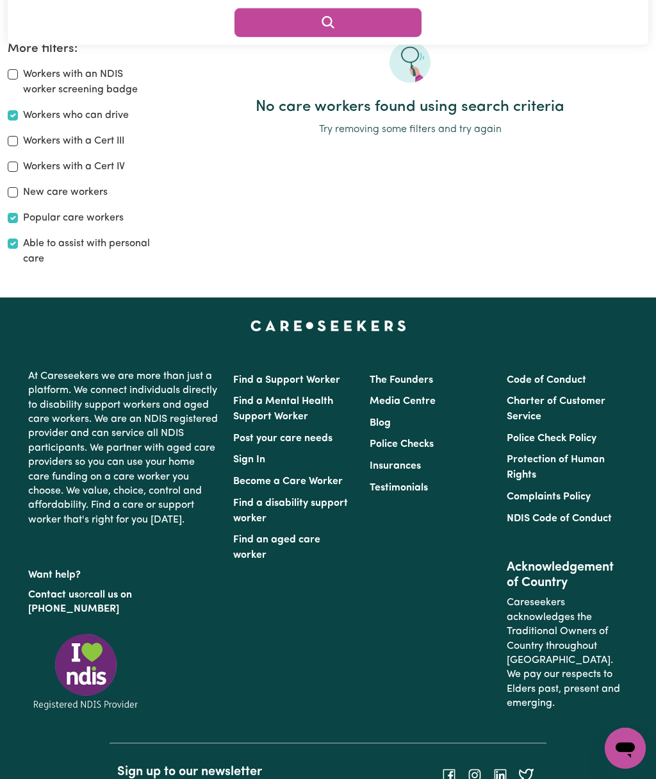
click at [15, 163] on input "Workers with a Cert IV" at bounding box center [13, 167] width 10 height 10
checkbox input "true"
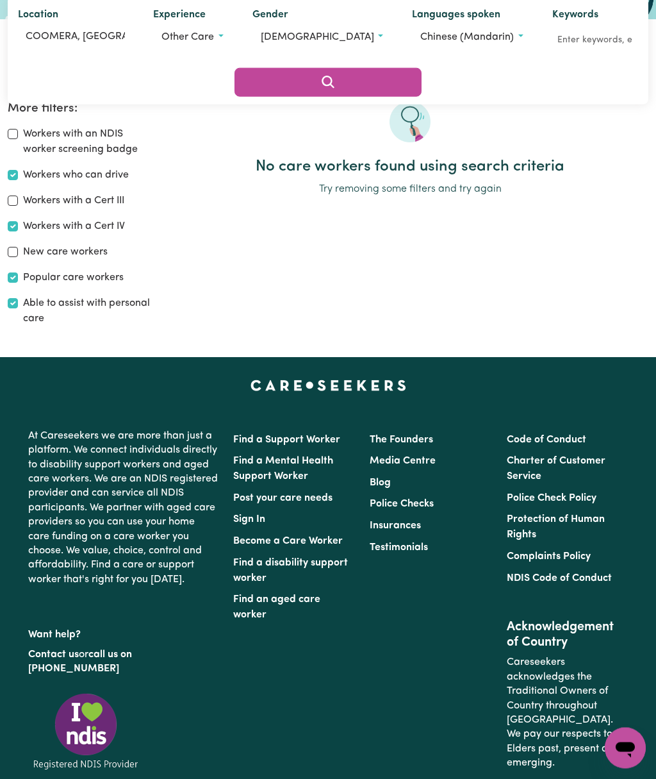
click at [336, 75] on icon "Search" at bounding box center [328, 82] width 15 height 15
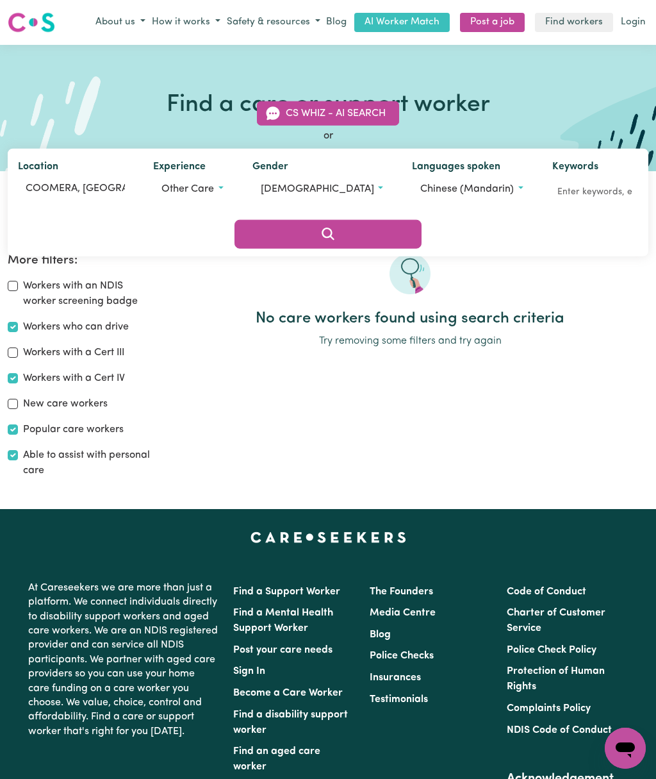
click at [309, 201] on button "[DEMOGRAPHIC_DATA]" at bounding box center [322, 189] width 139 height 24
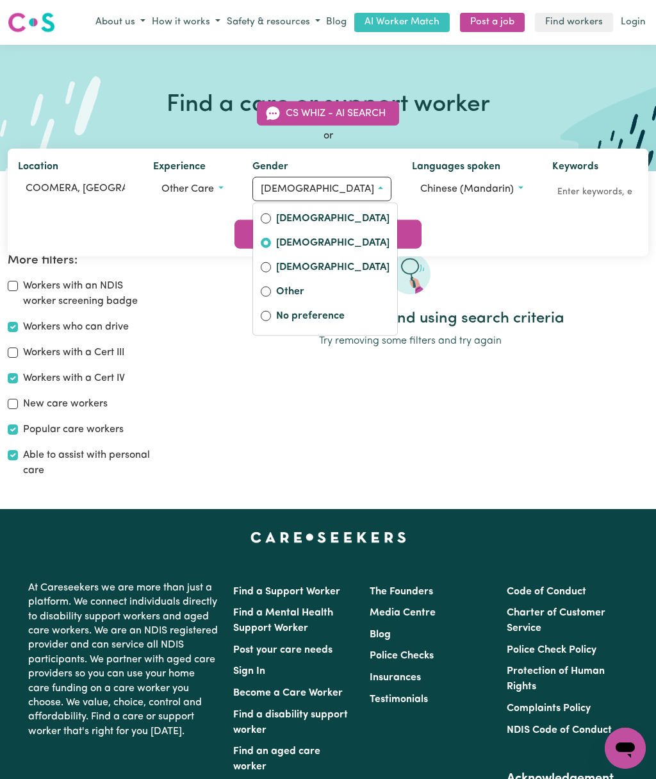
click at [271, 321] on input "No preference" at bounding box center [266, 316] width 10 height 10
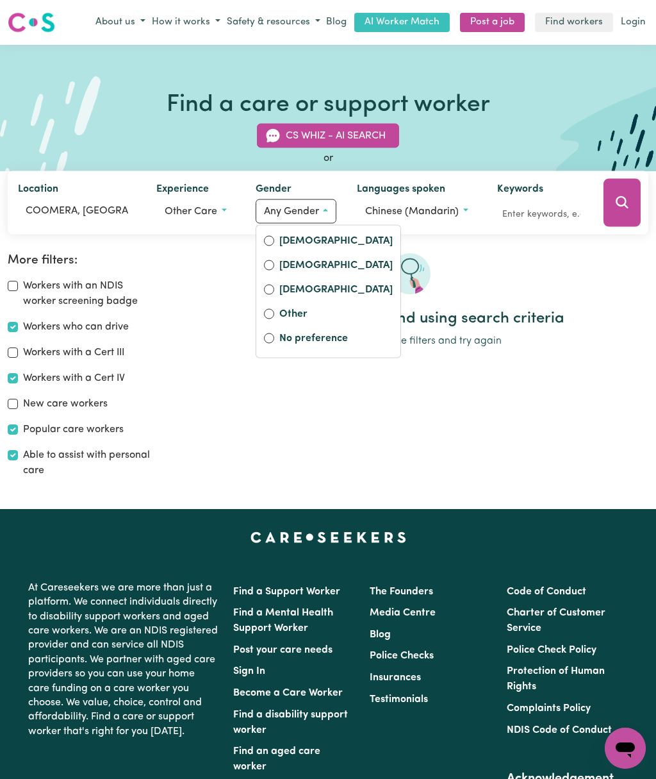
click at [271, 339] on input "No preference" at bounding box center [269, 338] width 10 height 10
click at [275, 335] on div "No preference" at bounding box center [328, 339] width 129 height 18
click at [273, 262] on input "[DEMOGRAPHIC_DATA]" at bounding box center [269, 265] width 10 height 10
radio input "true"
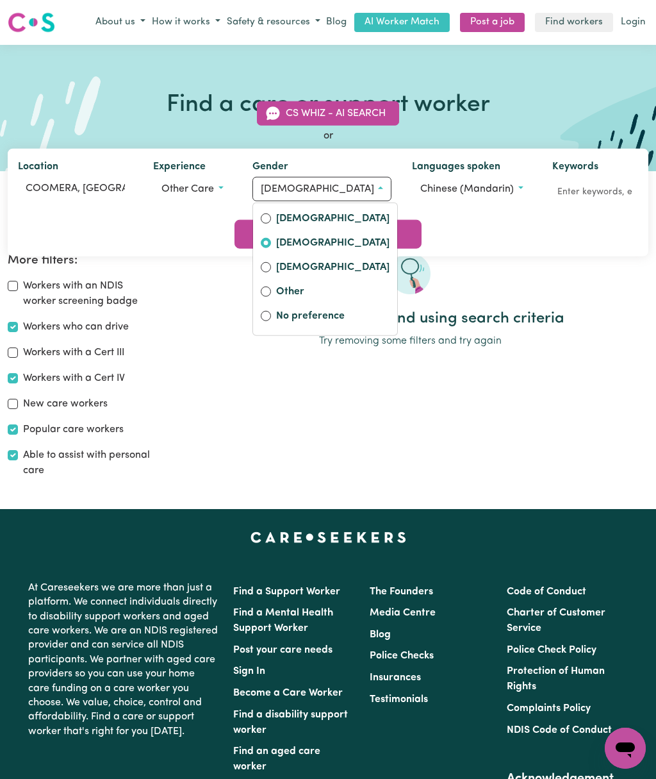
click at [289, 229] on label "[DEMOGRAPHIC_DATA]" at bounding box center [332, 220] width 113 height 18
click at [271, 224] on input "[DEMOGRAPHIC_DATA]" at bounding box center [266, 218] width 10 height 10
radio input "true"
click at [451, 408] on div "No care workers found using search criteria Try removing some filters and try a…" at bounding box center [410, 370] width 492 height 235
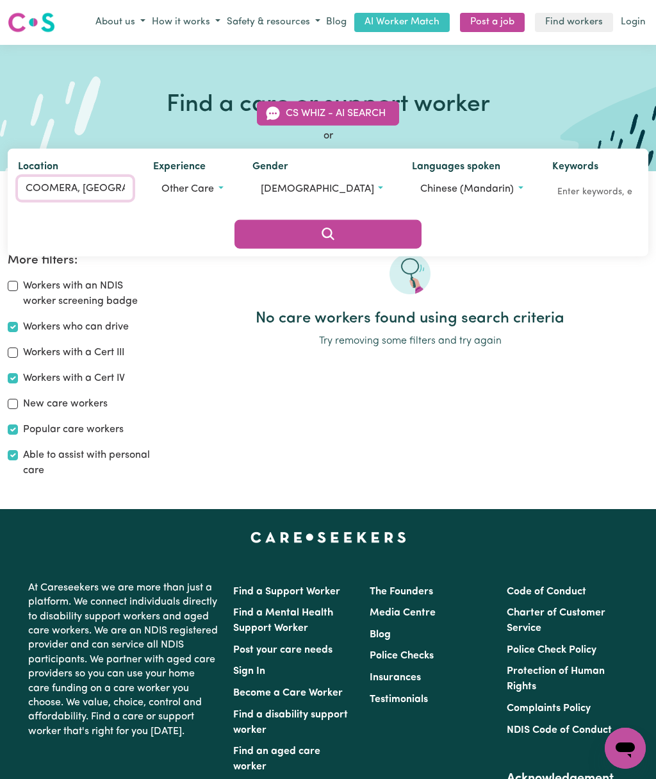
click at [101, 200] on input "COOMERA, Queensland" at bounding box center [75, 188] width 115 height 23
type input "COOMERA, [GEOGRAPHIC_DATA], 4209"
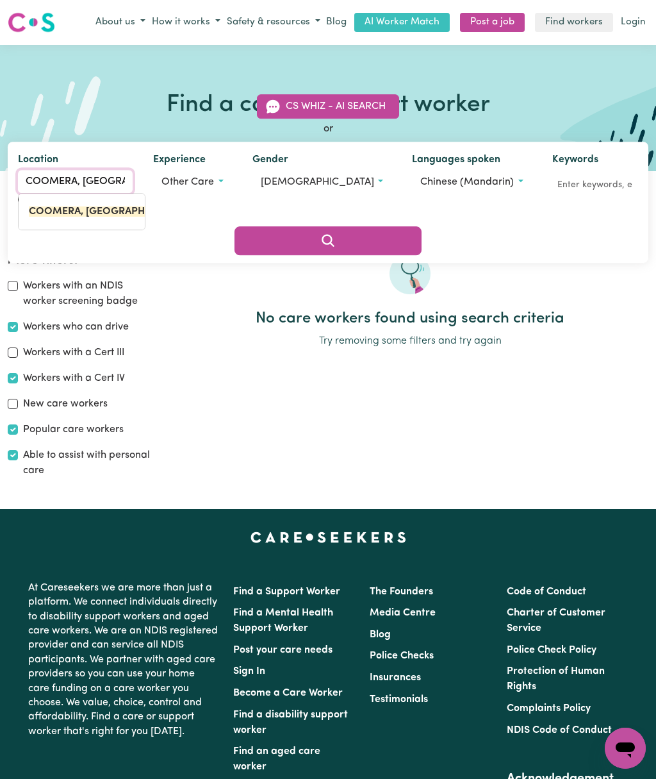
type input "COOMERA, Queensla"
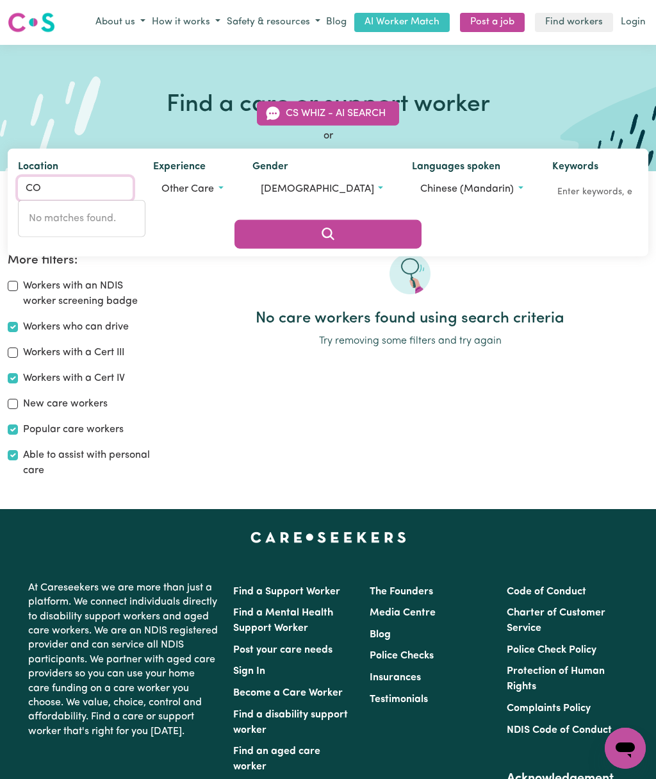
type input "C"
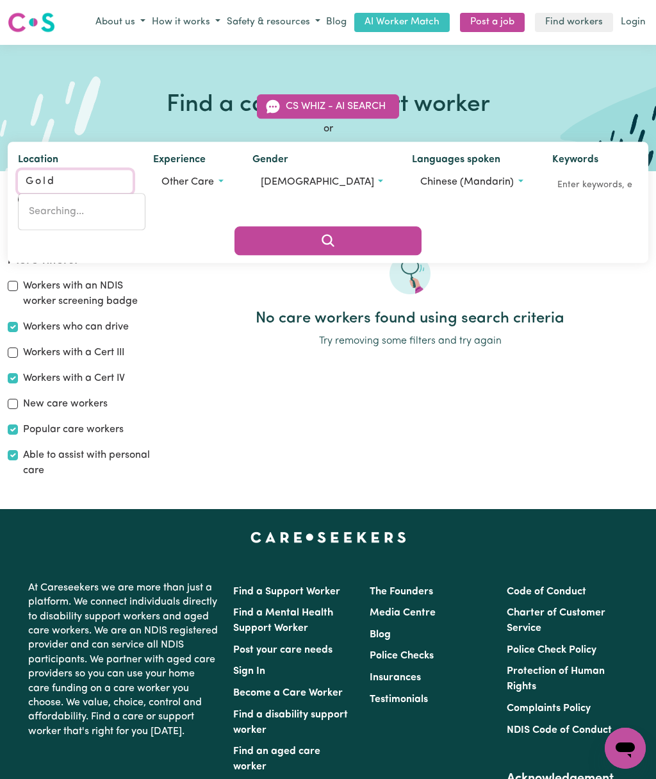
type input "Gold"
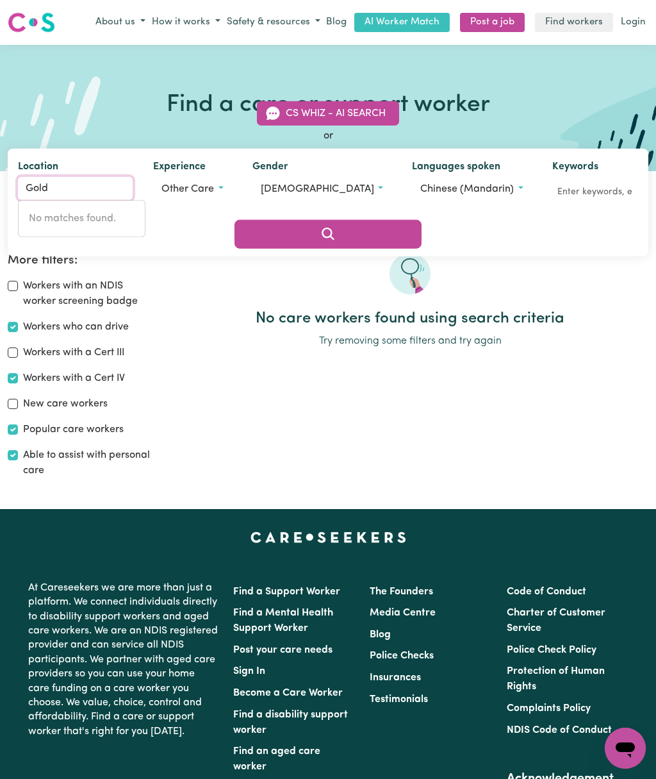
type input "Gold COAST MC, Queensland, 4217"
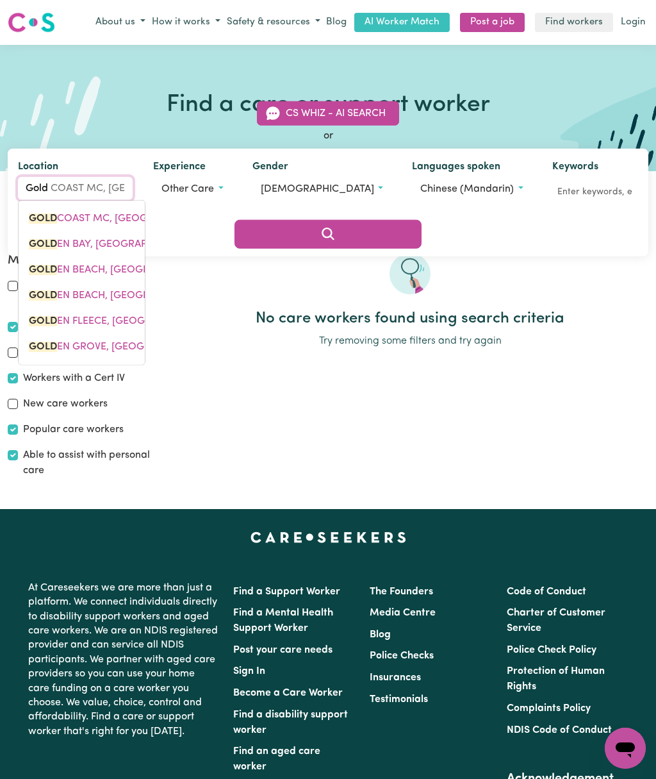
type input "Gold"
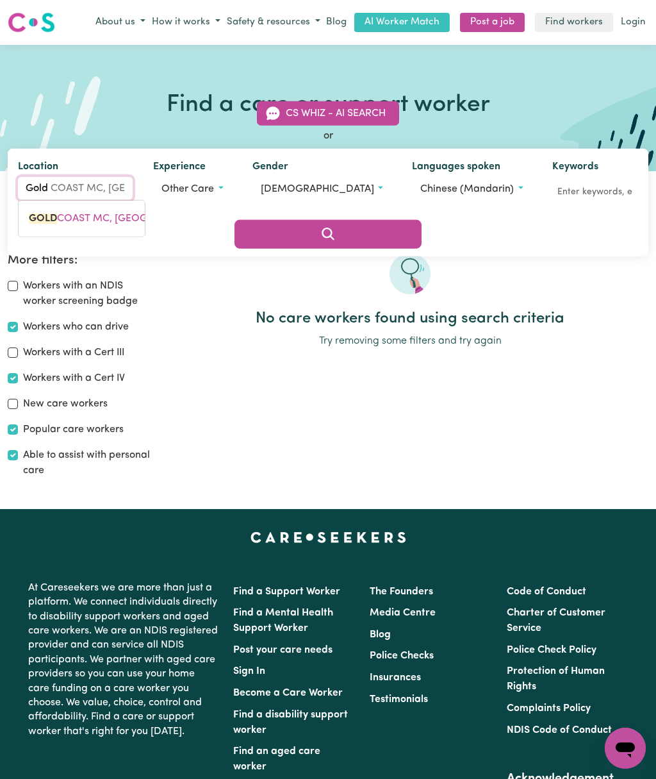
click at [97, 224] on span "GOLD COAST MC, Queensland, 4217" at bounding box center [136, 218] width 214 height 10
click at [422, 220] on button "Search" at bounding box center [329, 234] width 188 height 28
click at [12, 374] on input "Workers with a Cert IV" at bounding box center [13, 378] width 10 height 10
checkbox input "false"
click at [336, 226] on icon "Search" at bounding box center [328, 233] width 15 height 15
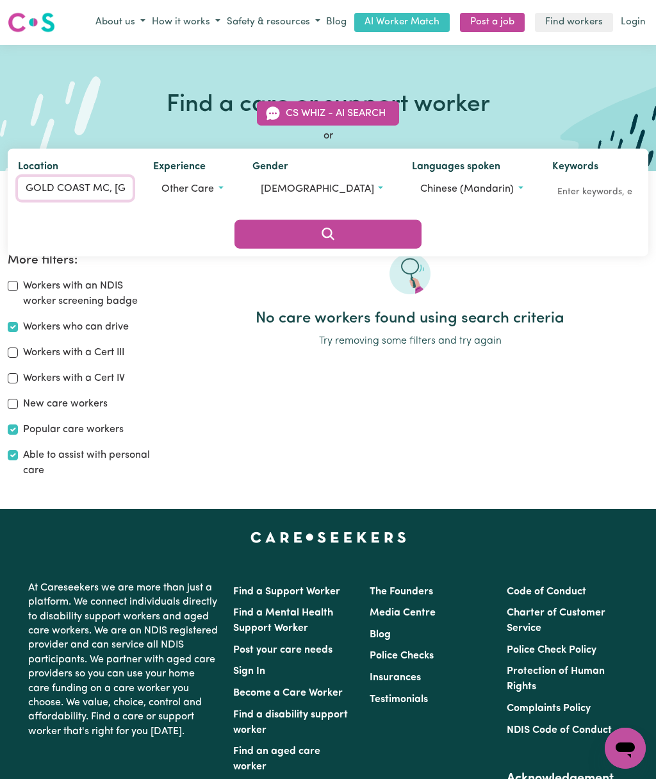
click at [103, 200] on input "GOLD COAST MC, Queensland" at bounding box center [75, 188] width 115 height 23
type input "GOLD COAST MC, Queensland, 4217"
click at [130, 224] on mark "GOLD COAST MC, Queensland" at bounding box center [125, 218] width 193 height 10
type input "GOLD COAST MC, Queensland, 4217"
click at [124, 200] on input "GOLD COAST MC, Queensland, 4217" at bounding box center [75, 188] width 115 height 23
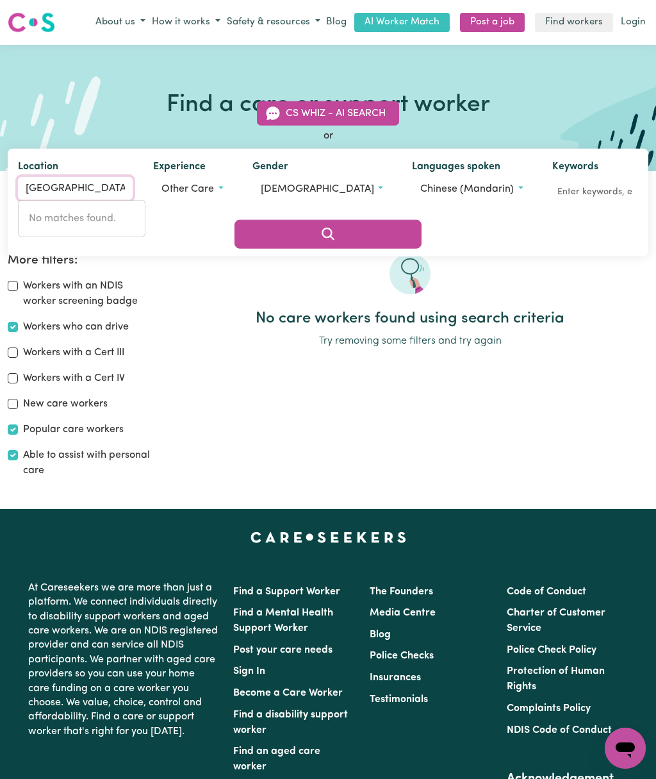
click at [119, 200] on input "Queensland, 4217" at bounding box center [75, 188] width 115 height 23
type input "Q"
type input "《"
type input "Sunny"
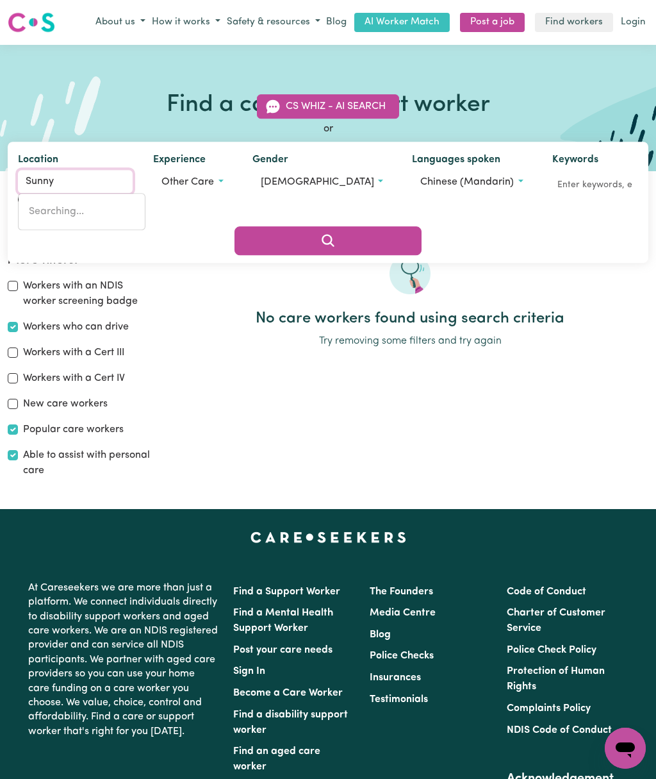
type input "Sunny CORNER, New South Wales, 2795"
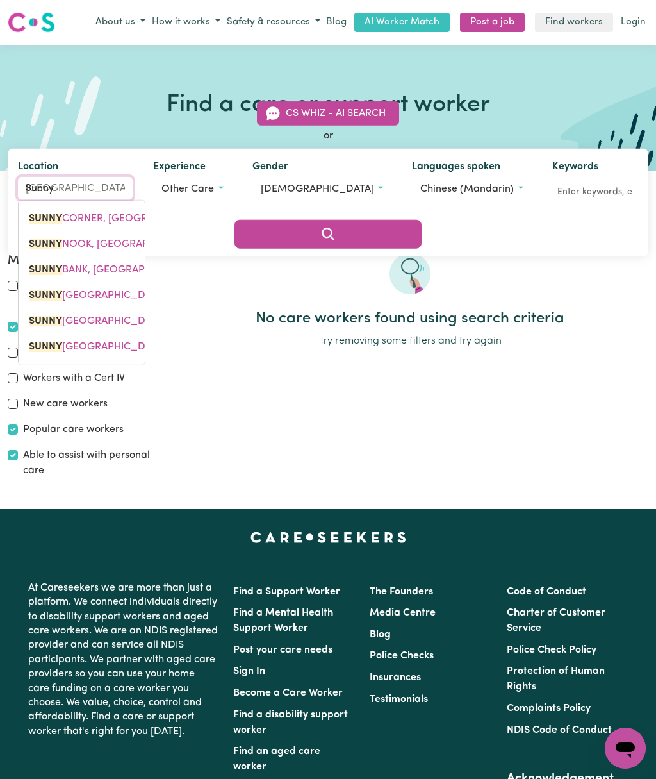
click at [109, 275] on span "SUNNY BANK, Queensland, 4109" at bounding box center [126, 270] width 194 height 10
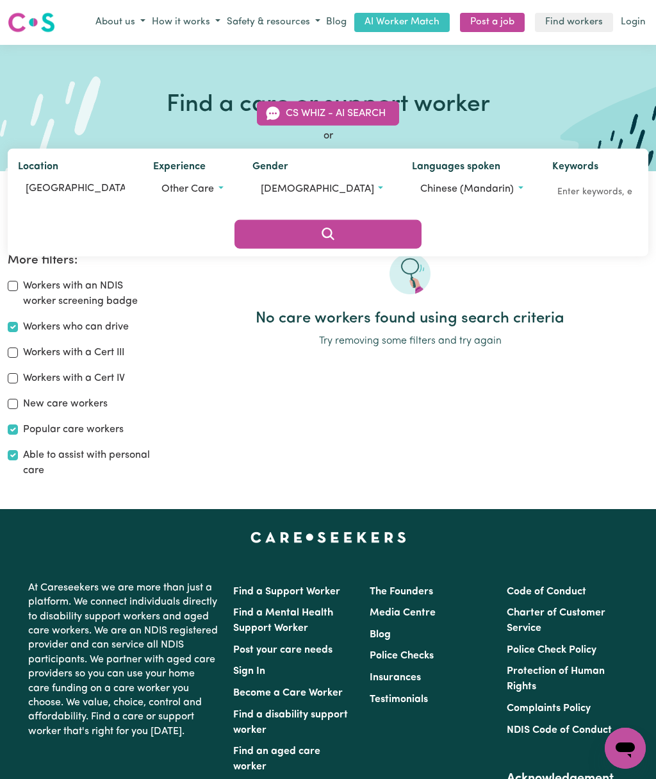
click at [336, 226] on icon "Search" at bounding box center [328, 233] width 15 height 15
click at [314, 201] on button "female" at bounding box center [322, 189] width 139 height 24
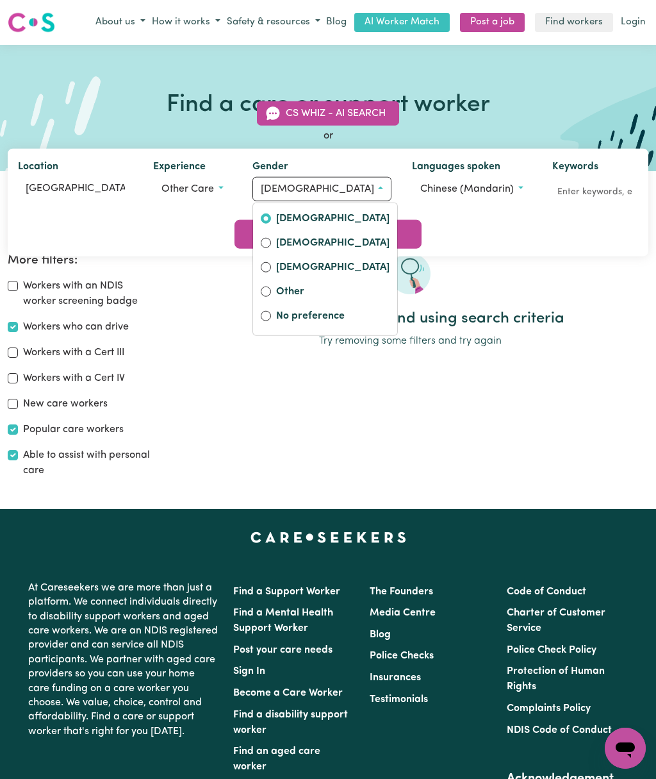
click at [304, 253] on label "[DEMOGRAPHIC_DATA]" at bounding box center [332, 244] width 113 height 18
click at [271, 248] on input "[DEMOGRAPHIC_DATA]" at bounding box center [266, 243] width 10 height 10
radio input "true"
click at [459, 377] on div "No care workers found using search criteria Try removing some filters and try a…" at bounding box center [410, 370] width 492 height 235
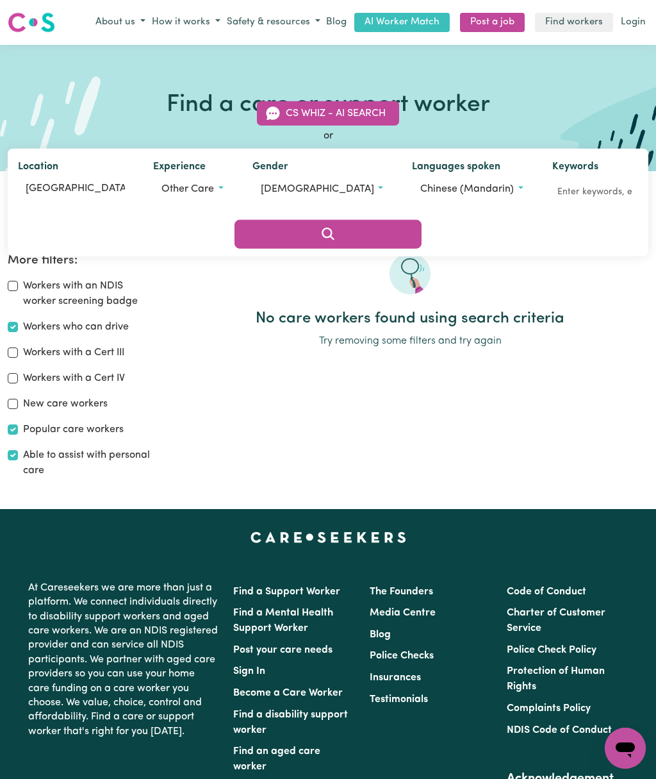
click at [336, 226] on icon "Search" at bounding box center [328, 233] width 15 height 15
click at [302, 201] on button "[DEMOGRAPHIC_DATA]" at bounding box center [322, 189] width 139 height 24
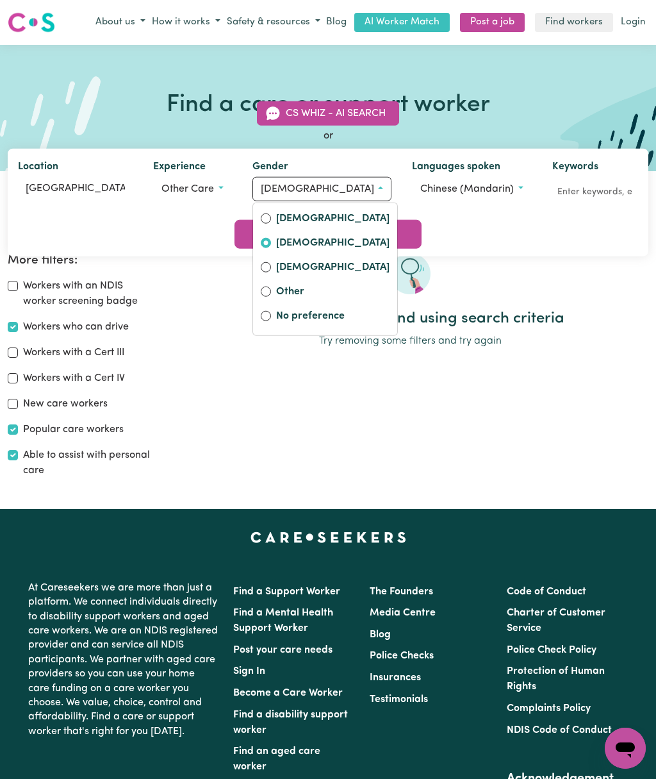
click at [286, 278] on div "[DEMOGRAPHIC_DATA]" at bounding box center [325, 269] width 129 height 18
click at [324, 278] on label "[DEMOGRAPHIC_DATA]" at bounding box center [332, 269] width 113 height 18
click at [271, 272] on input "[DEMOGRAPHIC_DATA]" at bounding box center [266, 267] width 10 height 10
click at [599, 326] on h2 "No care workers found using search criteria" at bounding box center [410, 319] width 477 height 19
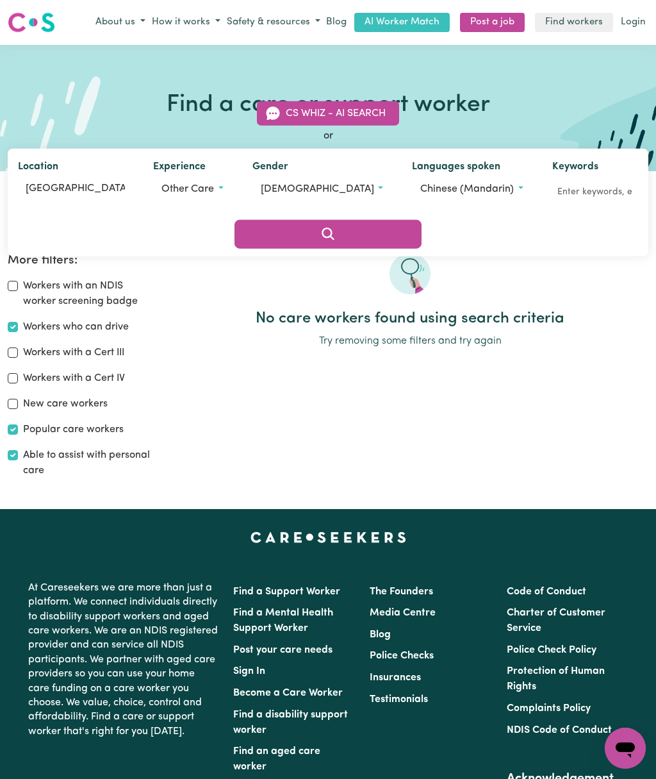
click at [422, 220] on button "Search" at bounding box center [329, 234] width 188 height 28
click at [322, 201] on button "non-binary" at bounding box center [322, 189] width 139 height 24
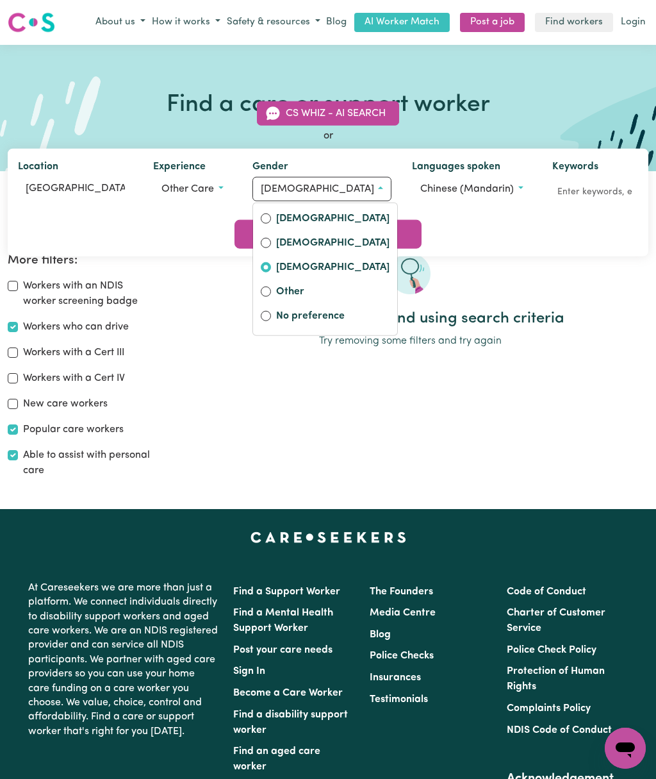
click at [324, 326] on label "No preference" at bounding box center [332, 317] width 113 height 18
click at [271, 321] on input "No preference" at bounding box center [266, 316] width 10 height 10
radio input "false"
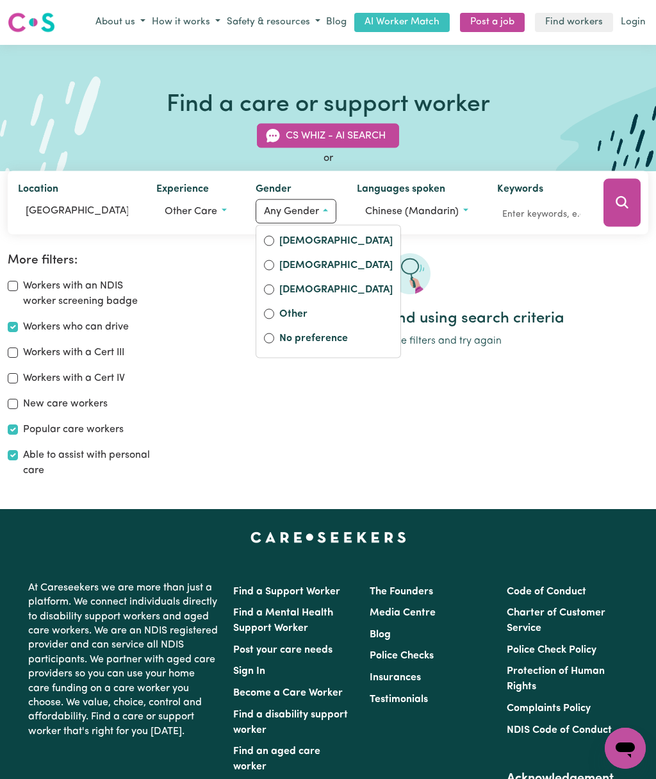
click at [280, 335] on label "No preference" at bounding box center [336, 339] width 113 height 18
click at [274, 335] on input "No preference" at bounding box center [269, 338] width 10 height 10
click at [290, 338] on label "No preference" at bounding box center [336, 339] width 113 height 18
click at [274, 338] on input "No preference" at bounding box center [269, 338] width 10 height 10
click at [272, 333] on input "No preference" at bounding box center [269, 338] width 10 height 10
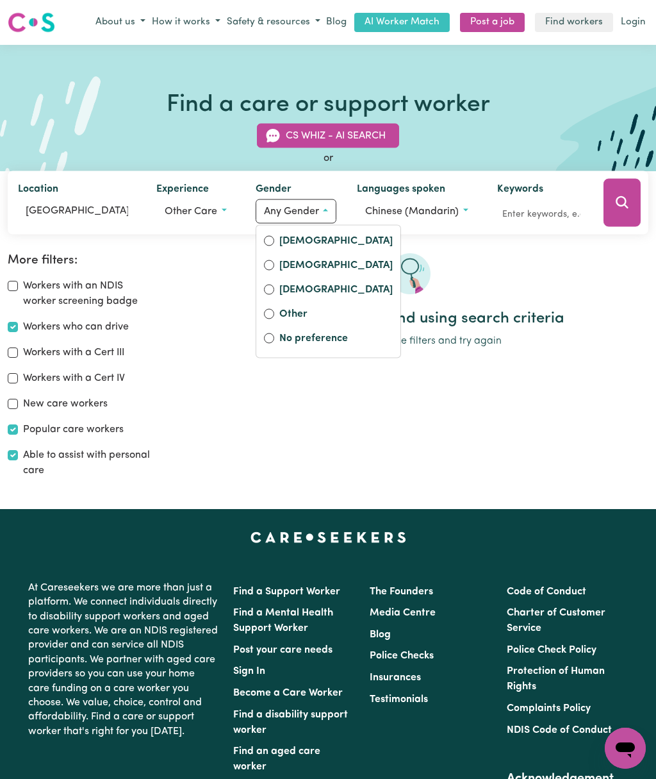
click at [272, 337] on input "No preference" at bounding box center [269, 338] width 10 height 10
click at [274, 339] on div "No preference" at bounding box center [328, 339] width 129 height 18
click at [328, 338] on label "No preference" at bounding box center [336, 339] width 113 height 18
click at [274, 338] on input "No preference" at bounding box center [269, 338] width 10 height 10
click at [334, 335] on label "No preference" at bounding box center [336, 339] width 113 height 18
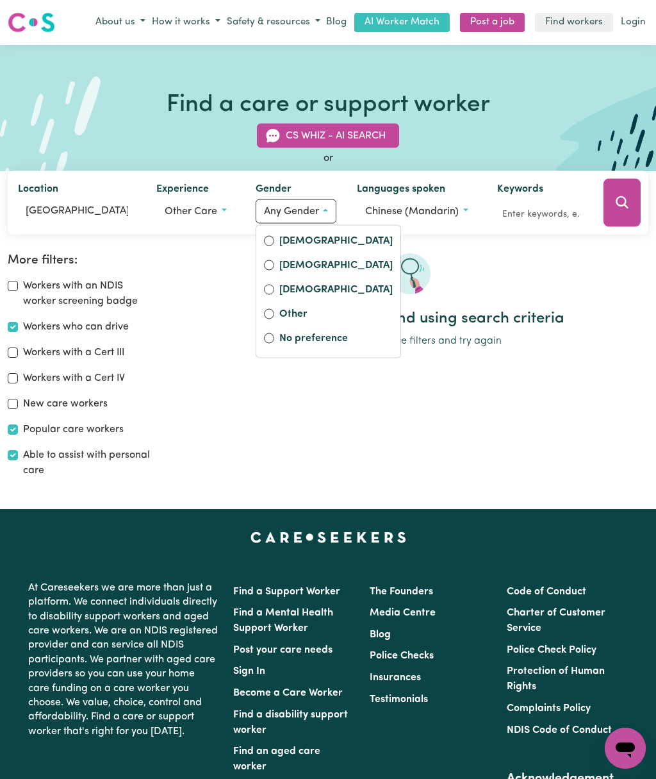
click at [274, 335] on input "No preference" at bounding box center [269, 338] width 10 height 10
click at [273, 335] on input "No preference" at bounding box center [269, 338] width 10 height 10
click at [280, 339] on label "No preference" at bounding box center [336, 339] width 113 height 18
click at [274, 339] on input "No preference" at bounding box center [269, 338] width 10 height 10
click at [465, 389] on div "No care workers found using search criteria Try removing some filters and try a…" at bounding box center [410, 370] width 492 height 235
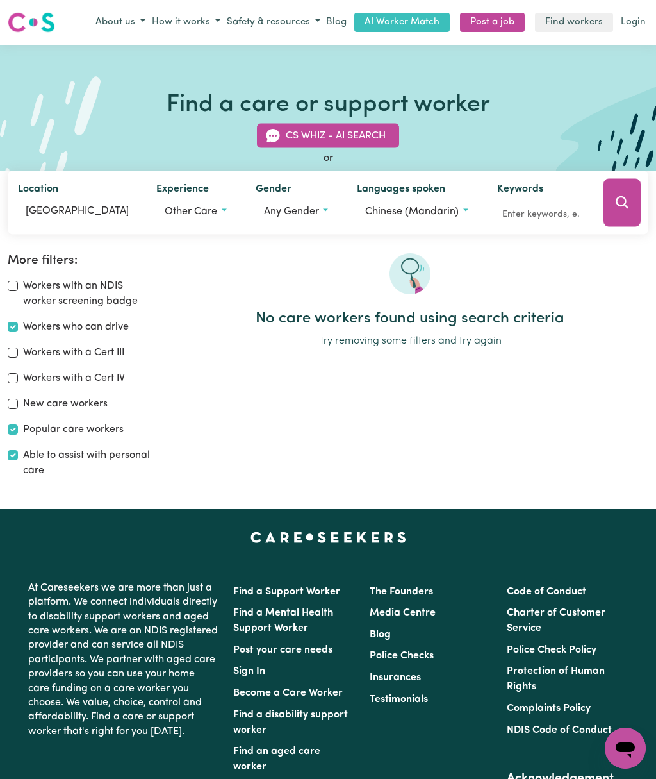
click at [619, 208] on icon "Search" at bounding box center [622, 202] width 15 height 15
click at [458, 205] on button "Chinese (Mandarin)" at bounding box center [416, 211] width 119 height 24
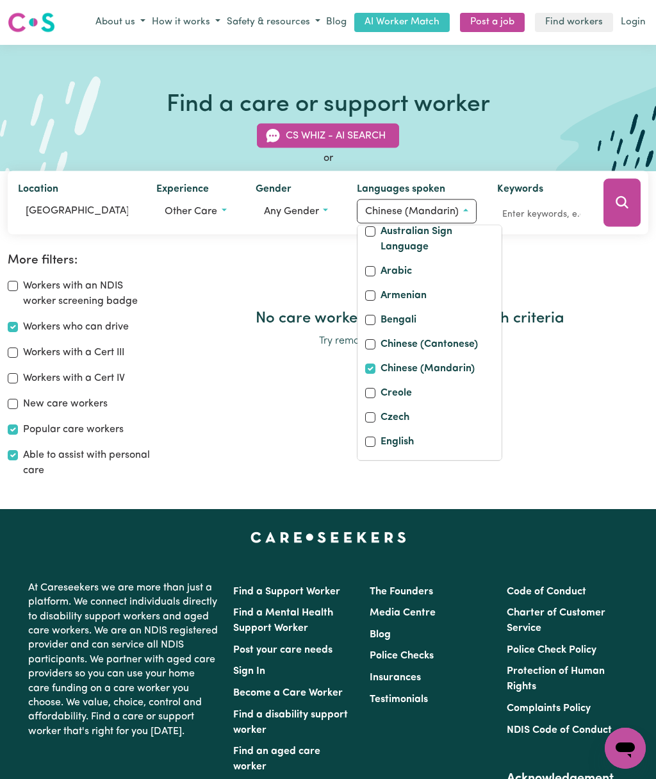
click at [440, 241] on label "Australian Sign Language" at bounding box center [437, 239] width 113 height 33
click at [376, 236] on input "Australian Sign Language" at bounding box center [370, 231] width 10 height 10
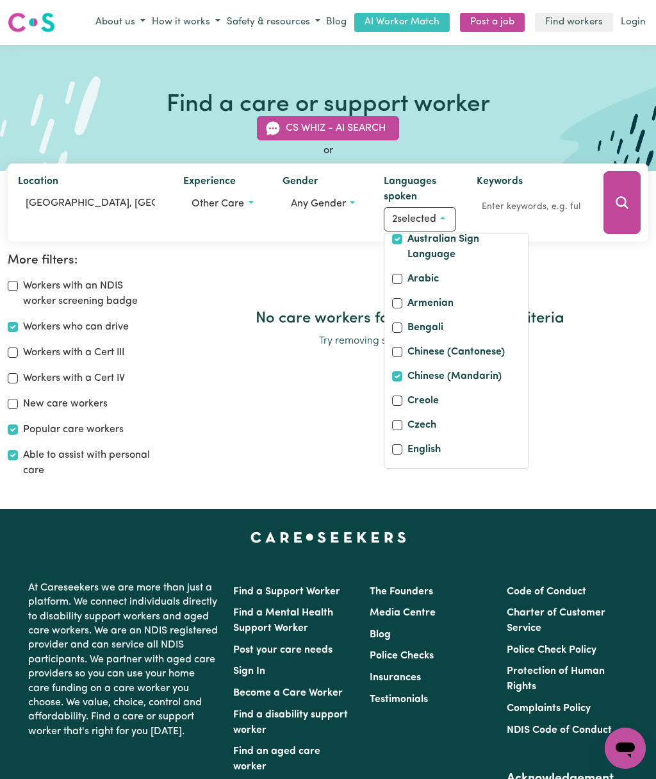
click at [453, 252] on label "Australian Sign Language" at bounding box center [464, 247] width 113 height 33
click at [403, 244] on input "Australian Sign Language" at bounding box center [397, 239] width 10 height 10
checkbox input "false"
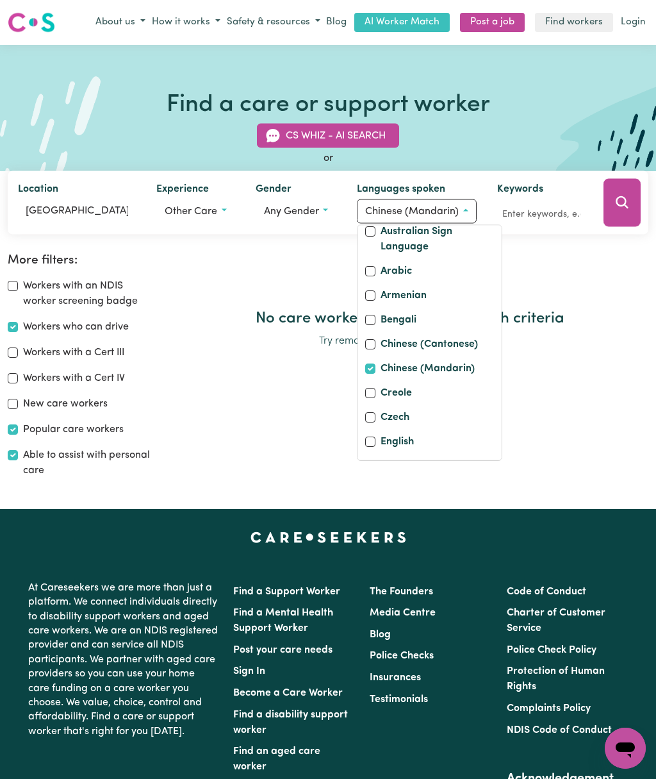
click at [619, 204] on icon "Search" at bounding box center [622, 202] width 15 height 15
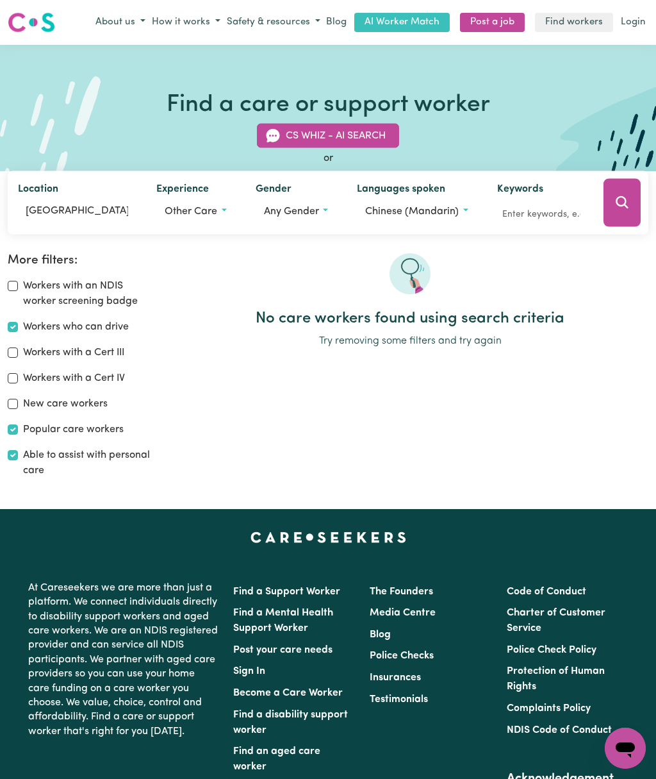
click at [378, 136] on button "CS Whiz - AI Search" at bounding box center [328, 135] width 142 height 24
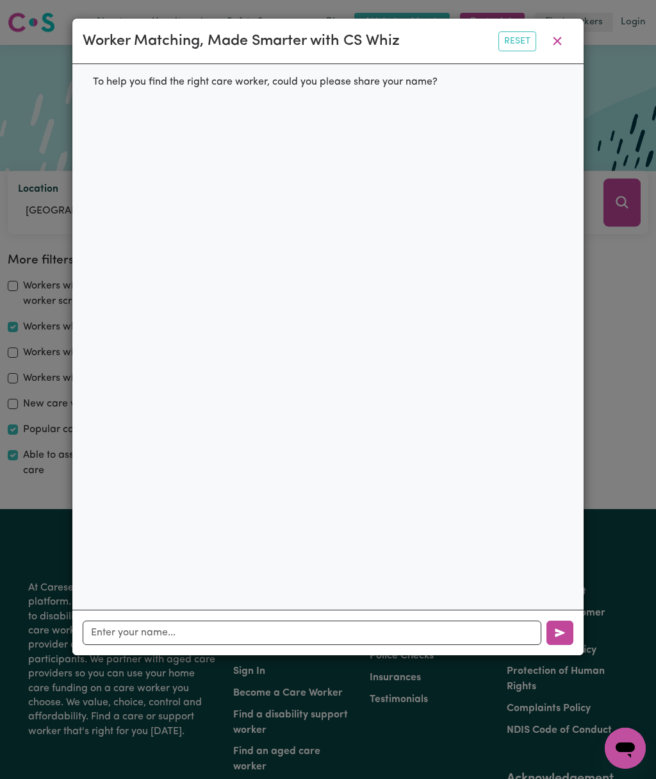
click at [553, 53] on button "button" at bounding box center [558, 41] width 32 height 24
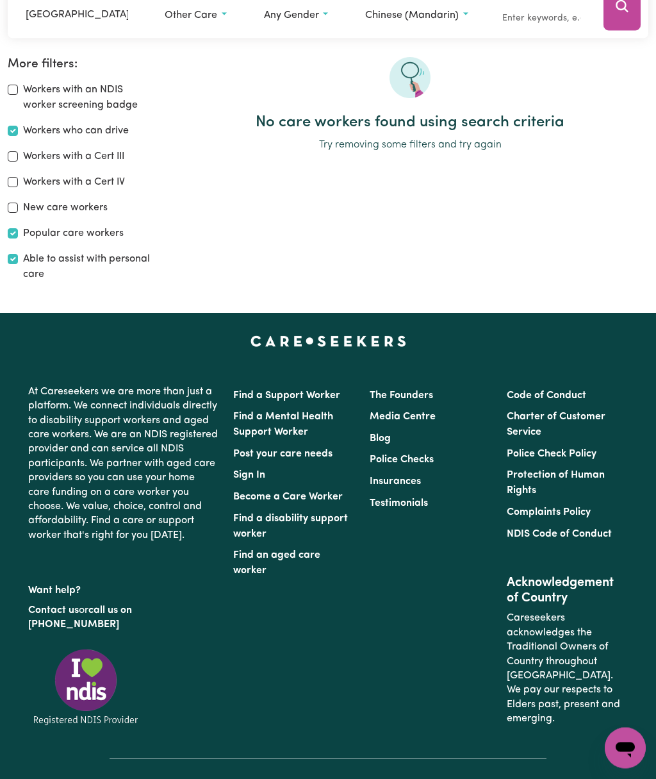
scroll to position [212, 0]
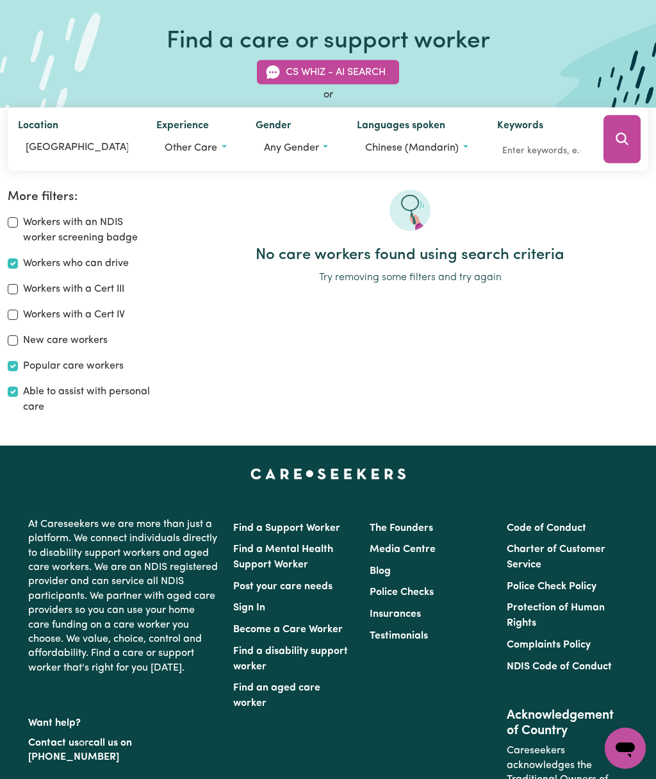
click at [28, 731] on div "At Careseekers we are more than just a platform. We connect individuals directl…" at bounding box center [123, 701] width 205 height 378
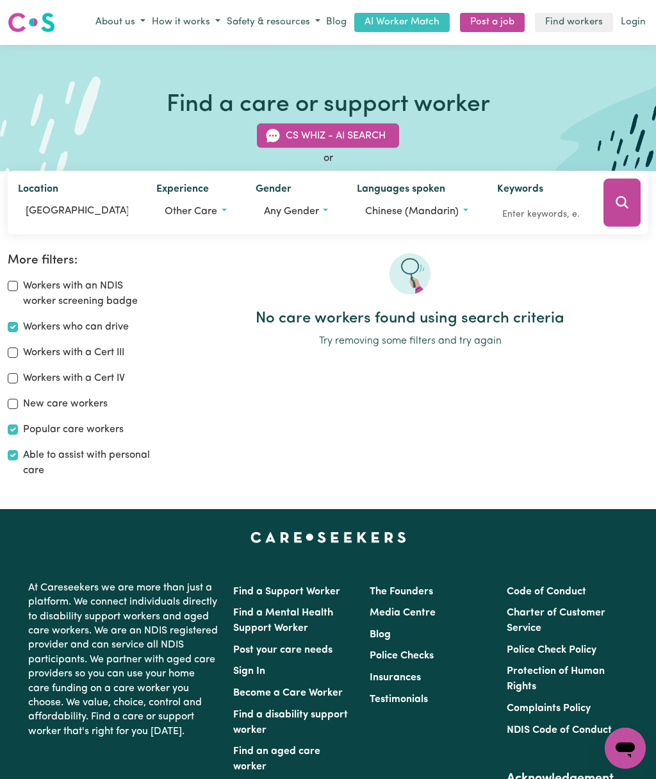
click at [16, 425] on input "Popular care workers" at bounding box center [13, 429] width 10 height 10
checkbox input "false"
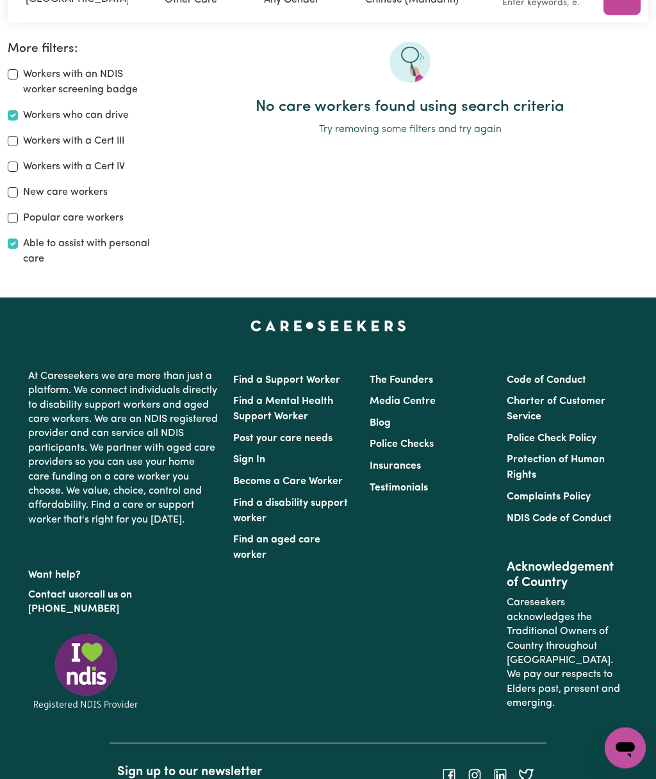
scroll to position [212, 0]
click at [23, 246] on label "Able to assist with personal care" at bounding box center [89, 251] width 133 height 31
click at [18, 246] on input "Able to assist with personal care" at bounding box center [13, 243] width 10 height 10
checkbox input "false"
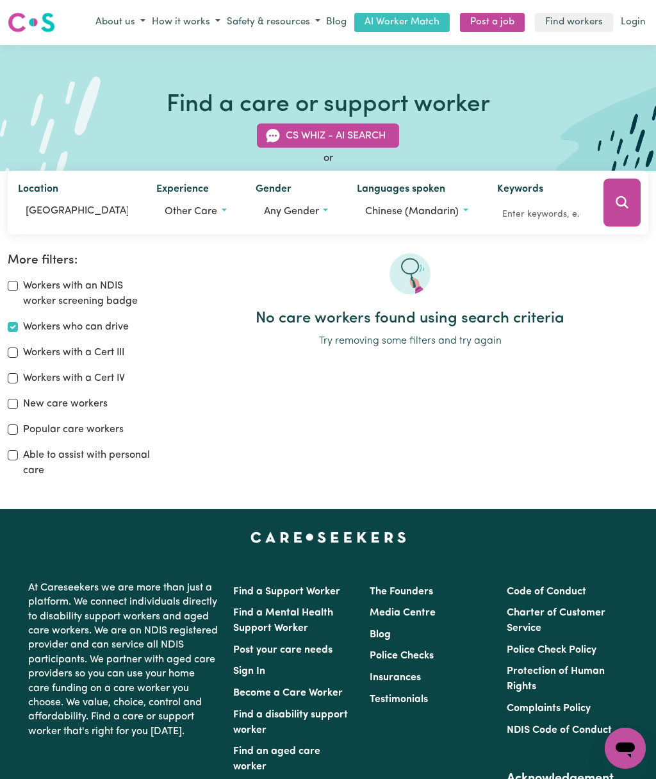
click at [614, 203] on button "Search" at bounding box center [622, 202] width 37 height 48
click at [462, 209] on button "Chinese (Mandarin)" at bounding box center [416, 211] width 119 height 24
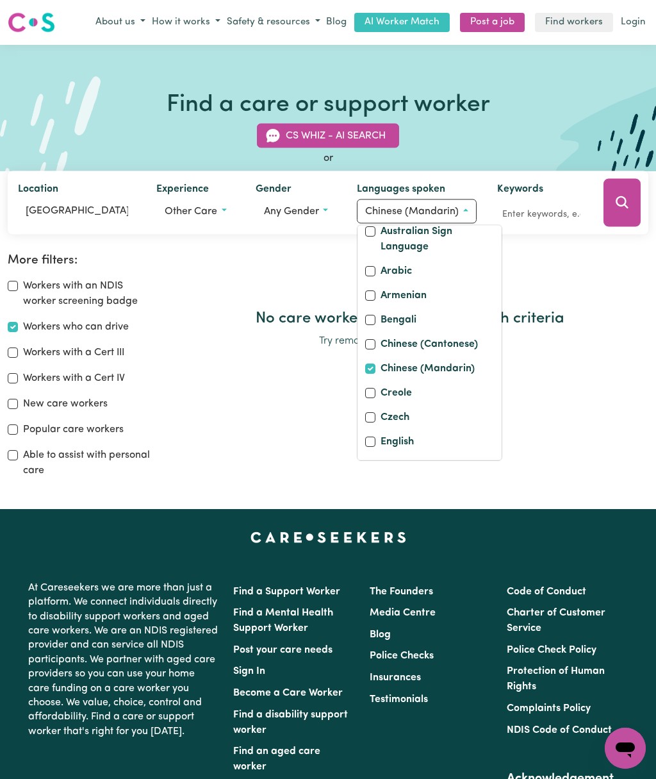
click at [449, 231] on label "Australian Sign Language" at bounding box center [437, 239] width 113 height 33
click at [376, 231] on input "Australian Sign Language" at bounding box center [370, 231] width 10 height 10
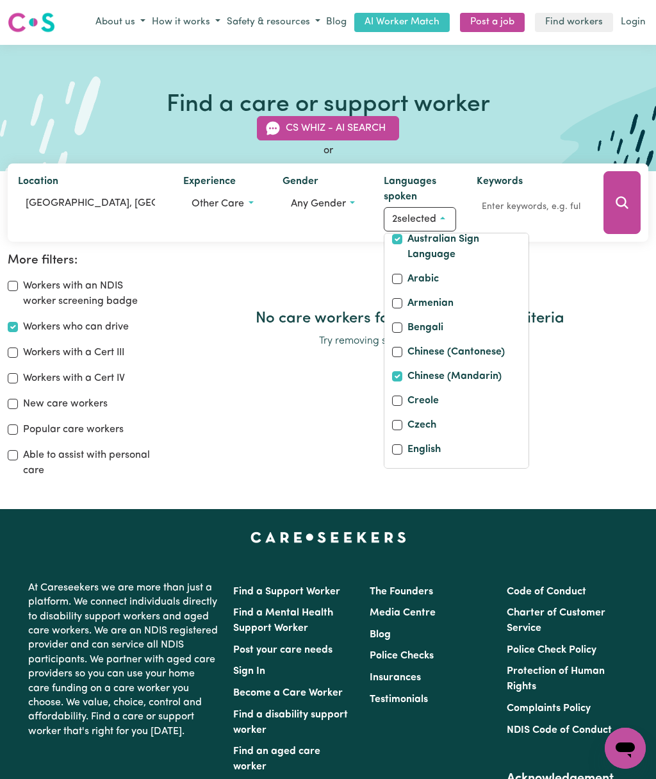
click at [457, 248] on label "Australian Sign Language" at bounding box center [464, 247] width 113 height 33
click at [403, 244] on input "Australian Sign Language" at bounding box center [397, 239] width 10 height 10
checkbox input "false"
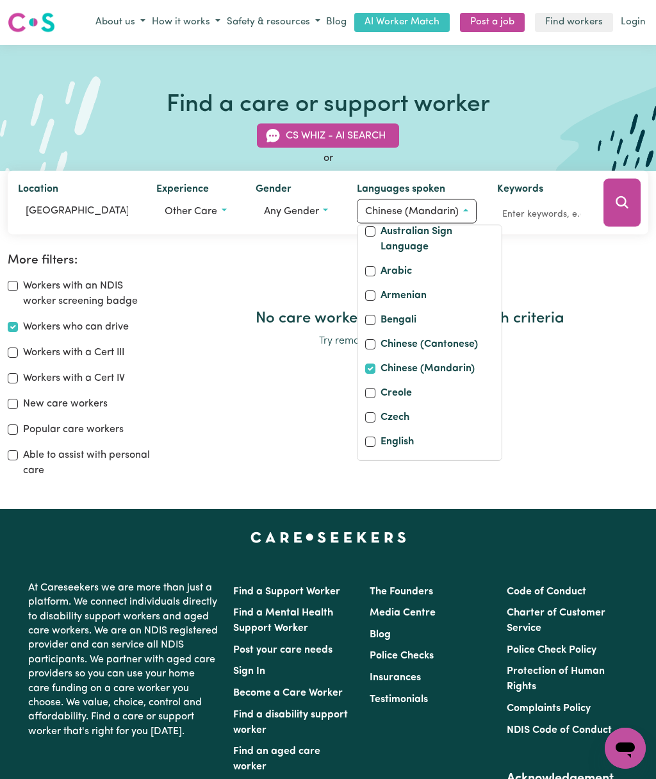
click at [446, 299] on div "Armenian" at bounding box center [429, 296] width 129 height 18
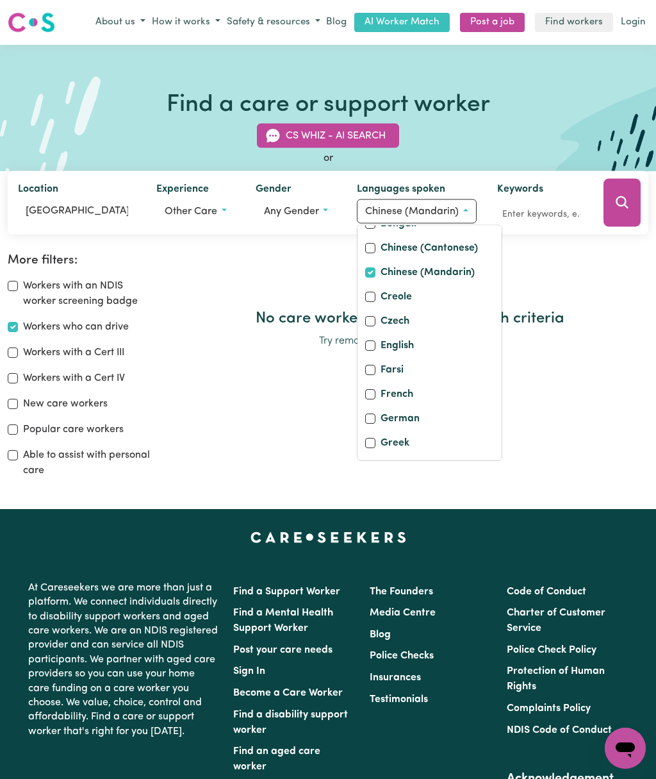
scroll to position [153, 0]
click at [412, 333] on label "English" at bounding box center [397, 324] width 33 height 18
click at [376, 328] on input "English" at bounding box center [370, 322] width 10 height 10
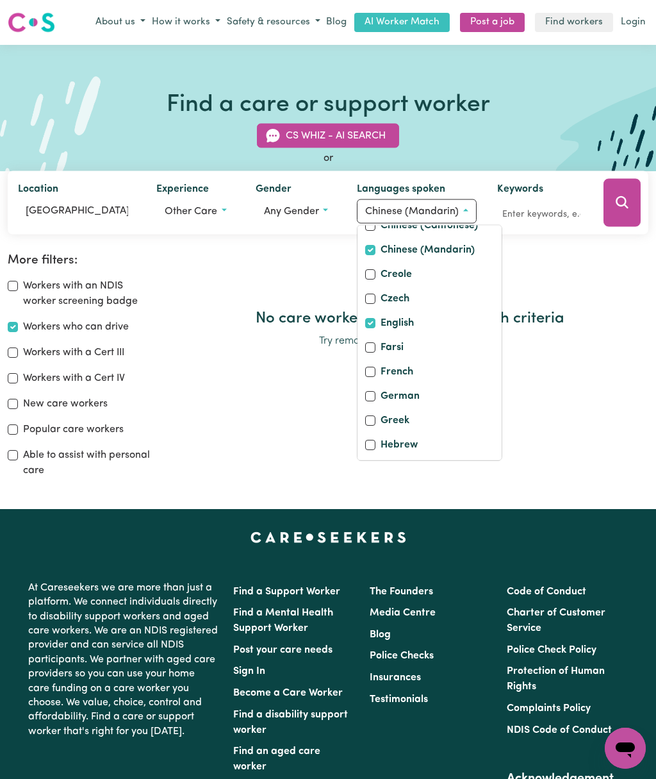
checkbox input "true"
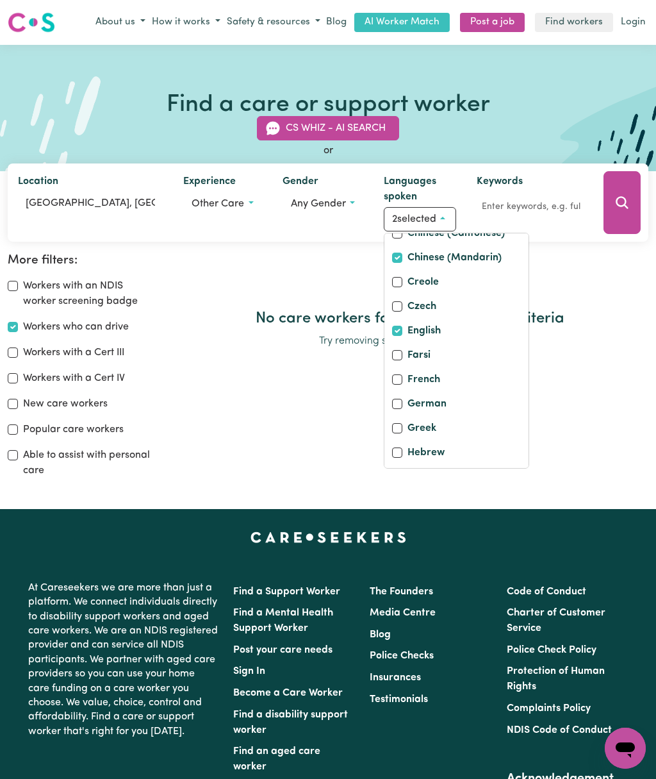
click at [610, 214] on button "Search" at bounding box center [622, 202] width 37 height 63
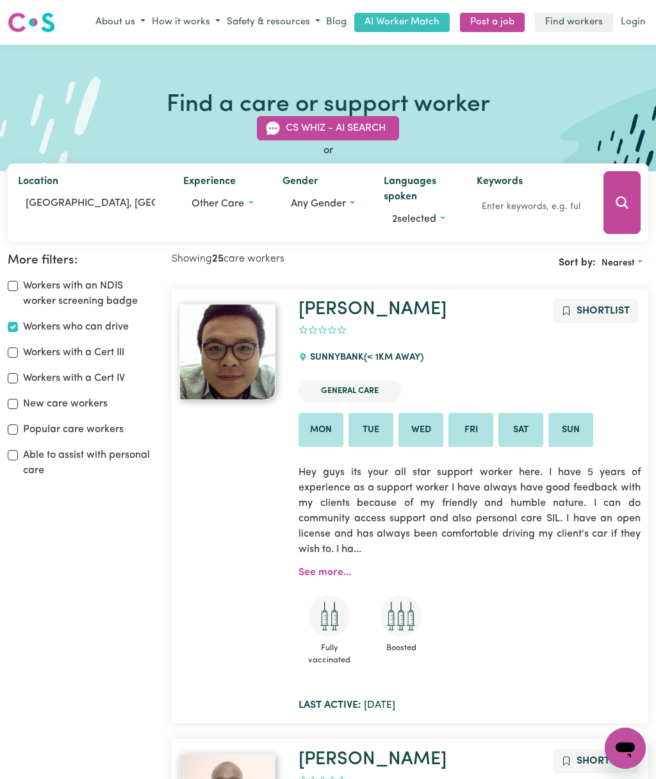
click at [447, 219] on button "2 selected" at bounding box center [420, 219] width 72 height 24
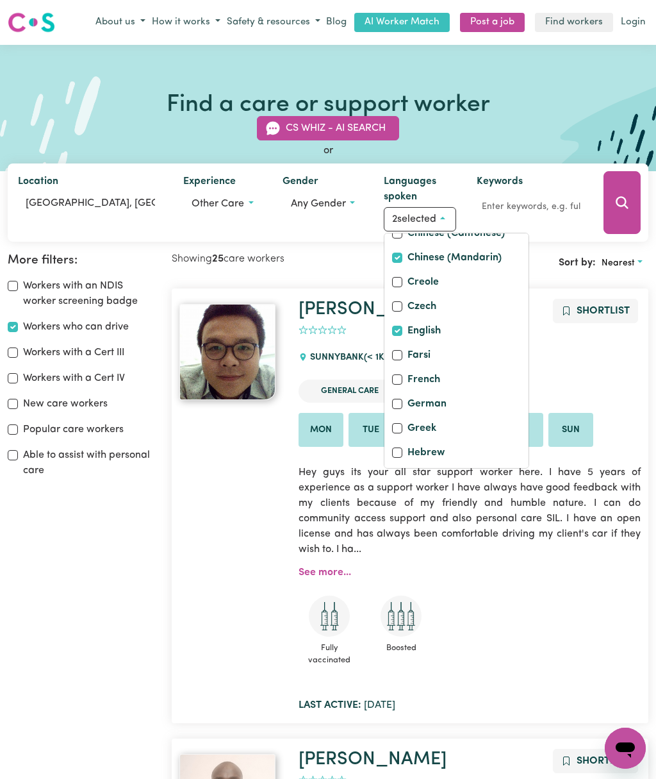
click at [586, 347] on div "Carl Vincent Shortlist 0 SUNNYBANK (< 1km away) General Care Mon Tue Wed Fri Sa…" at bounding box center [470, 506] width 358 height 414
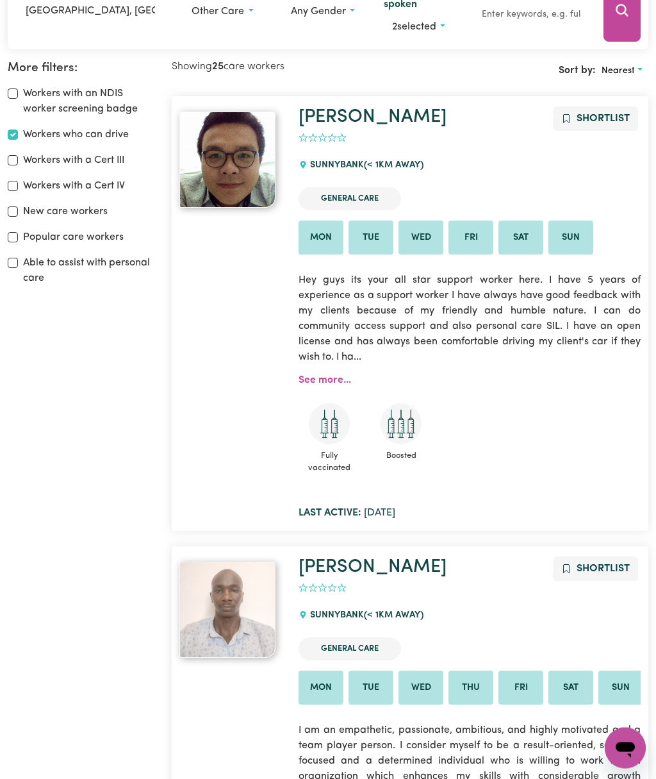
scroll to position [192, 0]
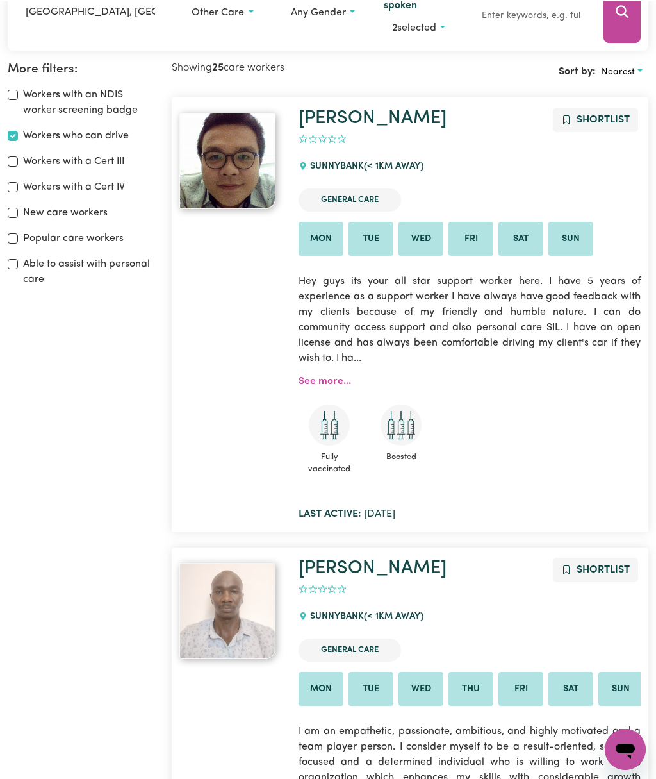
click at [209, 158] on img at bounding box center [228, 160] width 96 height 96
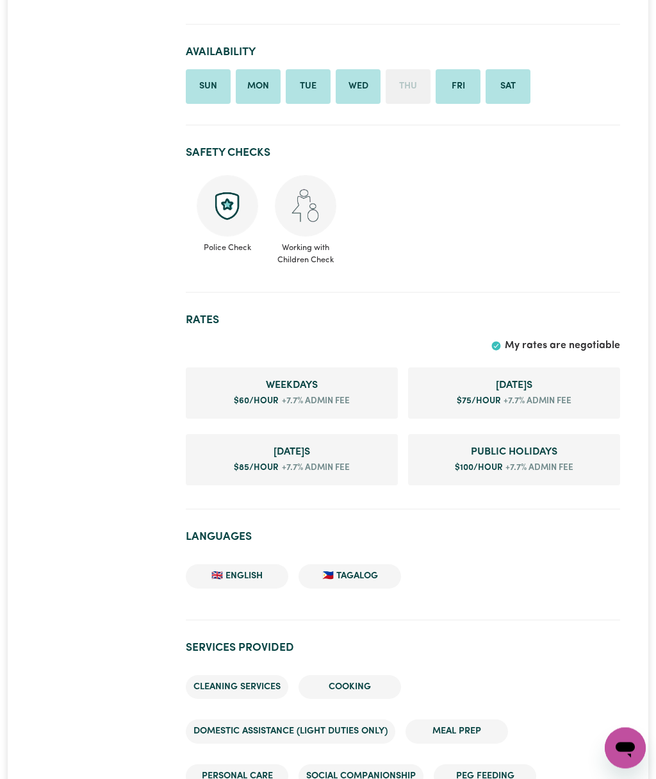
scroll to position [590, 0]
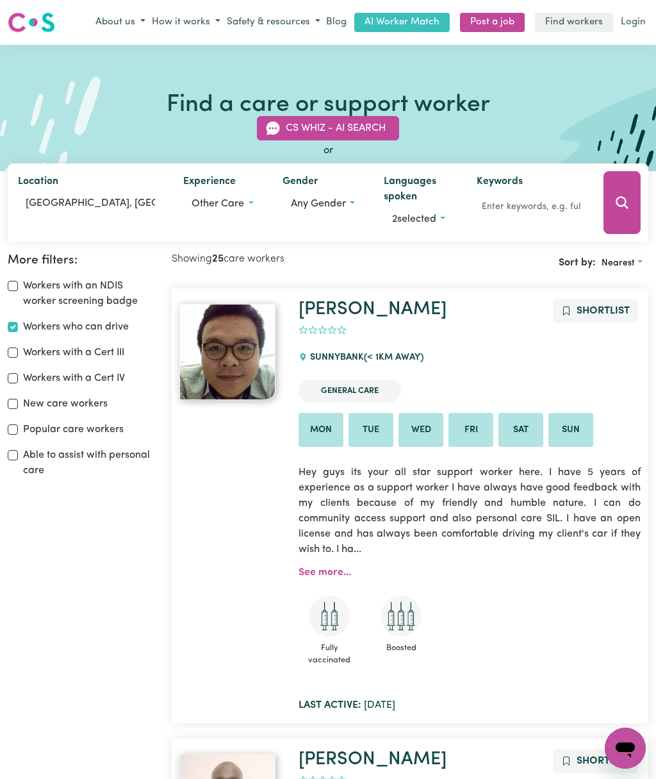
click at [448, 212] on button "2 selected" at bounding box center [420, 219] width 72 height 24
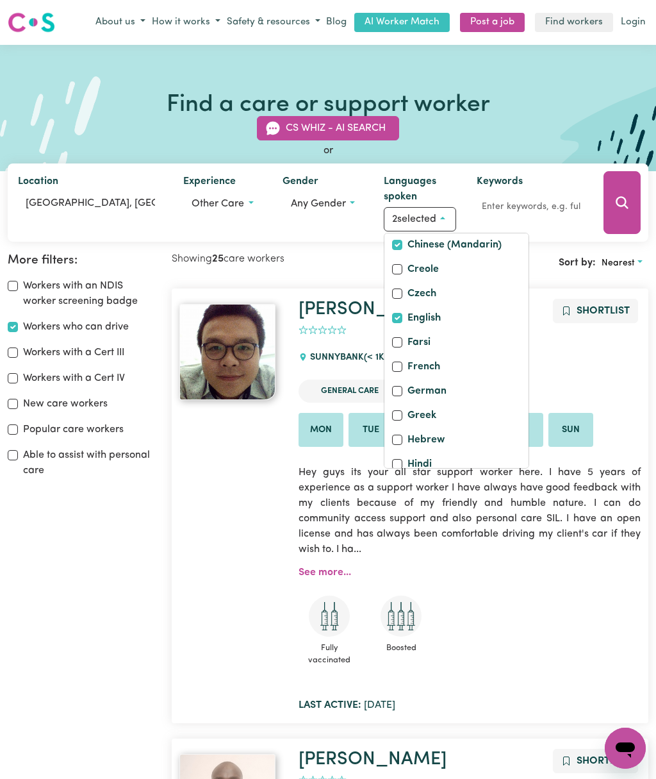
scroll to position [151, 0]
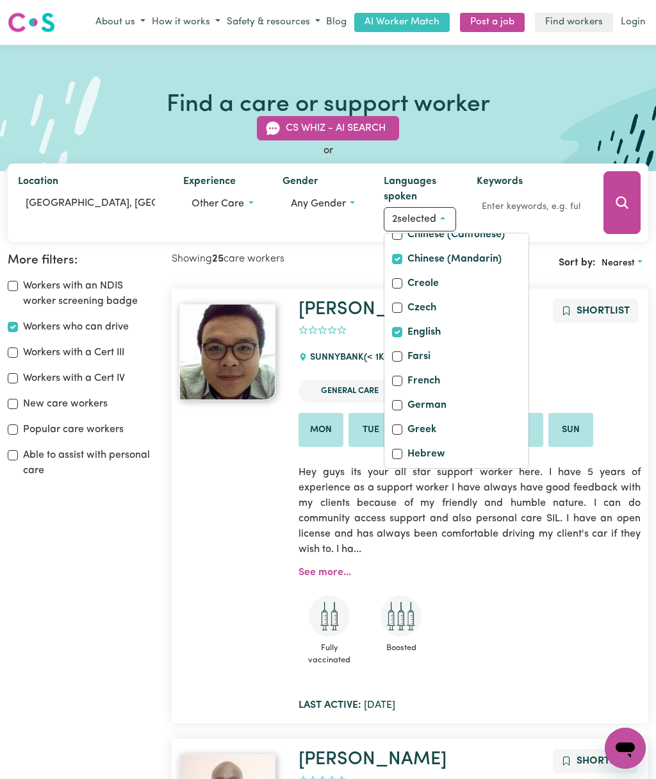
click at [553, 378] on ul "General Care" at bounding box center [470, 390] width 342 height 33
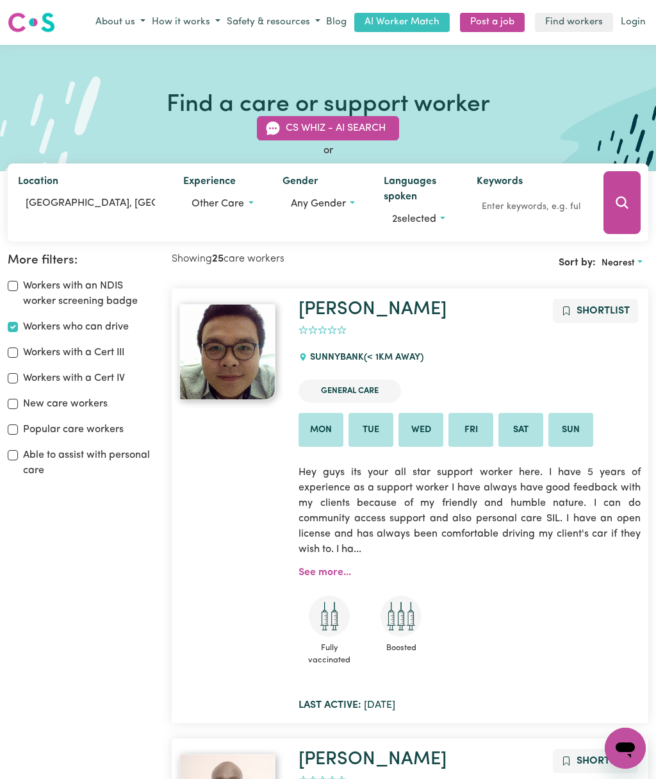
click at [228, 378] on img at bounding box center [228, 352] width 96 height 96
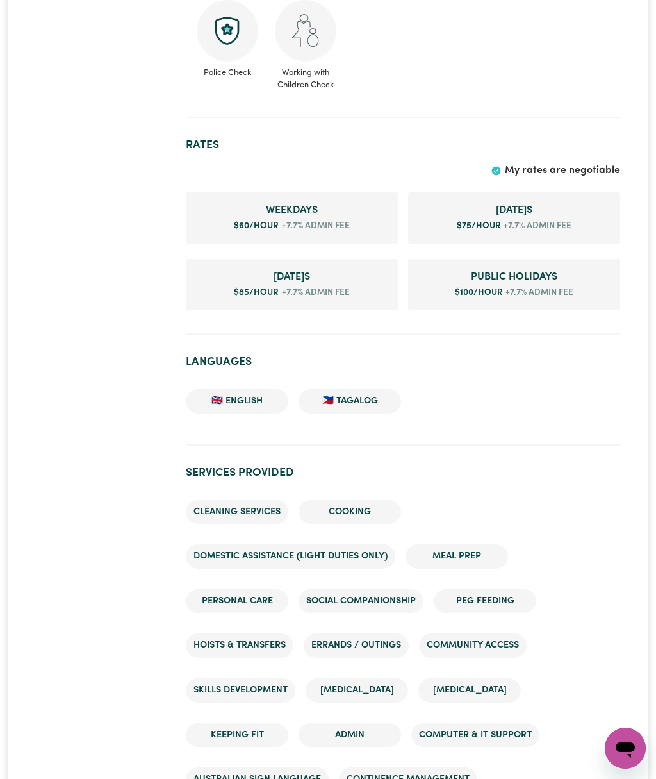
scroll to position [760, 0]
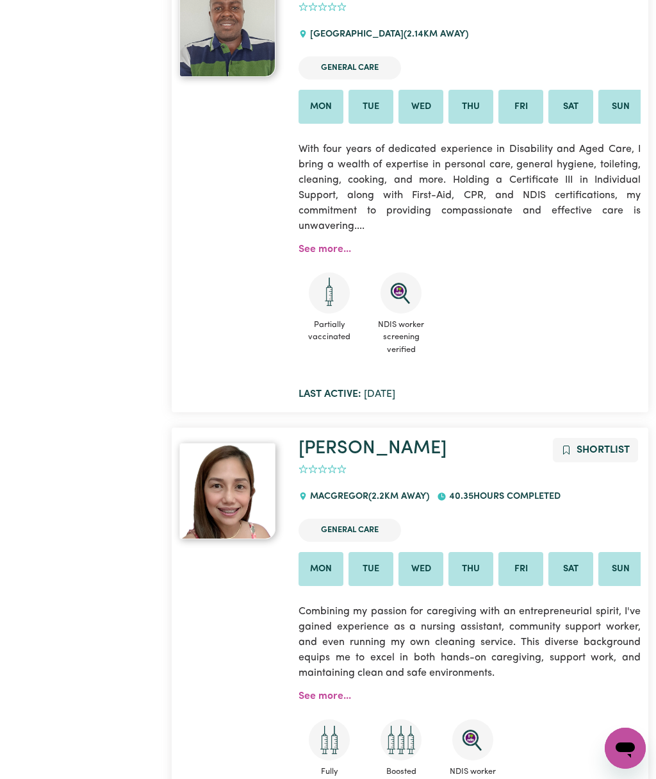
scroll to position [2166, 0]
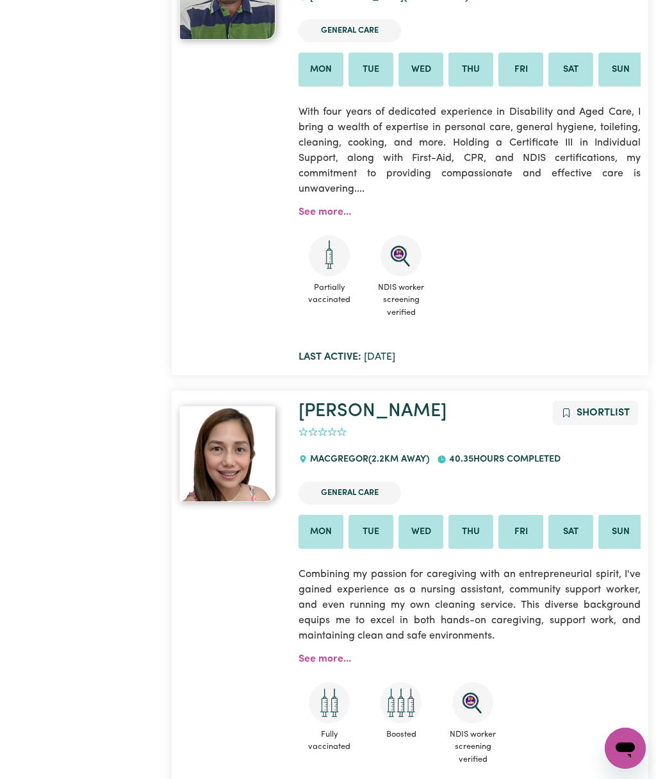
click at [269, 435] on img at bounding box center [228, 454] width 96 height 96
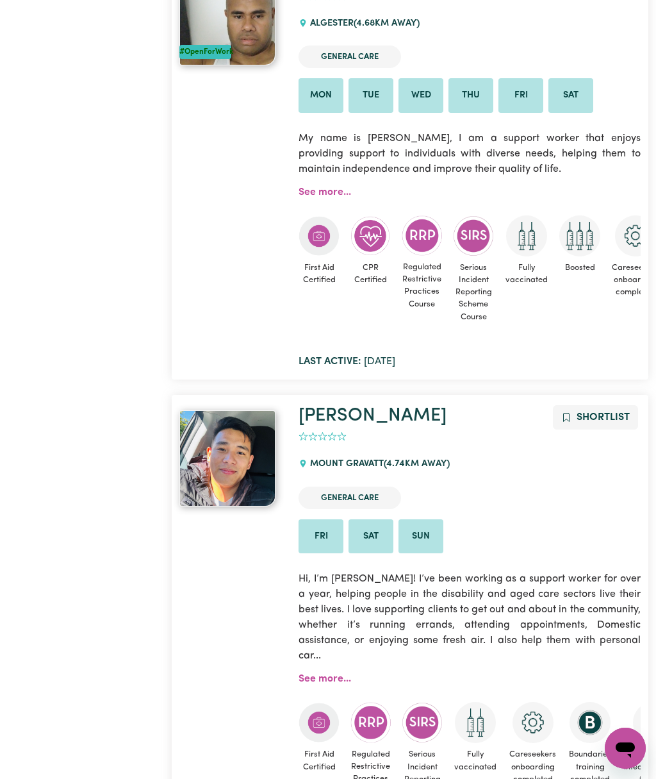
scroll to position [6173, 0]
click at [433, 428] on div "0" at bounding box center [470, 438] width 342 height 20
click at [233, 449] on img at bounding box center [228, 459] width 96 height 96
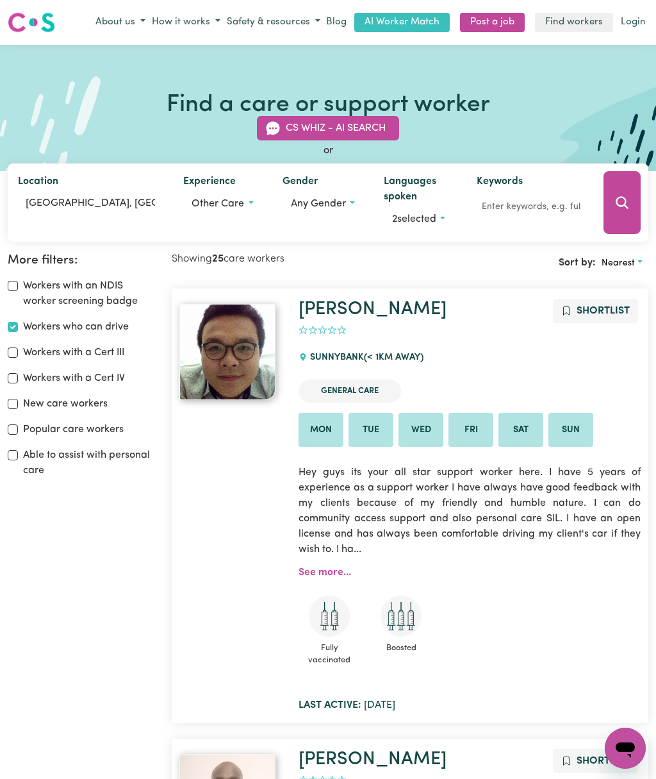
click at [448, 212] on button "2 selected" at bounding box center [420, 219] width 72 height 24
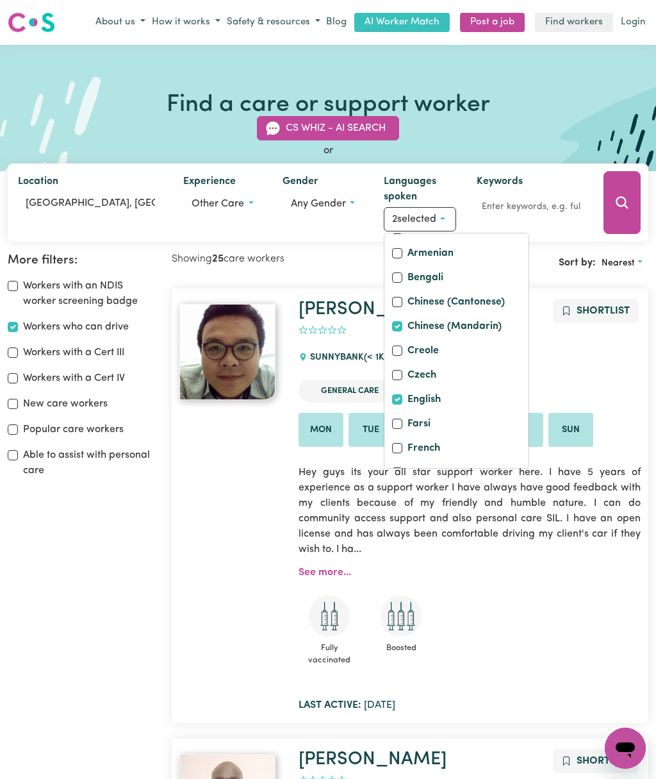
scroll to position [94, 0]
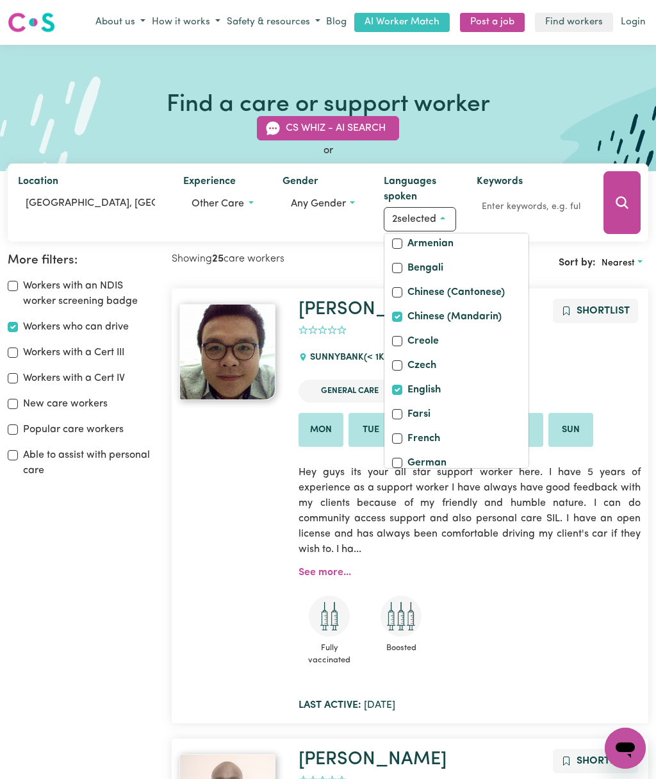
click at [397, 395] on input "English" at bounding box center [397, 390] width 10 height 10
checkbox input "false"
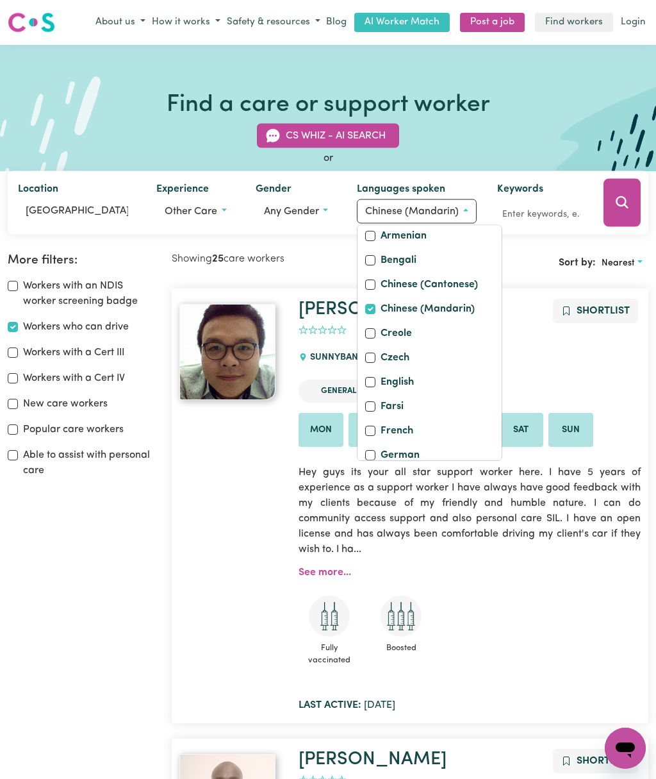
click at [623, 206] on icon "Search" at bounding box center [622, 202] width 15 height 15
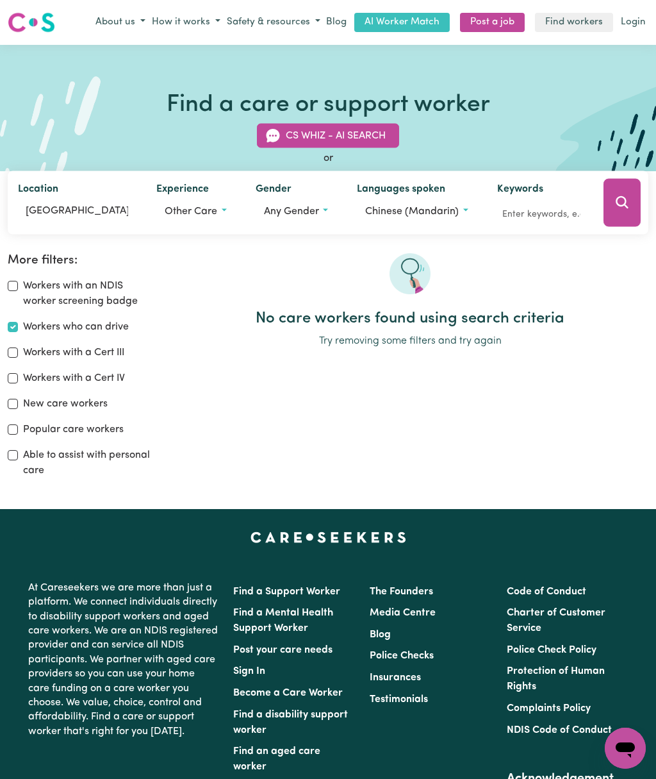
click at [465, 207] on button "Chinese (Mandarin)" at bounding box center [416, 211] width 119 height 24
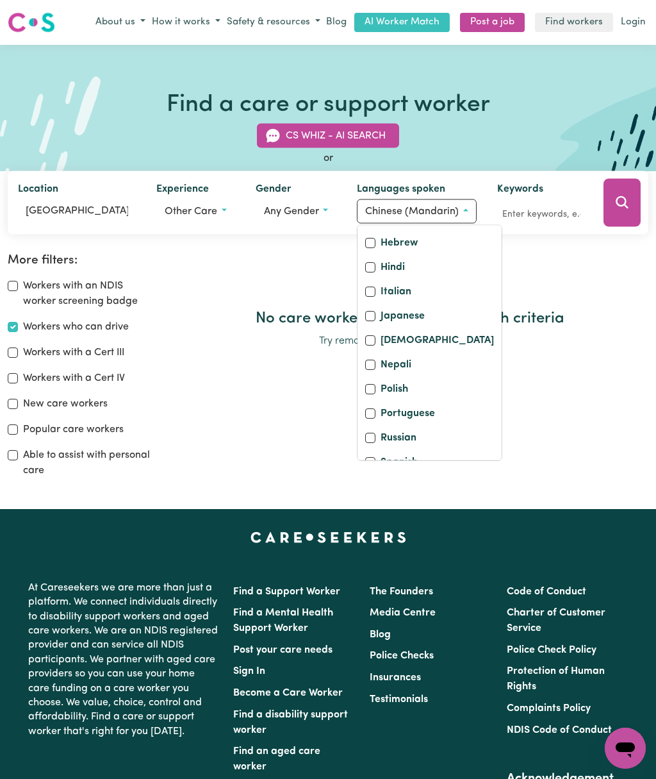
scroll to position [355, 0]
click at [419, 325] on label "Japanese" at bounding box center [403, 316] width 44 height 18
click at [376, 320] on input "Japanese" at bounding box center [370, 315] width 10 height 10
checkbox input "true"
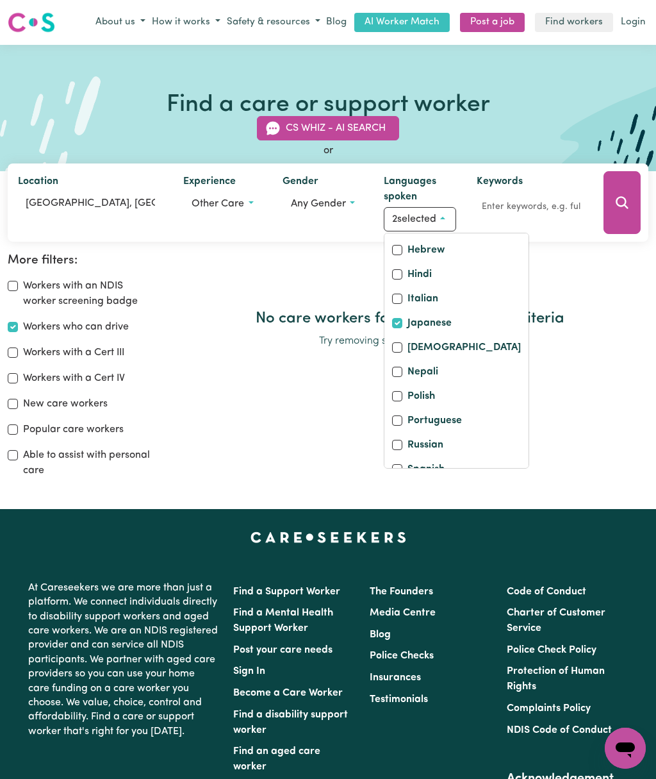
click at [454, 215] on button "2 selected" at bounding box center [420, 219] width 72 height 24
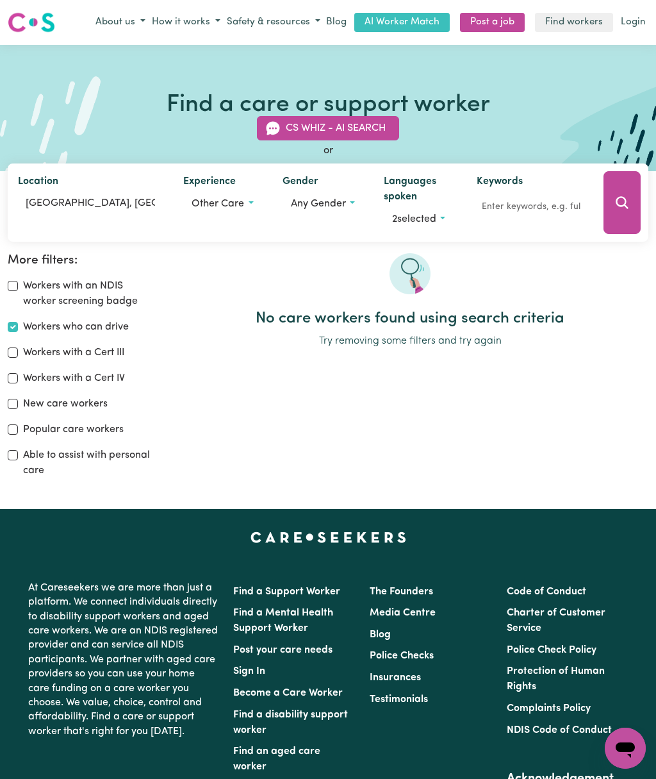
click at [455, 208] on button "2 selected" at bounding box center [420, 219] width 72 height 24
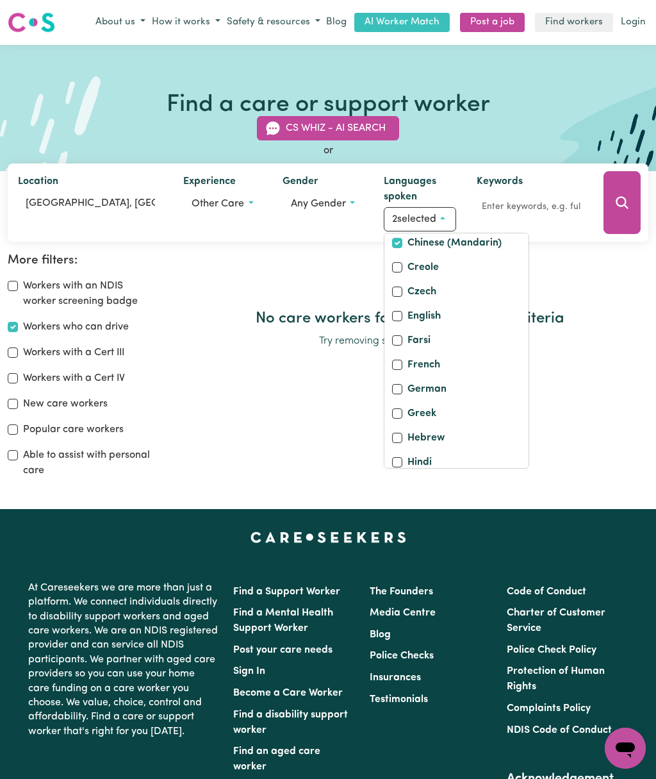
scroll to position [162, 0]
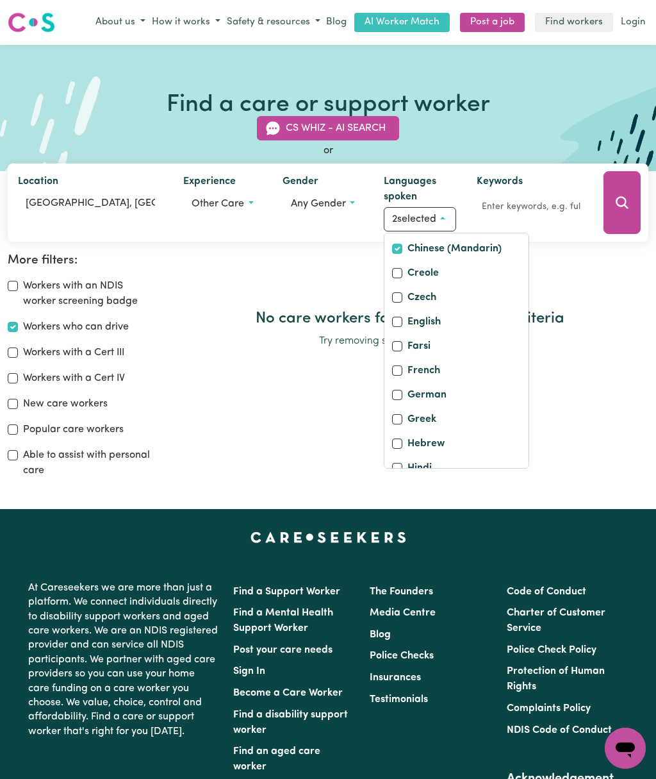
click at [396, 327] on input "English" at bounding box center [397, 322] width 10 height 10
checkbox input "true"
click at [619, 216] on button "Search" at bounding box center [622, 202] width 37 height 63
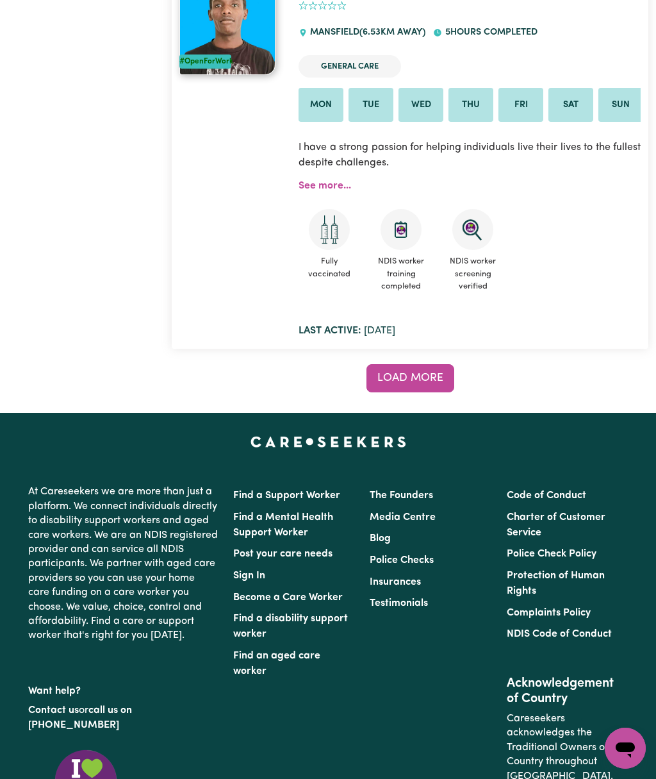
scroll to position [11057, 0]
click at [431, 365] on button "Load more" at bounding box center [411, 379] width 88 height 28
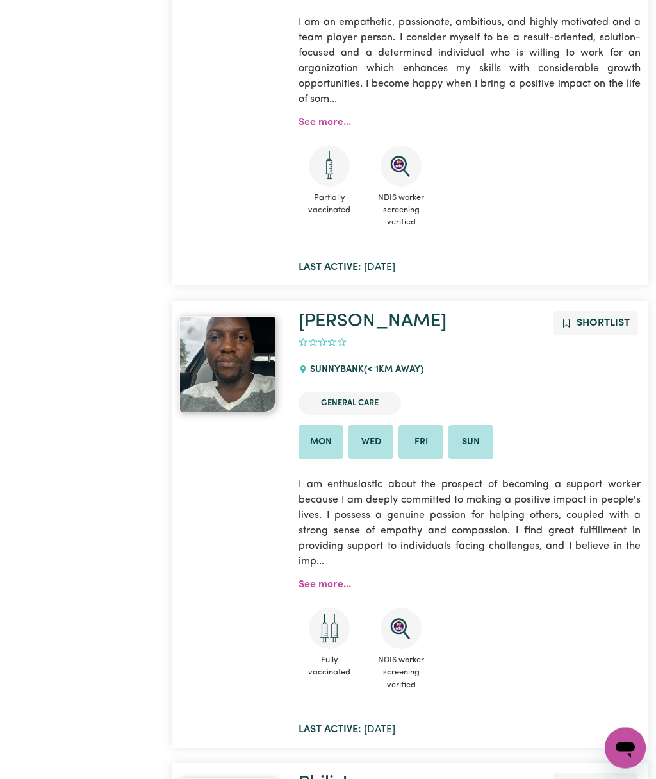
scroll to position [0, 0]
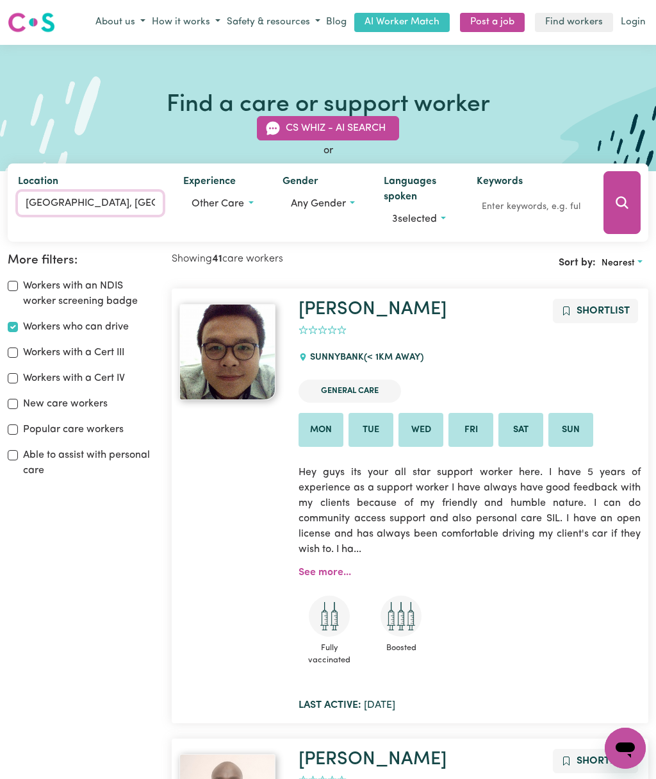
click at [123, 201] on input "SUNNYBANK, Queensland" at bounding box center [90, 203] width 145 height 23
type input "S"
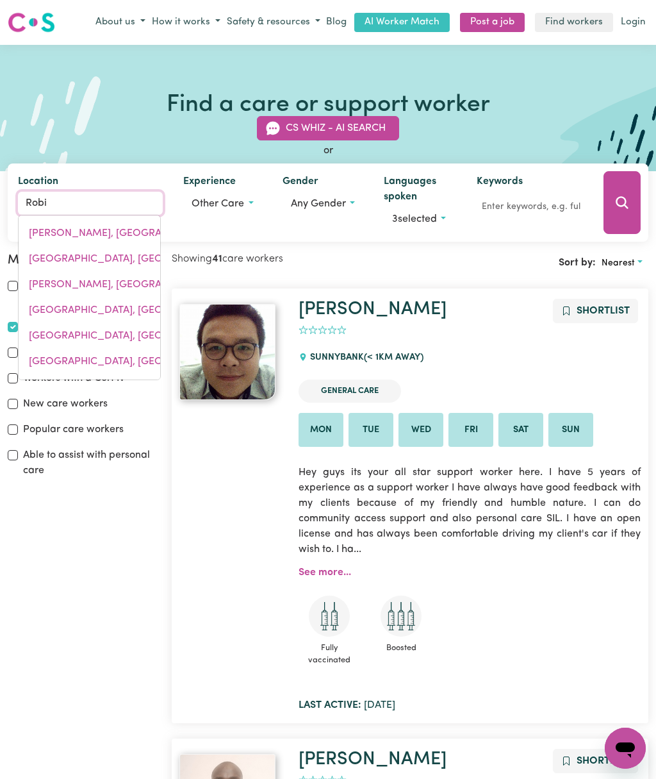
type input "Robin"
type input "Robin FALLS, Northern Territory, 0822"
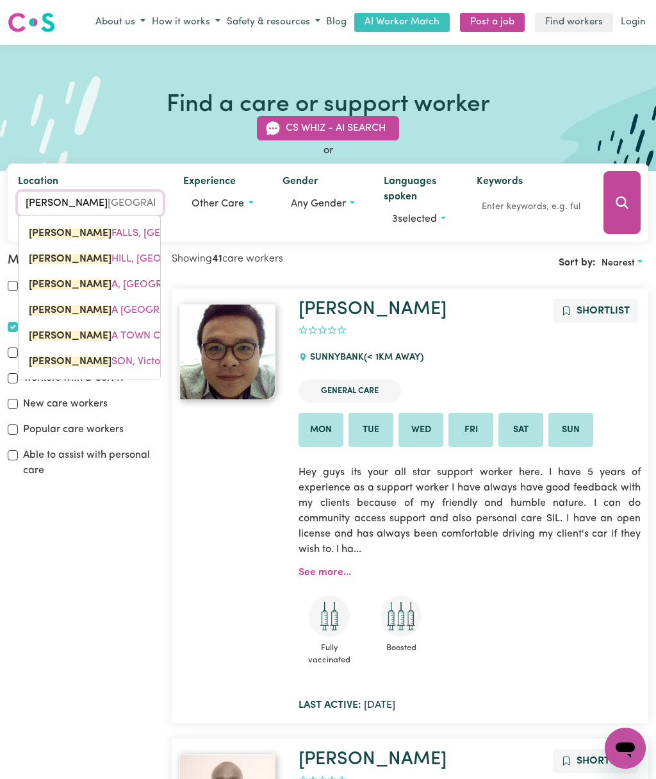
type input "Robina"
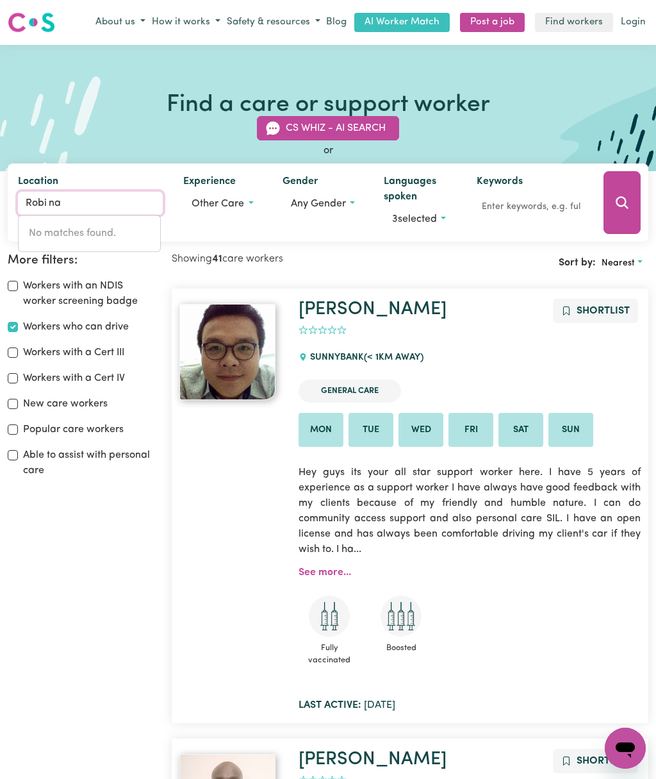
type input "Robin"
type input "Robin FALLS, Northern Territory, 0822"
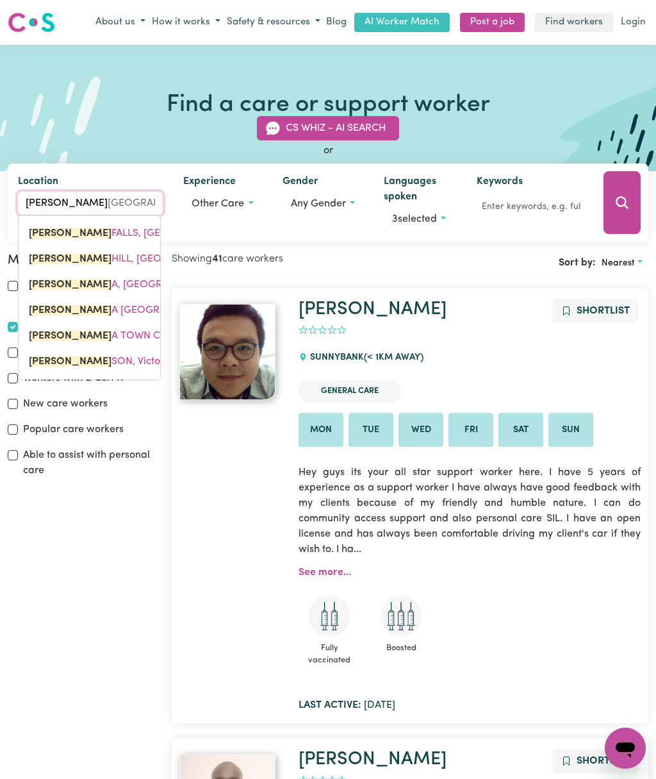
click at [134, 283] on span "ROBIN A, Queensland, 4226" at bounding box center [141, 285] width 225 height 10
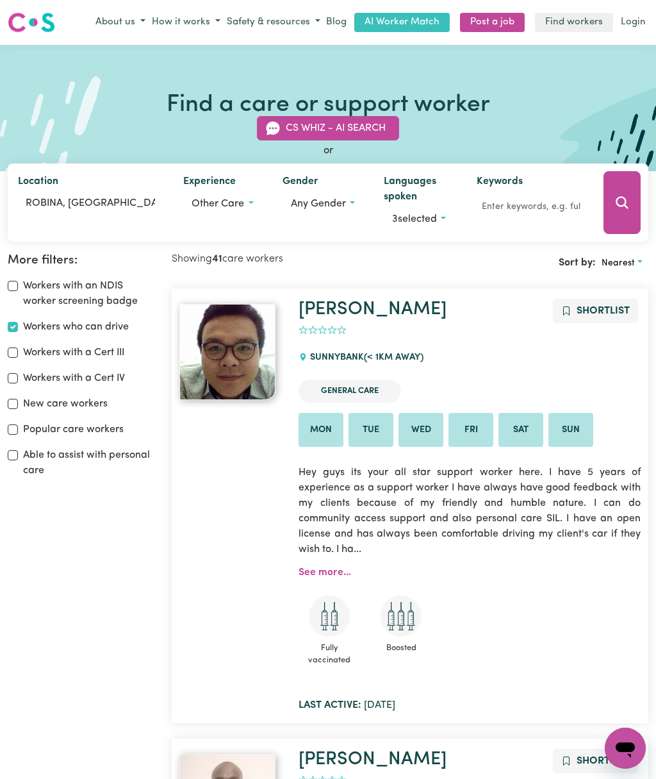
click at [614, 213] on button "Search" at bounding box center [622, 202] width 37 height 63
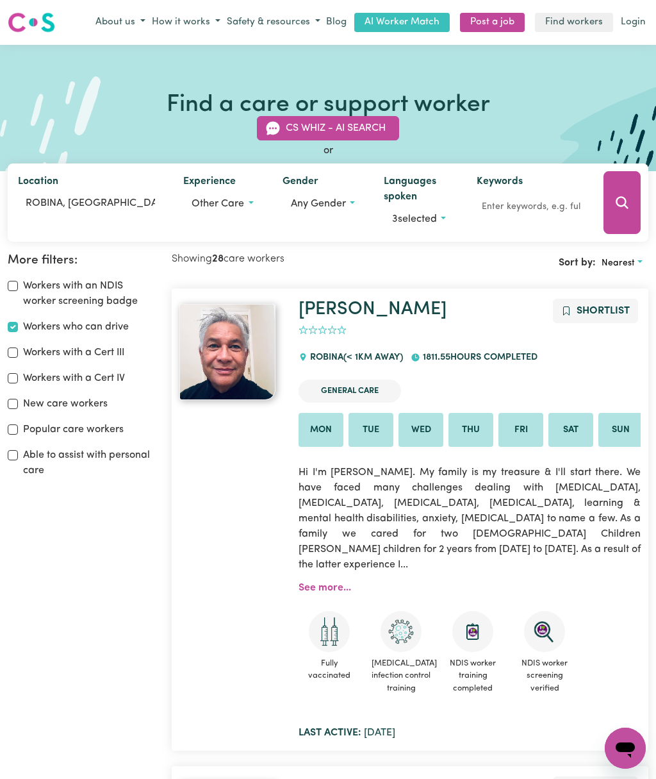
click at [443, 216] on button "3 selected" at bounding box center [420, 219] width 72 height 24
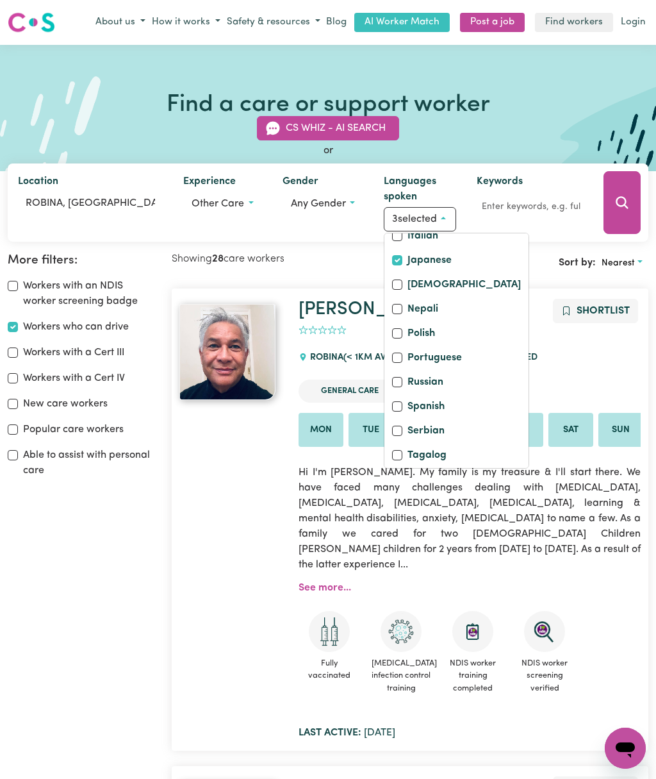
scroll to position [404, 0]
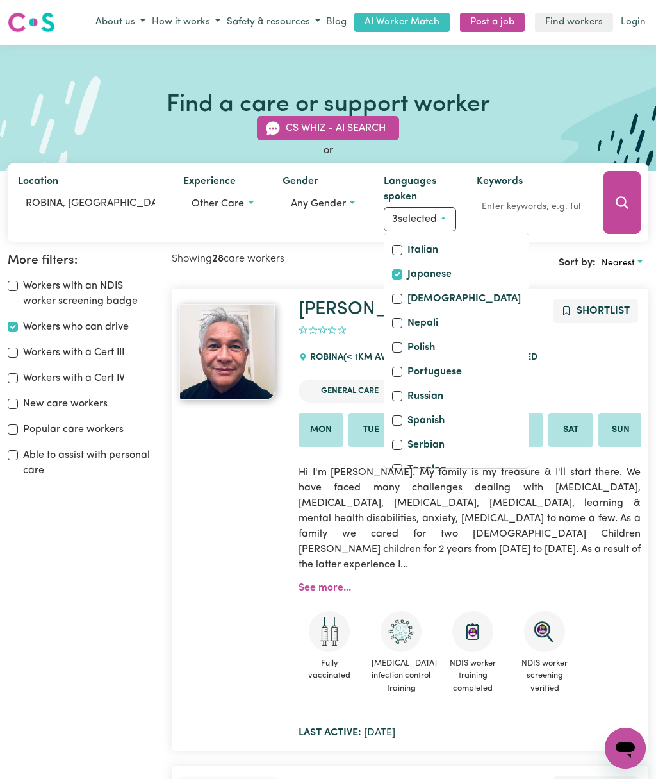
click at [420, 285] on label "Japanese" at bounding box center [430, 276] width 44 height 18
click at [403, 280] on input "Japanese" at bounding box center [397, 274] width 10 height 10
checkbox input "false"
click at [619, 208] on icon "Search" at bounding box center [622, 202] width 15 height 15
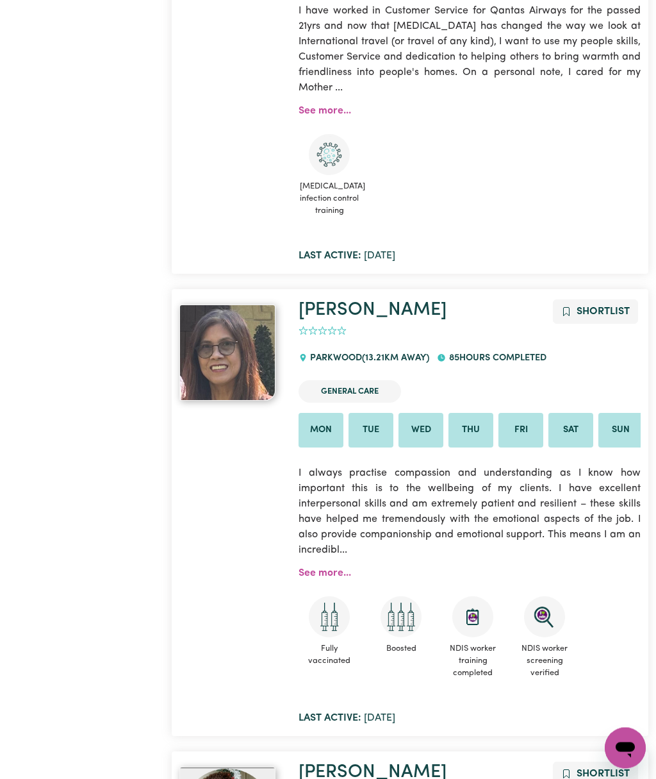
scroll to position [10053, 0]
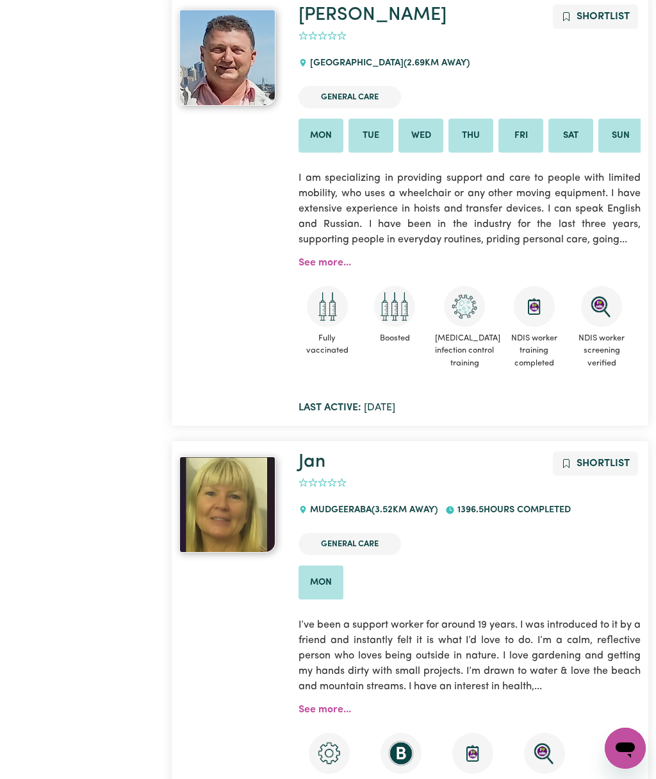
scroll to position [768, 0]
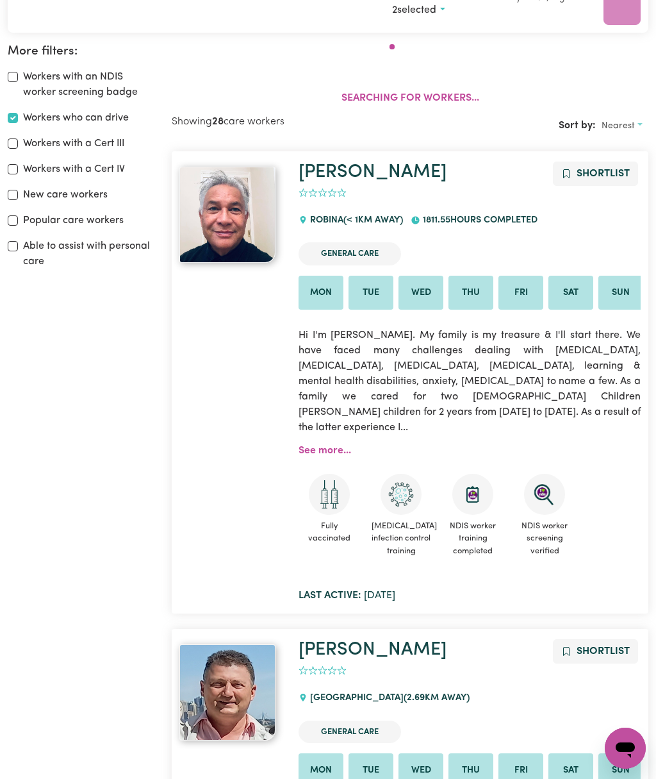
scroll to position [212, 0]
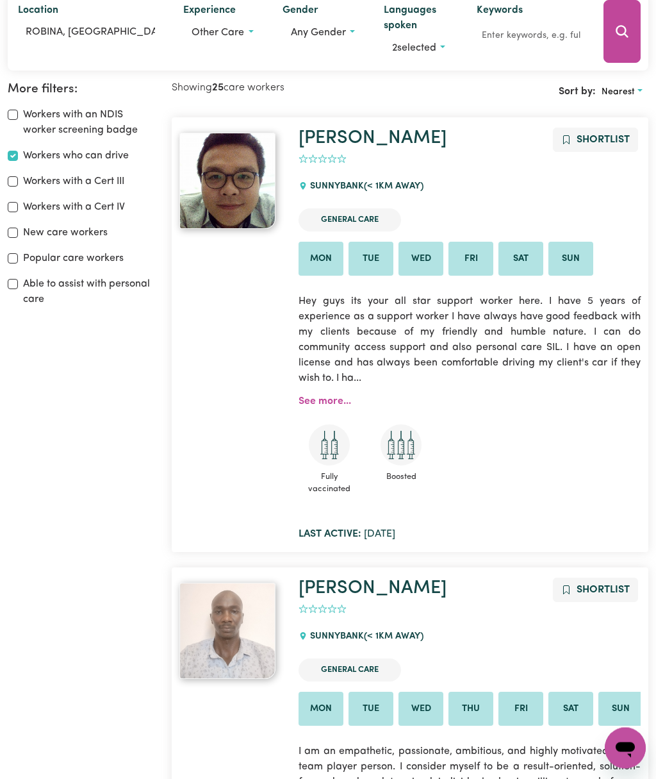
scroll to position [212, 0]
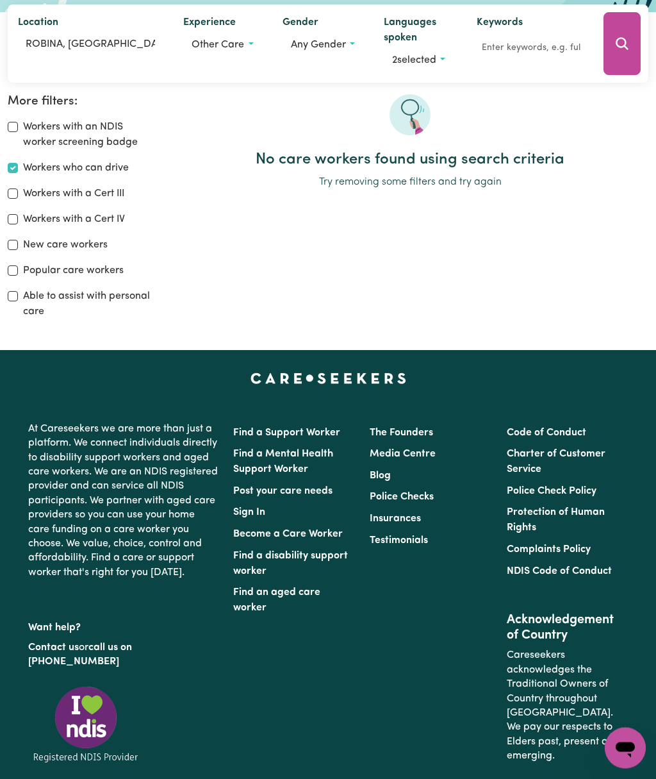
scroll to position [212, 0]
